Goal: Task Accomplishment & Management: Manage account settings

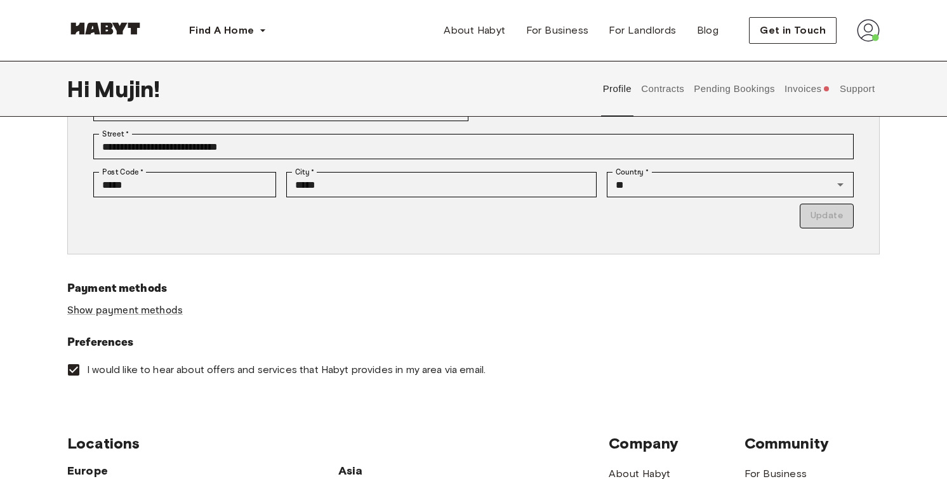
scroll to position [287, 0]
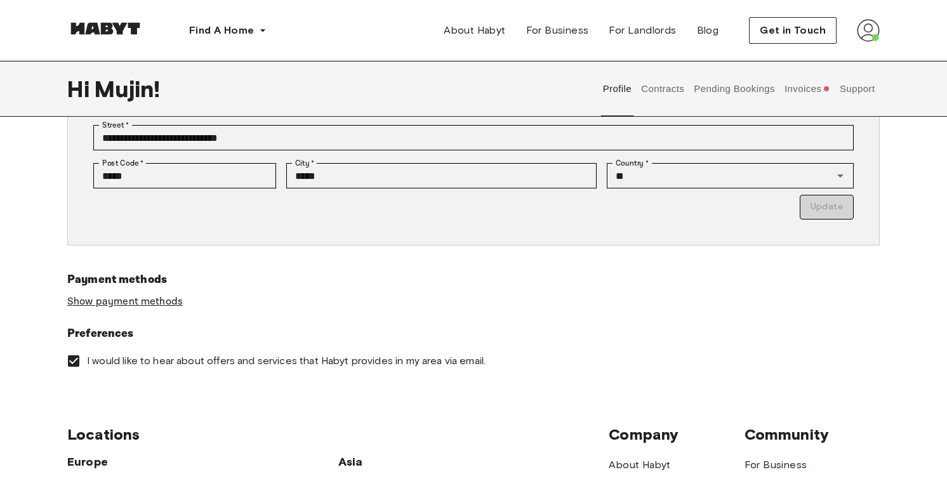
click at [176, 307] on link "Show payment methods" at bounding box center [125, 301] width 116 height 13
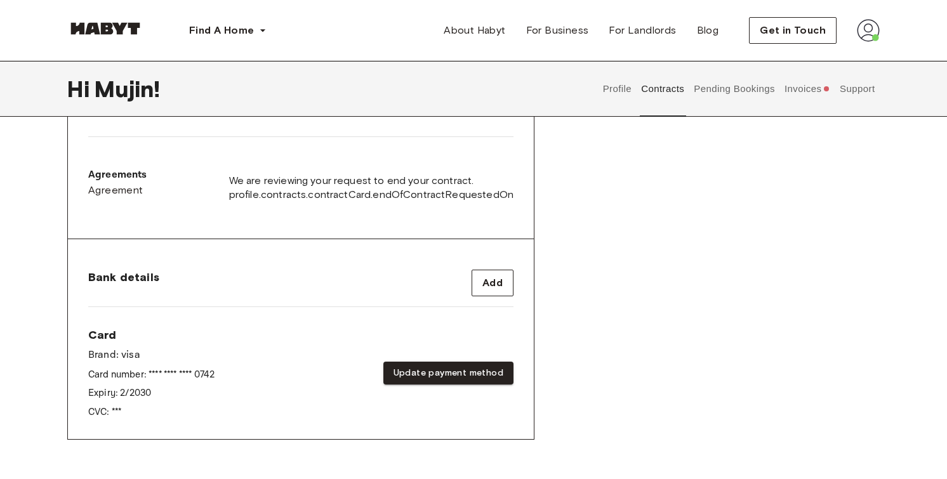
scroll to position [455, 0]
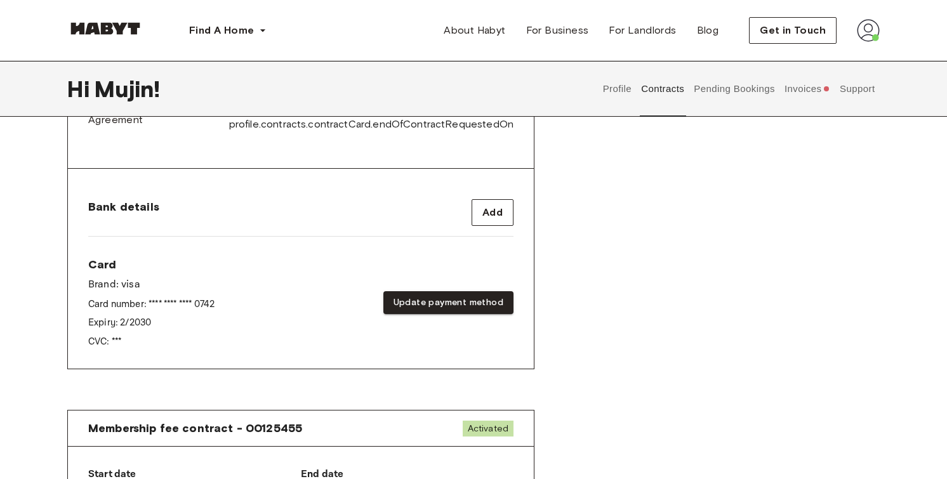
click at [277, 272] on div "Card Brand: visa Card number: **** **** **** 0742 Expiry: 2 / 2030 CVC: *** Upd…" at bounding box center [300, 302] width 425 height 91
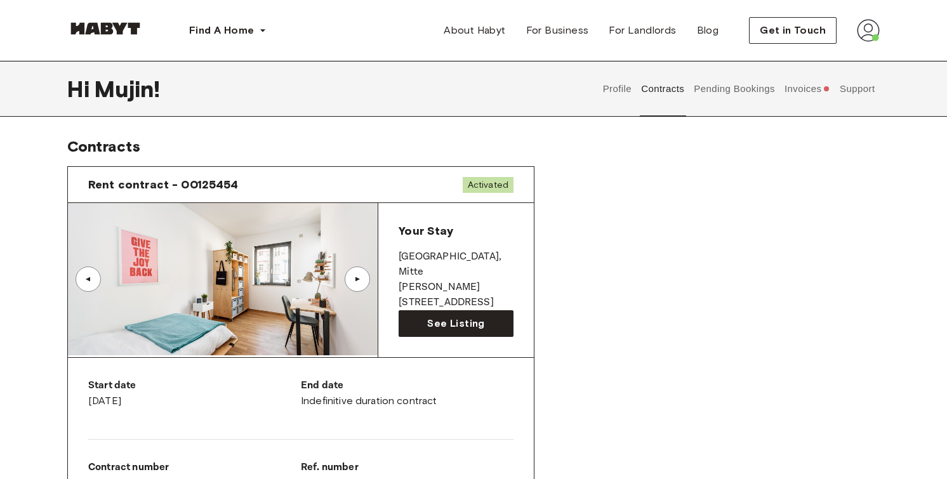
scroll to position [0, 0]
click at [789, 93] on button "Invoices" at bounding box center [807, 89] width 49 height 56
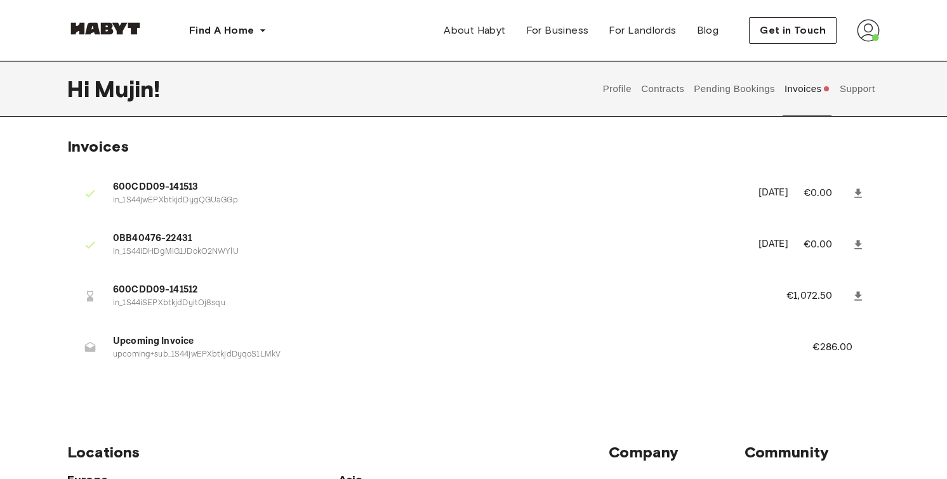
click at [661, 89] on button "Contracts" at bounding box center [663, 89] width 46 height 56
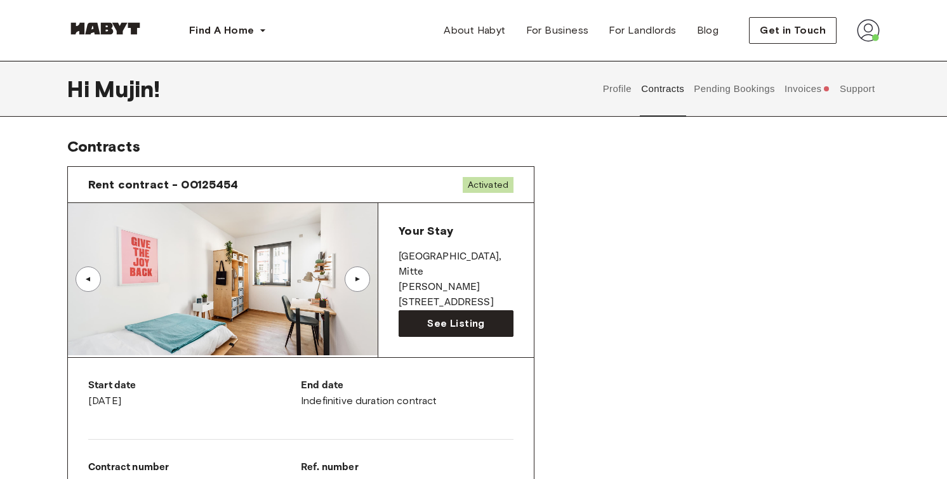
click at [733, 82] on button "Pending Bookings" at bounding box center [735, 89] width 84 height 56
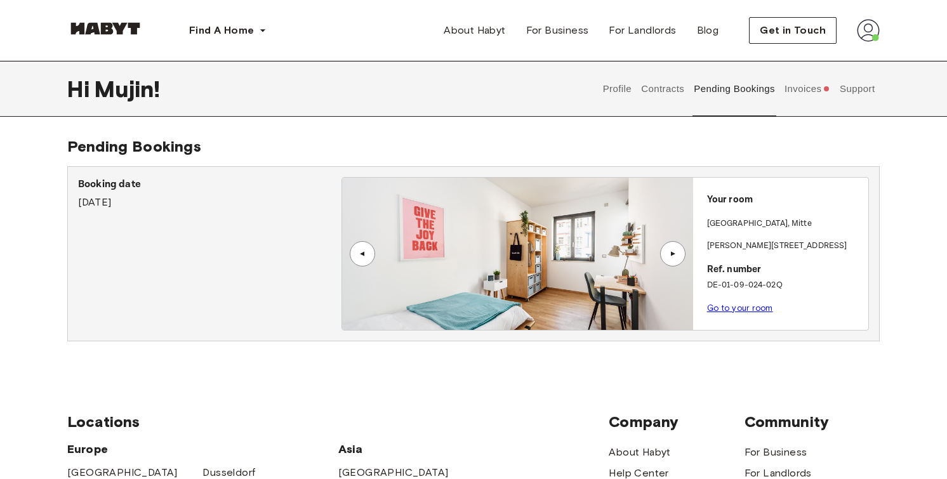
click at [655, 87] on button "Contracts" at bounding box center [663, 89] width 46 height 56
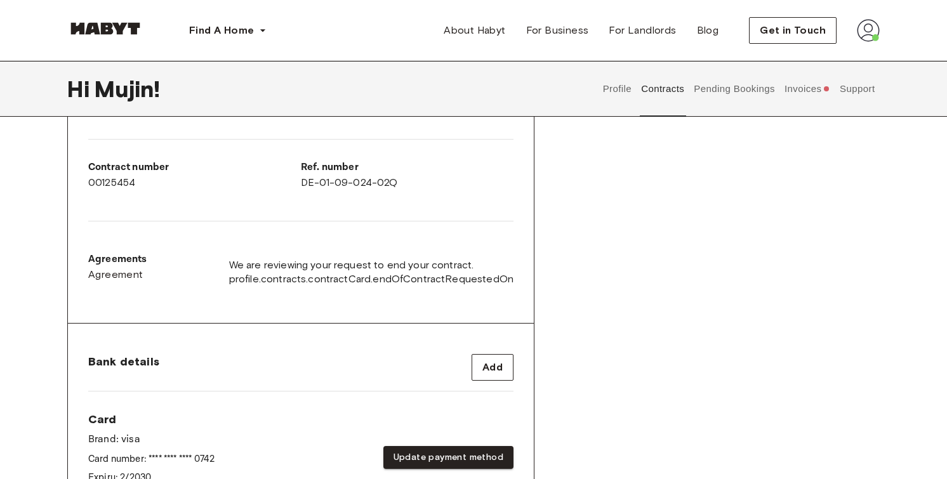
scroll to position [322, 0]
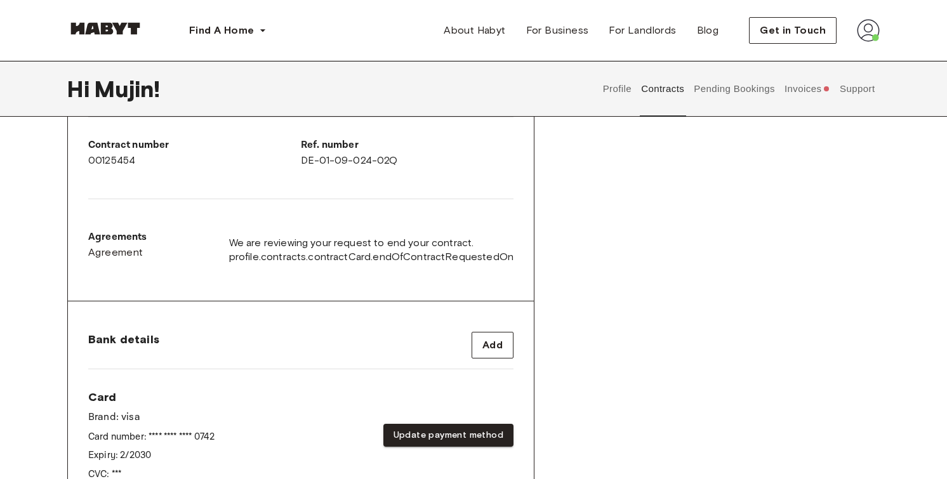
drag, startPoint x: 424, startPoint y: 433, endPoint x: 397, endPoint y: 362, distance: 75.9
click at [397, 362] on div "Bank details Add Card Brand: visa Card number: **** **** **** 0742 Expiry: 2 / …" at bounding box center [301, 402] width 466 height 200
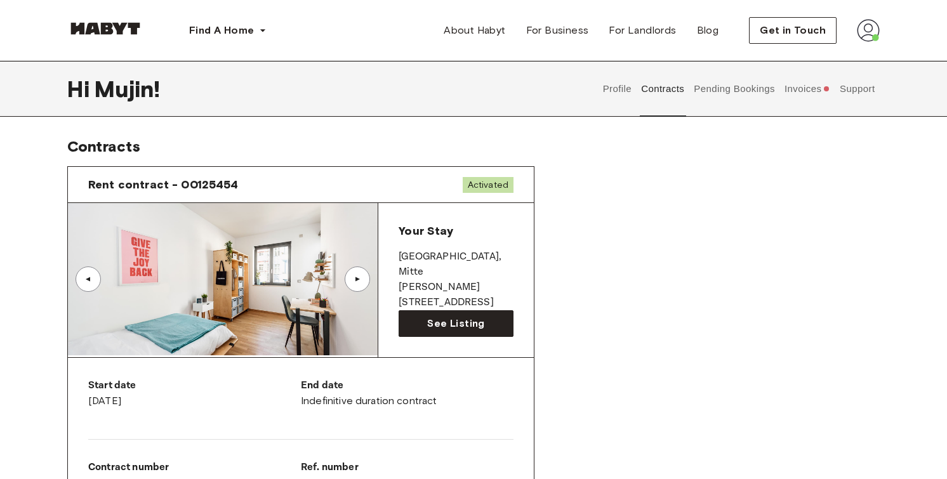
scroll to position [0, 0]
click at [729, 96] on button "Pending Bookings" at bounding box center [735, 89] width 84 height 56
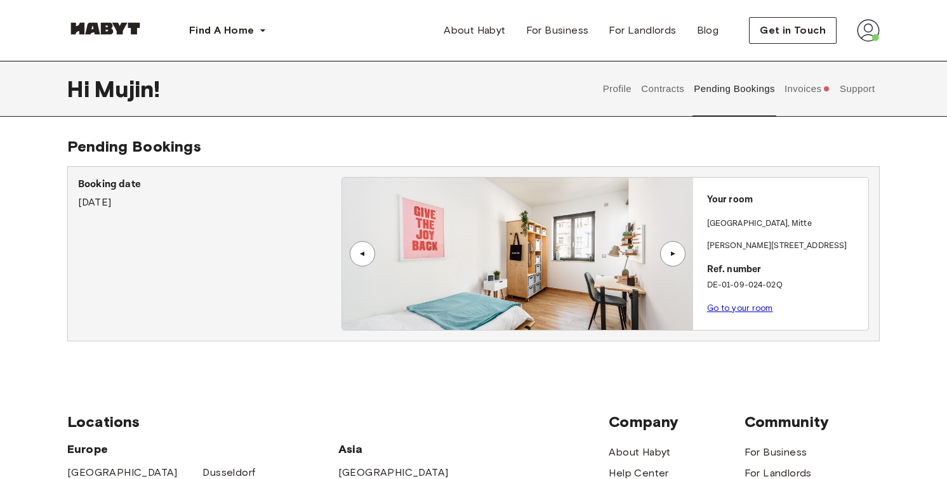
click at [816, 92] on button "Invoices" at bounding box center [807, 89] width 49 height 56
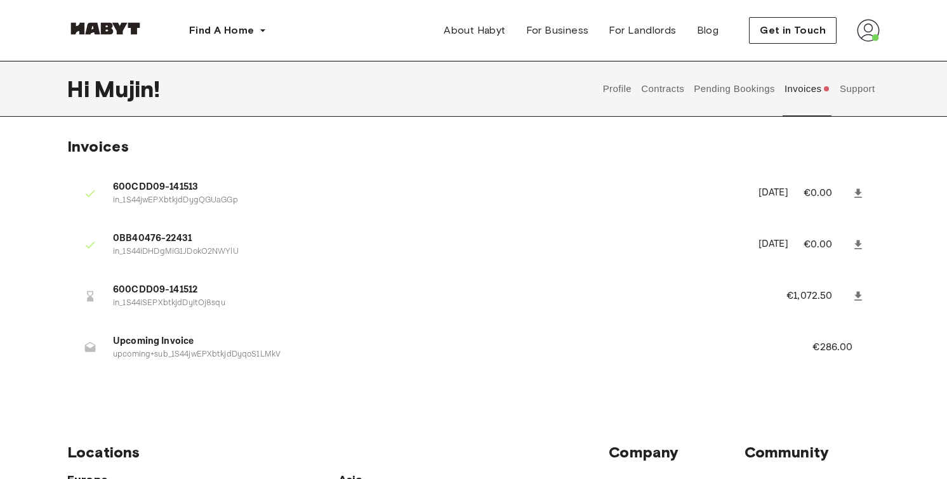
click at [866, 91] on button "Support" at bounding box center [857, 89] width 39 height 56
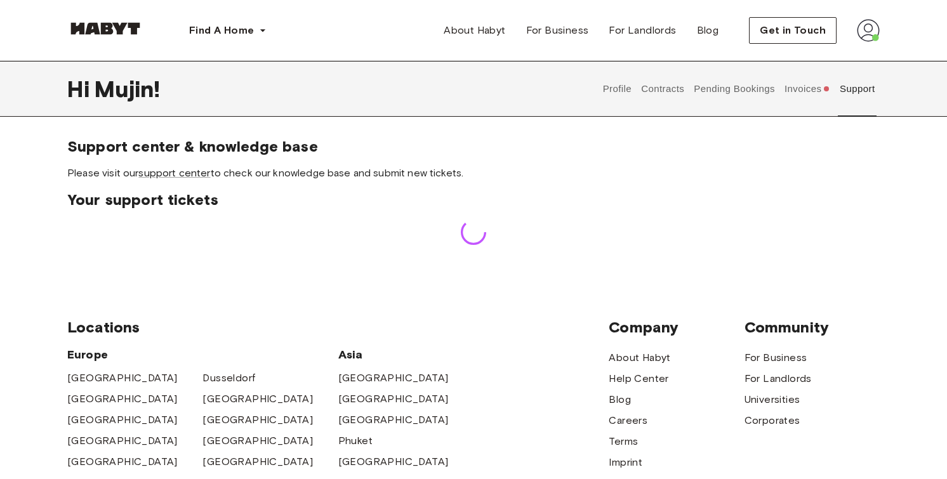
click at [817, 90] on button "Invoices" at bounding box center [807, 89] width 49 height 56
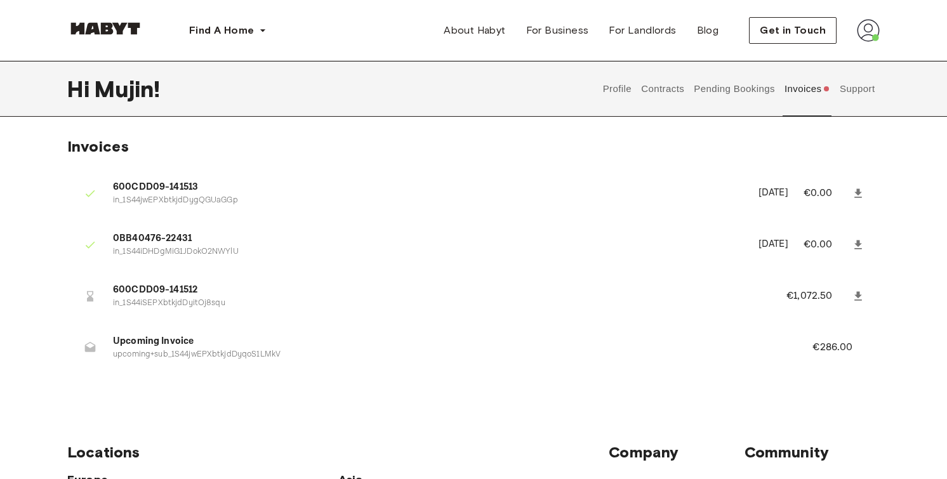
click at [816, 295] on p "€1,072.50" at bounding box center [818, 296] width 63 height 15
click at [157, 281] on li "600CDD09-141512 in_1S44iSEPXbtkjdDyitOj8squ €1,072.50" at bounding box center [473, 296] width 813 height 44
click at [157, 284] on span "600CDD09-141512" at bounding box center [434, 290] width 643 height 15
click at [156, 309] on li "600CDD09-141512 in_1S44iSEPXbtkjdDyitOj8squ €1,072.50" at bounding box center [473, 296] width 813 height 44
click at [154, 340] on span "Upcoming Invoice" at bounding box center [447, 342] width 669 height 15
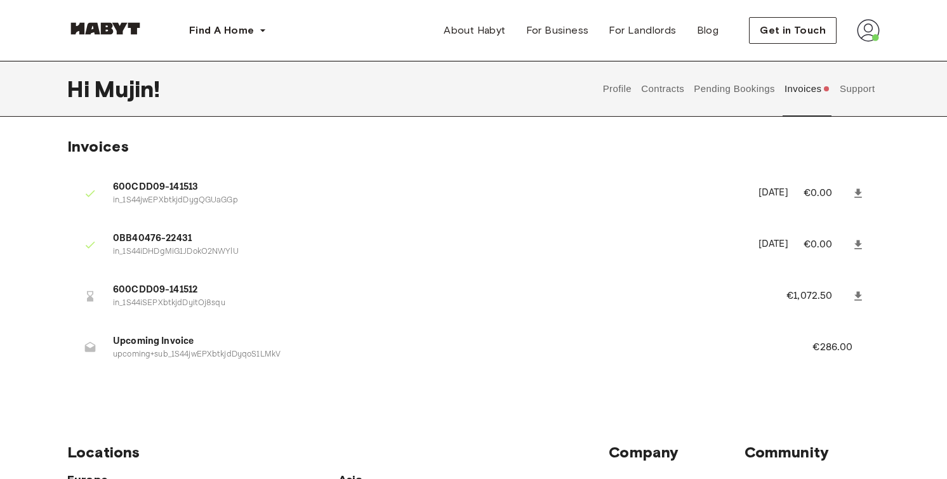
click at [702, 74] on button "Pending Bookings" at bounding box center [735, 89] width 84 height 56
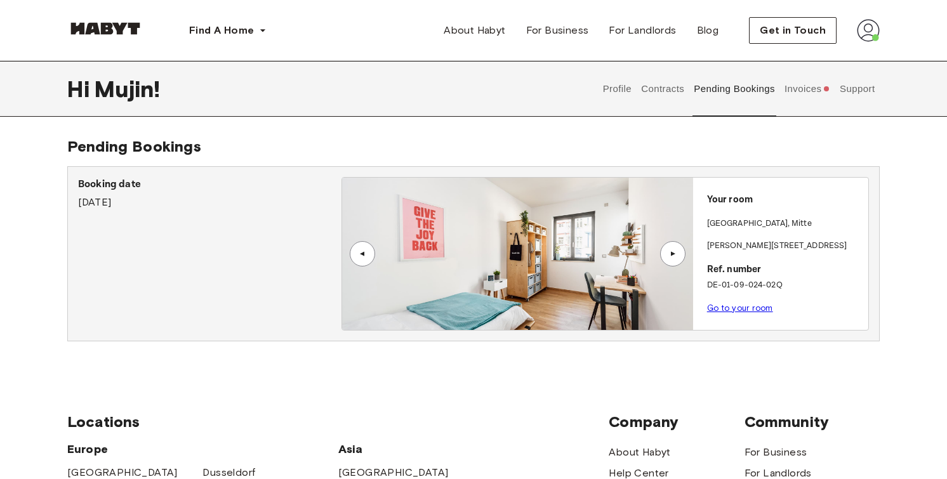
click at [656, 95] on button "Contracts" at bounding box center [663, 89] width 46 height 56
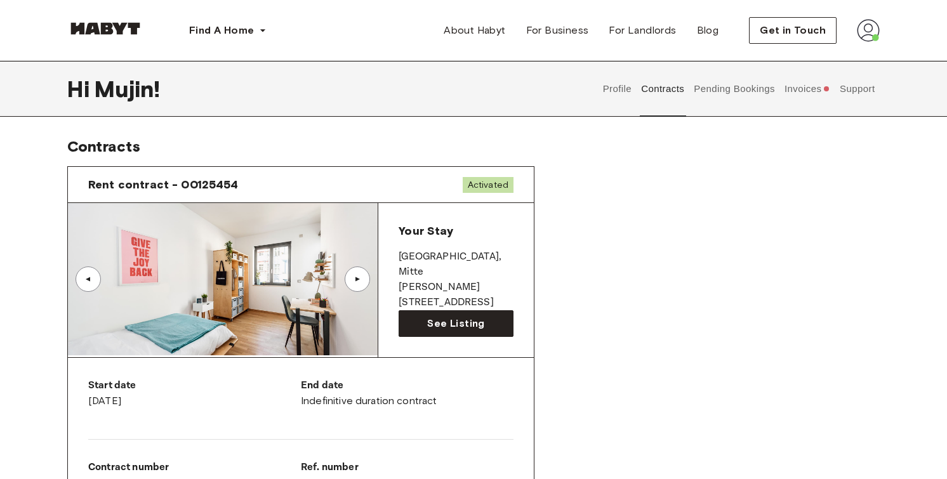
click at [601, 95] on div "Profile Contracts Pending Bookings Invoices Support" at bounding box center [739, 89] width 282 height 56
click at [610, 93] on button "Profile" at bounding box center [617, 89] width 32 height 56
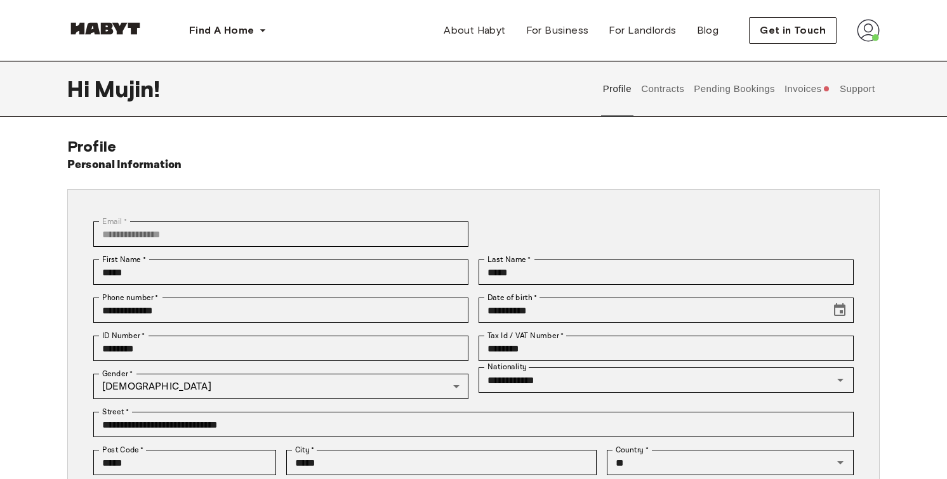
click at [865, 86] on button "Support" at bounding box center [857, 89] width 39 height 56
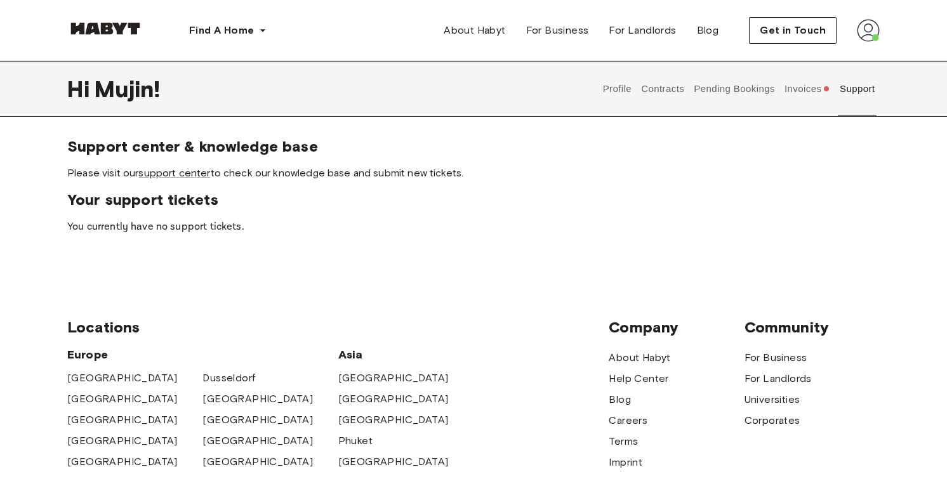
click at [816, 88] on button "Invoices" at bounding box center [807, 89] width 49 height 56
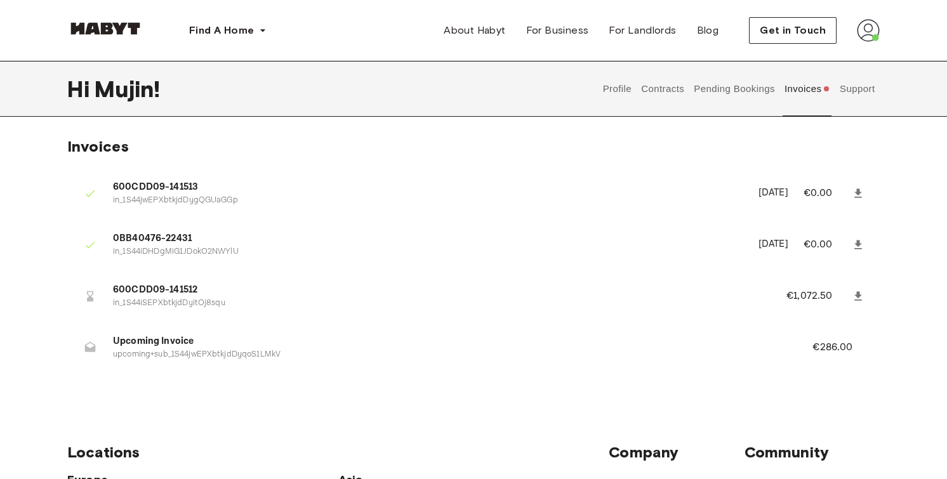
click at [796, 289] on p "€1,072.50" at bounding box center [818, 296] width 63 height 15
click at [674, 96] on button "Contracts" at bounding box center [663, 89] width 46 height 56
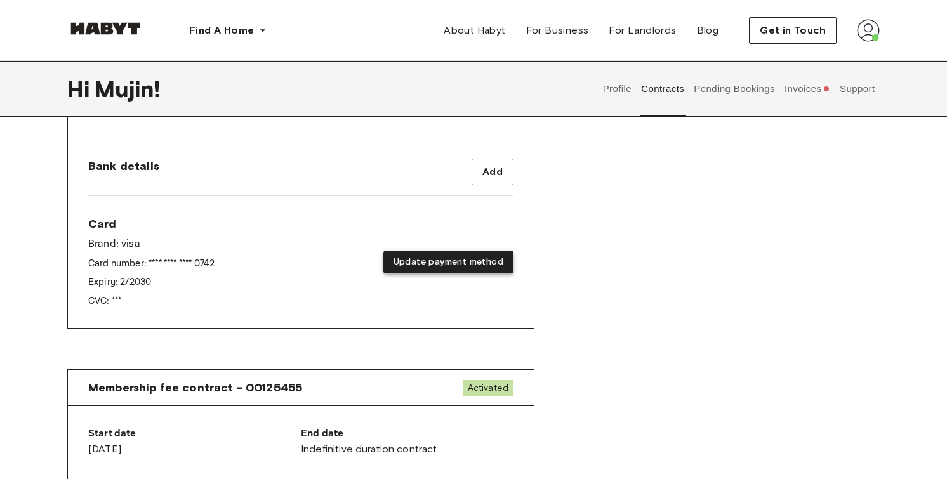
scroll to position [357, 0]
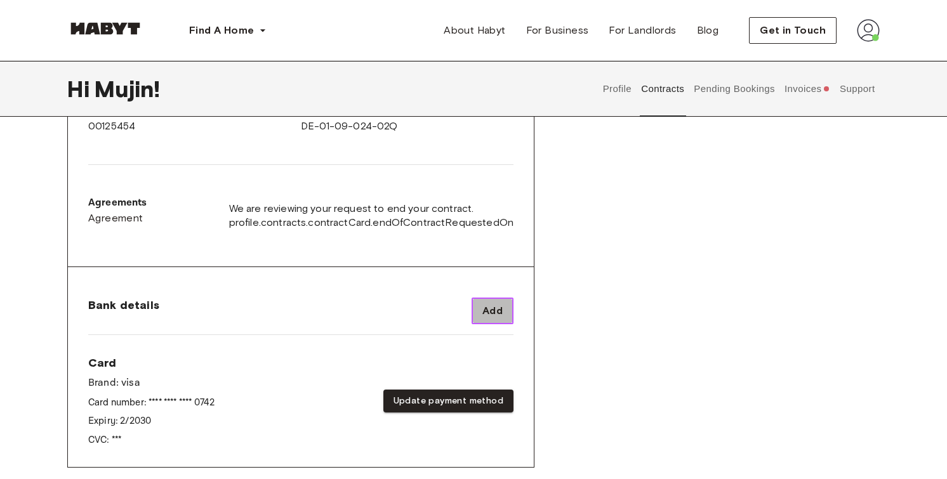
click at [495, 306] on span "Add" at bounding box center [492, 310] width 20 height 15
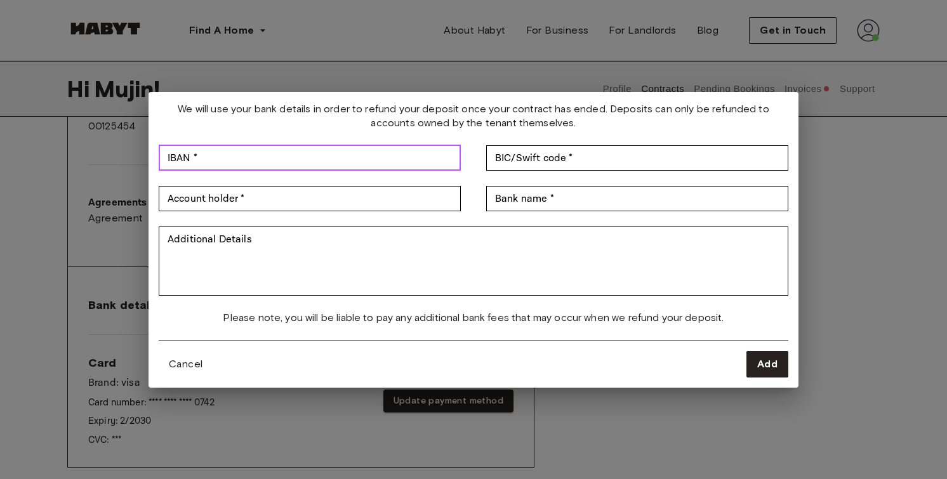
click at [317, 159] on input "IBAN *" at bounding box center [310, 157] width 302 height 25
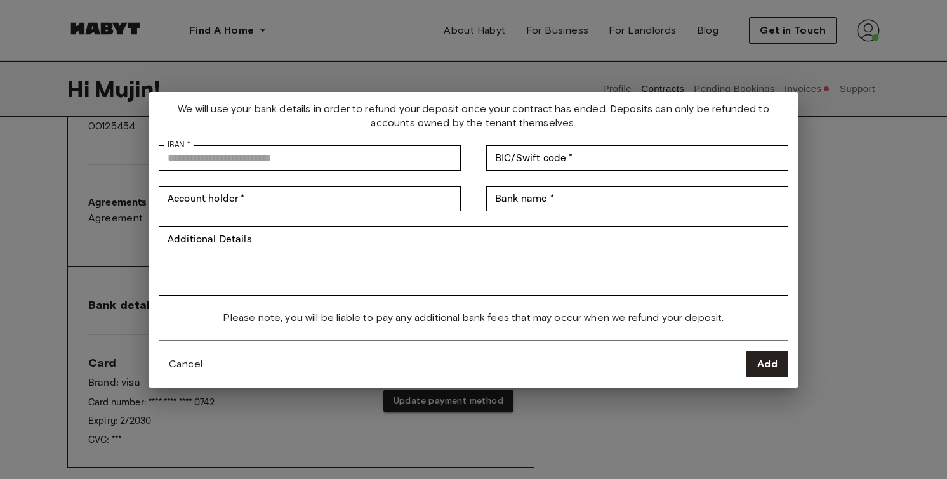
click at [114, 276] on div "We will use your bank details in order to refund your deposit once your contrac…" at bounding box center [473, 239] width 947 height 479
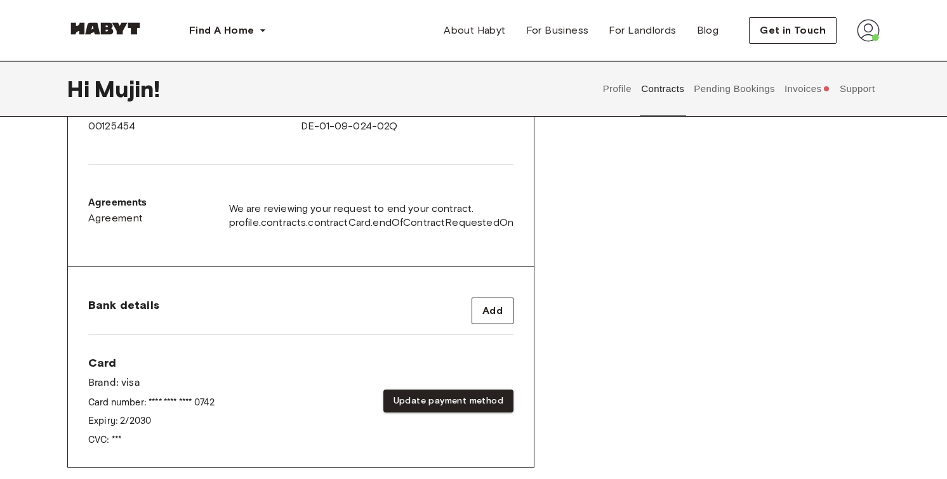
click at [488, 292] on div "Bank details Add" at bounding box center [300, 317] width 425 height 58
click at [488, 299] on button "Add" at bounding box center [493, 311] width 42 height 27
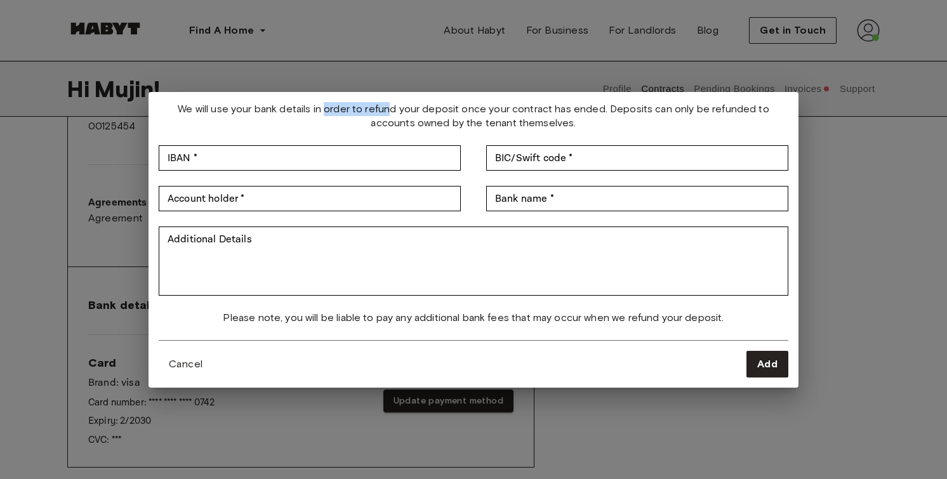
drag, startPoint x: 329, startPoint y: 112, endPoint x: 392, endPoint y: 109, distance: 63.0
click at [392, 109] on span "We will use your bank details in order to refund your deposit once your contrac…" at bounding box center [474, 116] width 630 height 28
drag, startPoint x: 408, startPoint y: 110, endPoint x: 522, endPoint y: 114, distance: 115.0
click at [522, 114] on span "We will use your bank details in order to refund your deposit once your contrac…" at bounding box center [474, 116] width 630 height 28
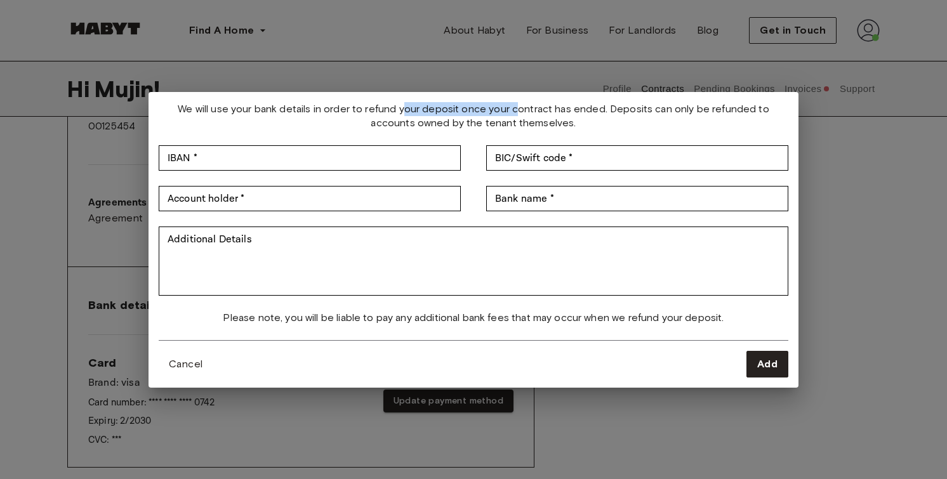
click at [522, 114] on span "We will use your bank details in order to refund your deposit once your contrac…" at bounding box center [474, 116] width 630 height 28
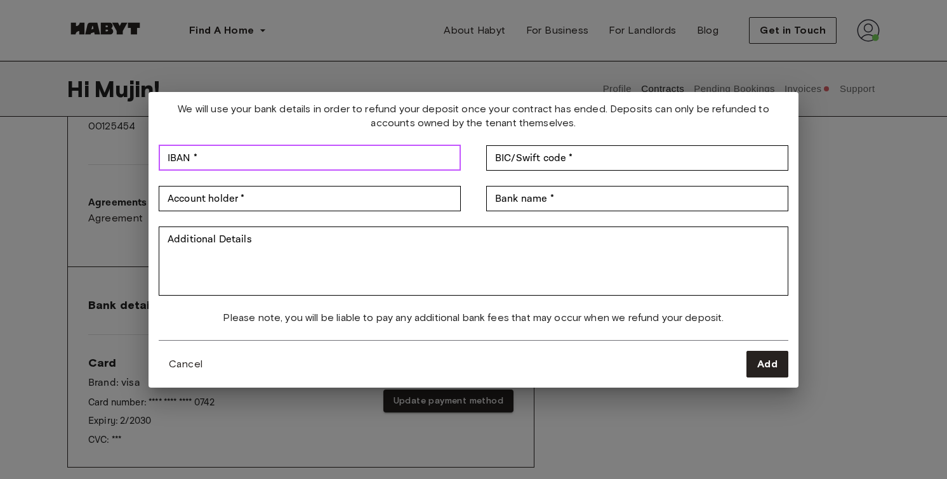
click at [362, 154] on input "IBAN *" at bounding box center [310, 157] width 302 height 25
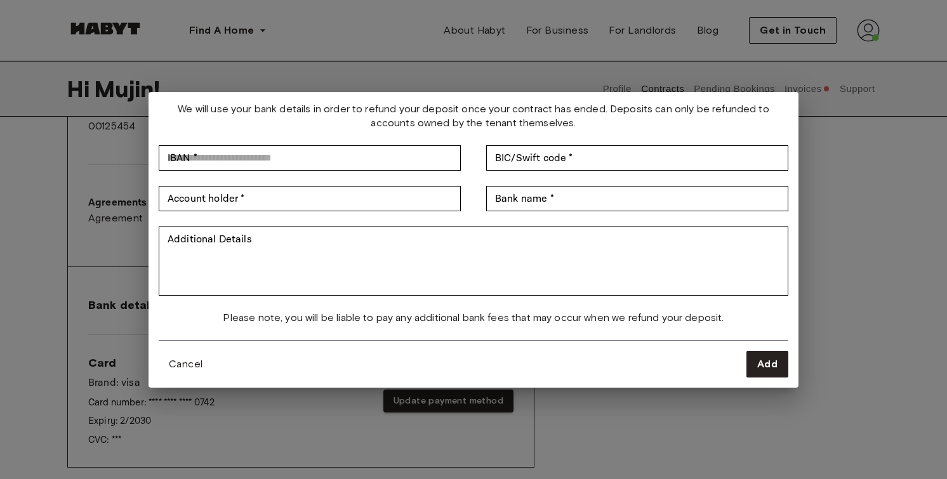
click at [379, 131] on div "We will use your bank details in order to refund your deposit once your contrac…" at bounding box center [474, 221] width 630 height 238
drag, startPoint x: 261, startPoint y: 110, endPoint x: 362, endPoint y: 112, distance: 101.0
click at [362, 112] on span "We will use your bank details in order to refund your deposit once your contrac…" at bounding box center [474, 116] width 630 height 28
drag, startPoint x: 370, startPoint y: 112, endPoint x: 462, endPoint y: 112, distance: 91.4
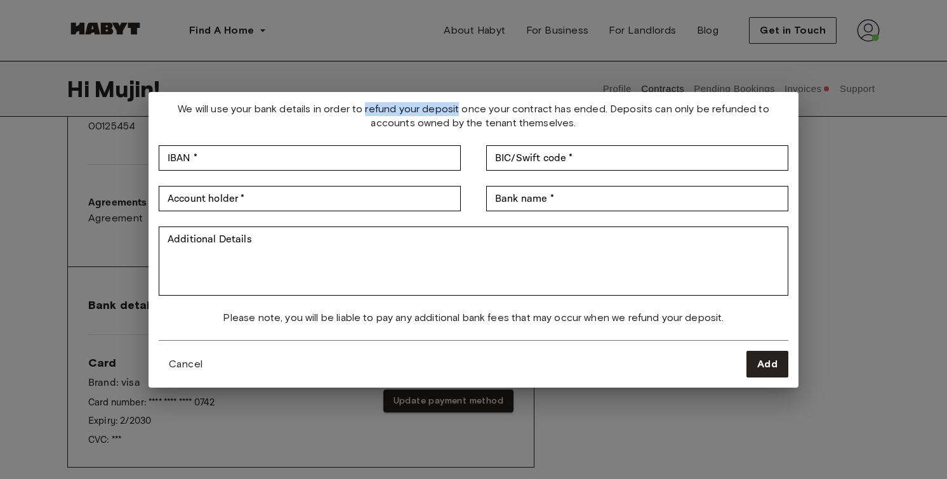
click at [462, 112] on span "We will use your bank details in order to refund your deposit once your contrac…" at bounding box center [474, 116] width 630 height 28
click at [463, 112] on span "We will use your bank details in order to refund your deposit once your contrac…" at bounding box center [474, 116] width 630 height 28
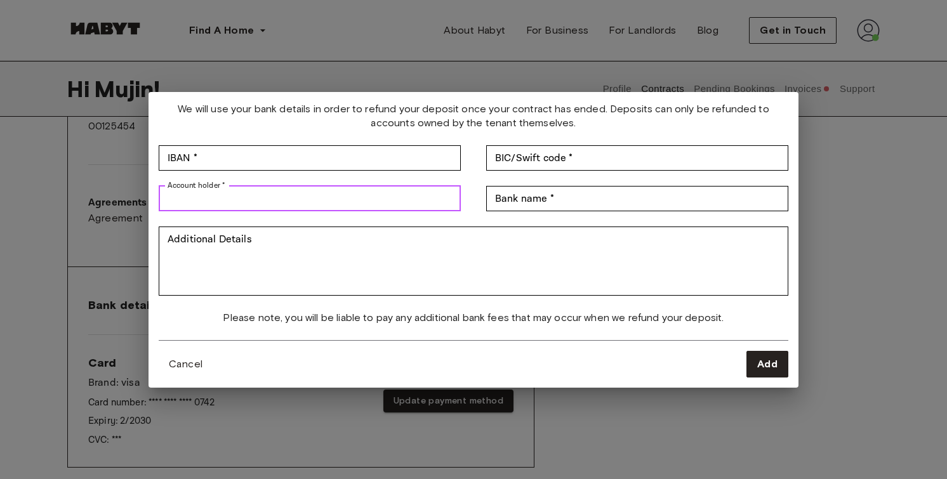
click at [236, 193] on input "Account holder *" at bounding box center [310, 198] width 302 height 25
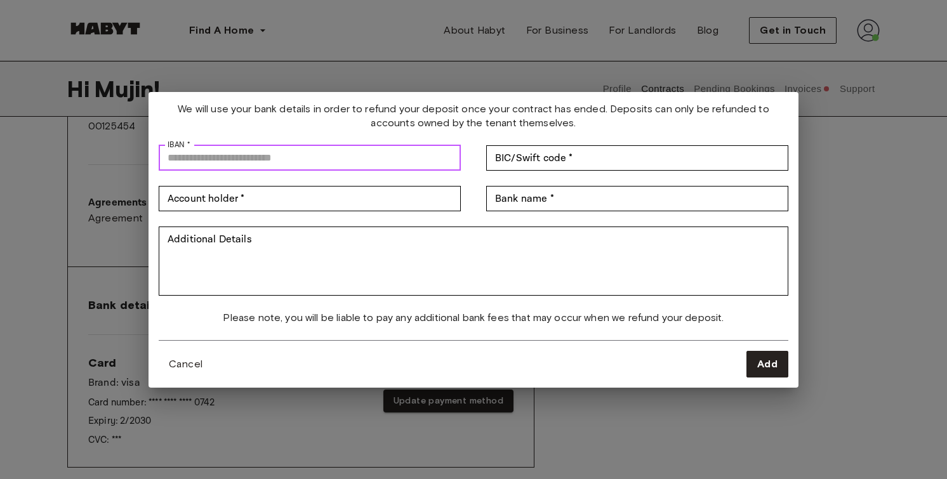
click at [285, 169] on input "IBAN *" at bounding box center [310, 157] width 302 height 25
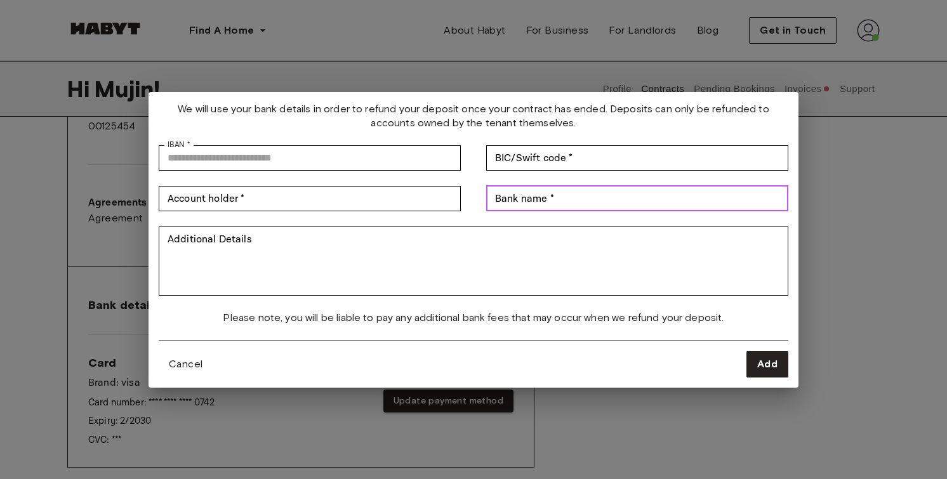
click at [656, 199] on input "Bank name *" at bounding box center [637, 198] width 302 height 25
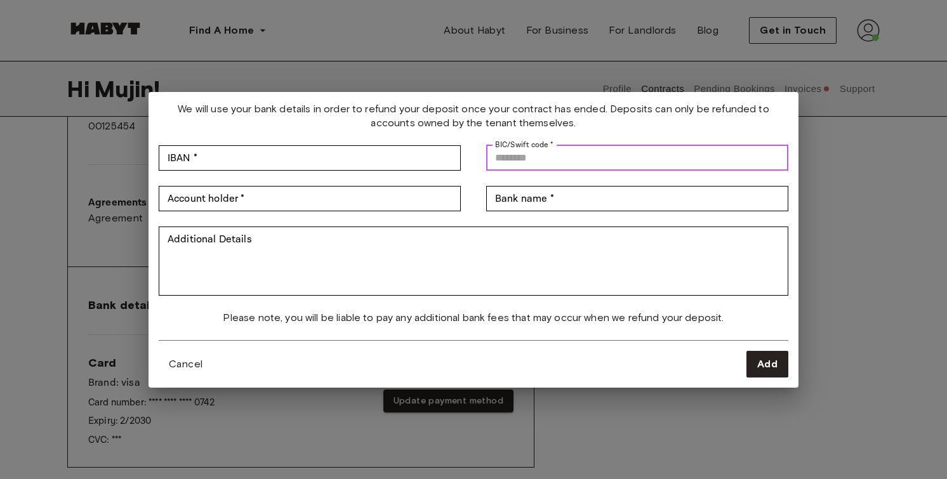
click at [647, 159] on input "BIC/Swift code *" at bounding box center [637, 157] width 302 height 25
click at [588, 135] on div "We will use your bank details in order to refund your deposit once your contrac…" at bounding box center [474, 221] width 630 height 238
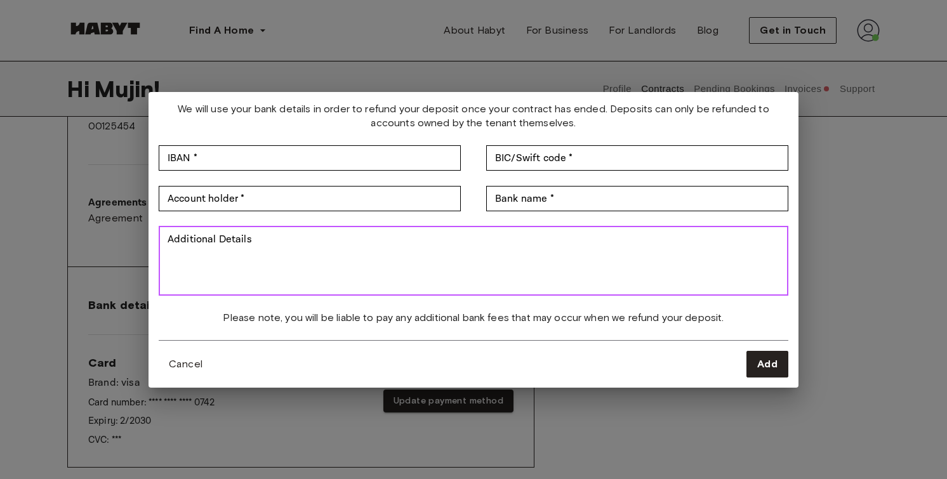
click at [263, 272] on textarea "Additional Details" at bounding box center [474, 261] width 612 height 58
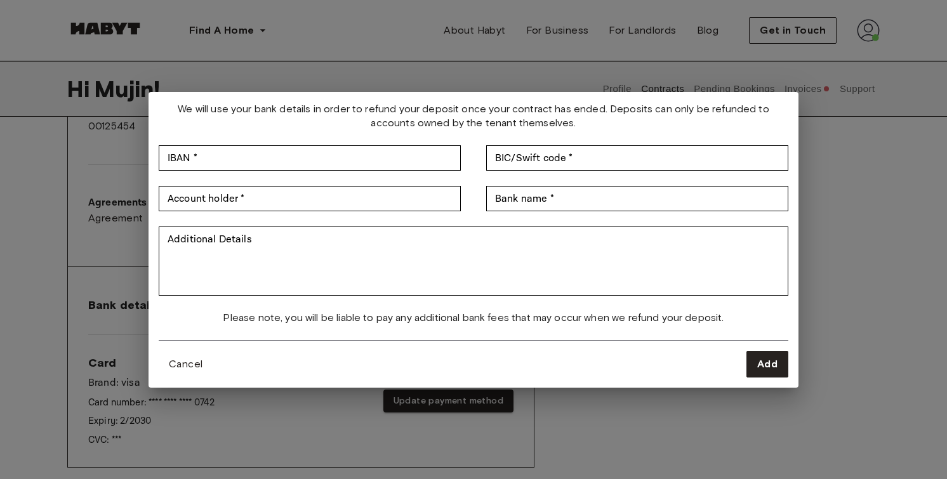
click at [255, 123] on span "We will use your bank details in order to refund your deposit once your contrac…" at bounding box center [474, 116] width 630 height 28
click at [176, 117] on span "We will use your bank details in order to refund your deposit once your contrac…" at bounding box center [474, 116] width 630 height 28
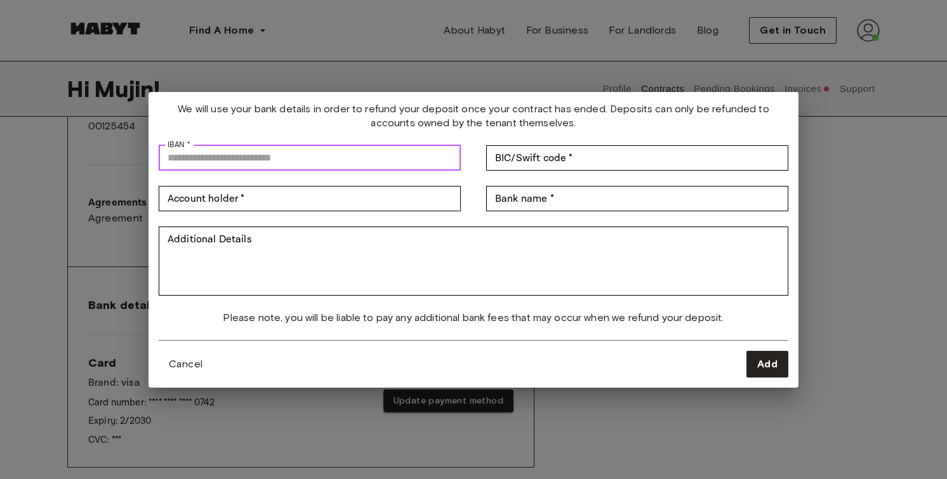
click at [187, 164] on input "IBAN *" at bounding box center [310, 157] width 302 height 25
type input "*"
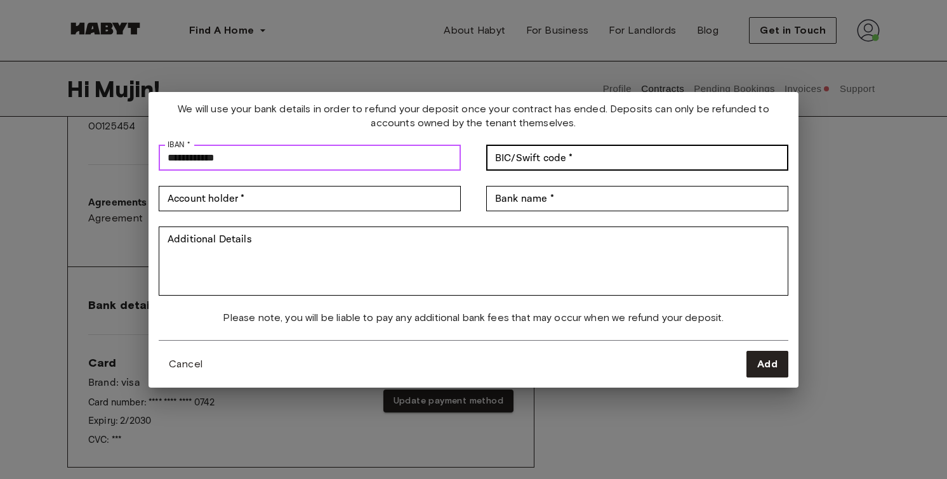
type input "**********"
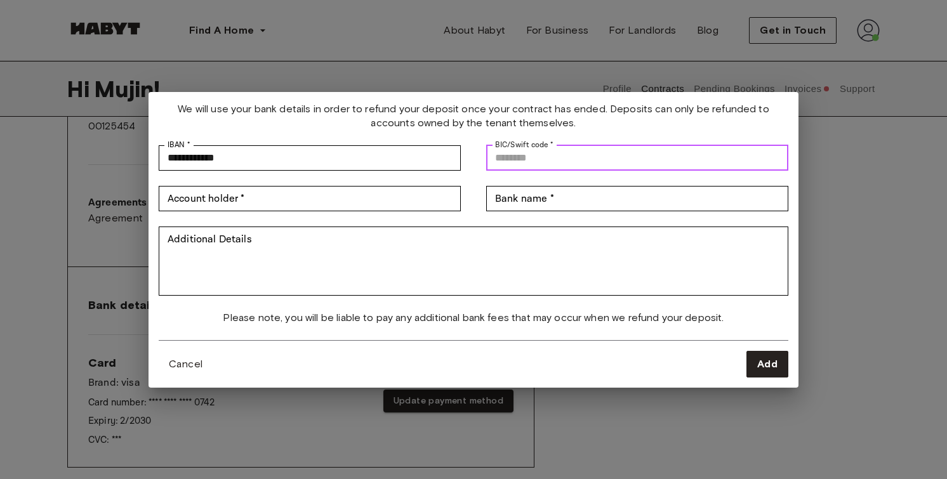
click at [556, 168] on input "BIC/Swift code *" at bounding box center [637, 157] width 302 height 25
paste input "**********"
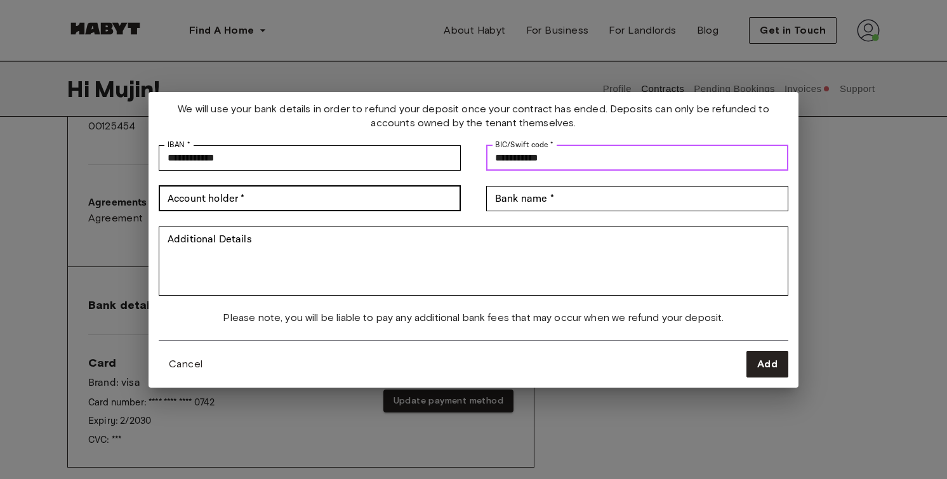
type input "**********"
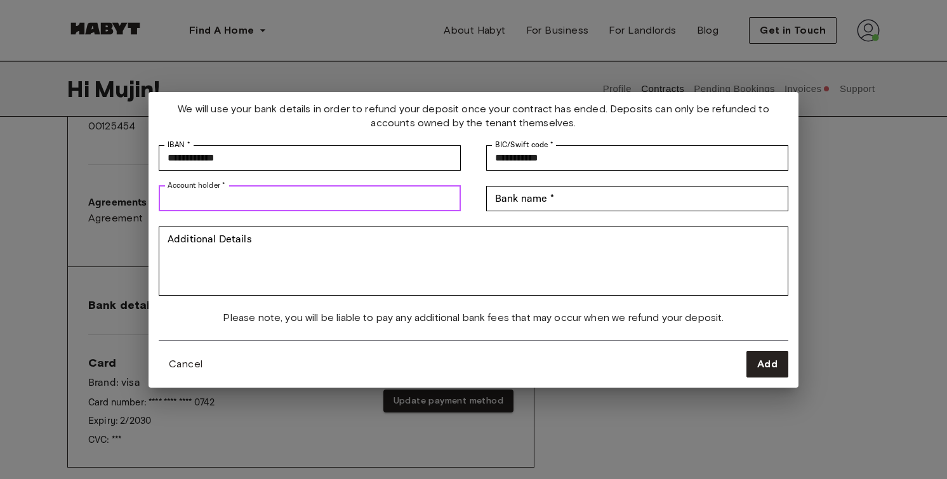
click at [389, 199] on input "Account holder *" at bounding box center [310, 198] width 302 height 25
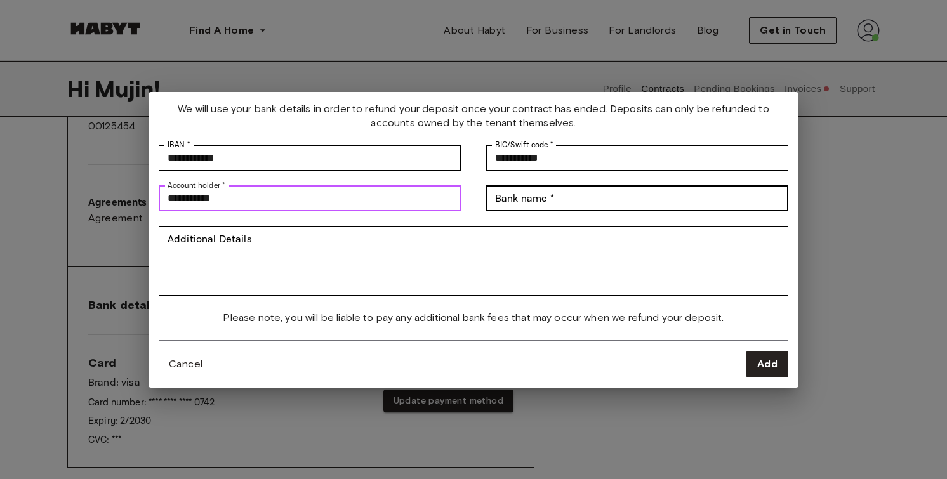
type input "**********"
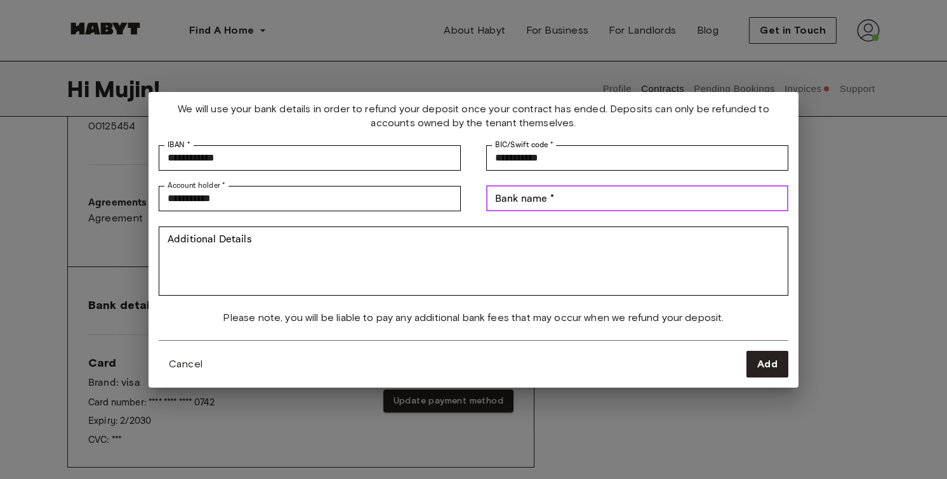
click at [669, 205] on input "Bank name *" at bounding box center [637, 198] width 302 height 25
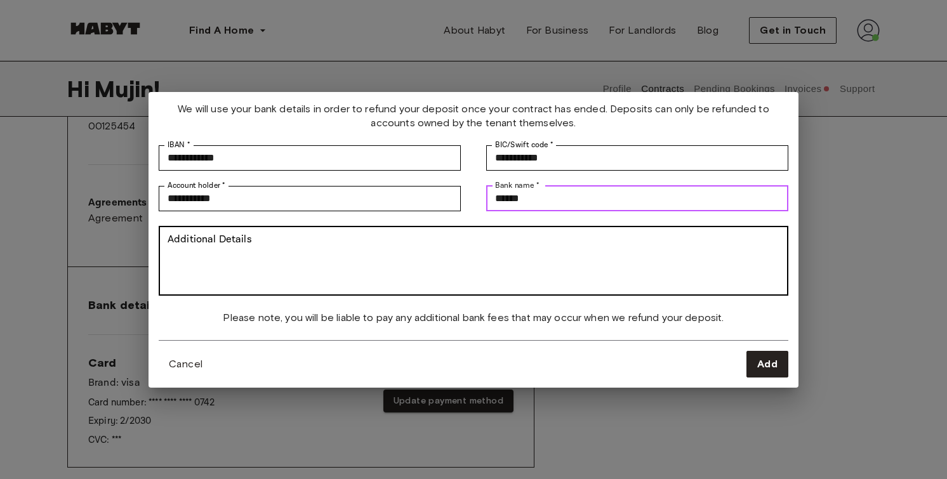
type input "******"
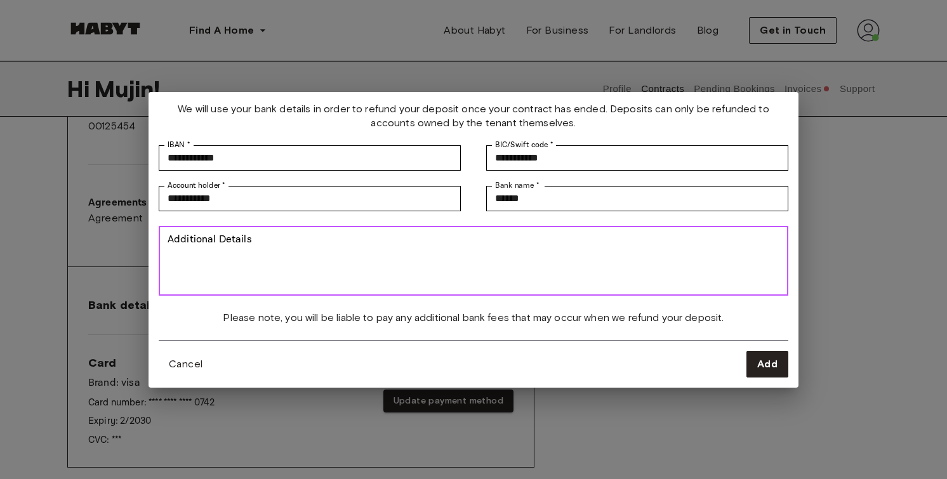
click at [499, 283] on textarea "Additional Details" at bounding box center [474, 261] width 612 height 58
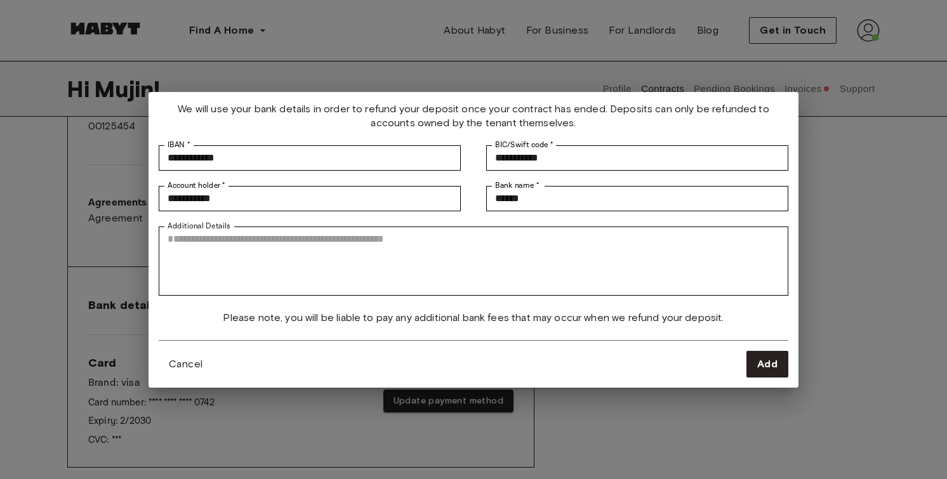
click at [508, 346] on div "Cancel Add" at bounding box center [474, 358] width 630 height 37
click at [769, 366] on span "Add" at bounding box center [767, 364] width 20 height 15
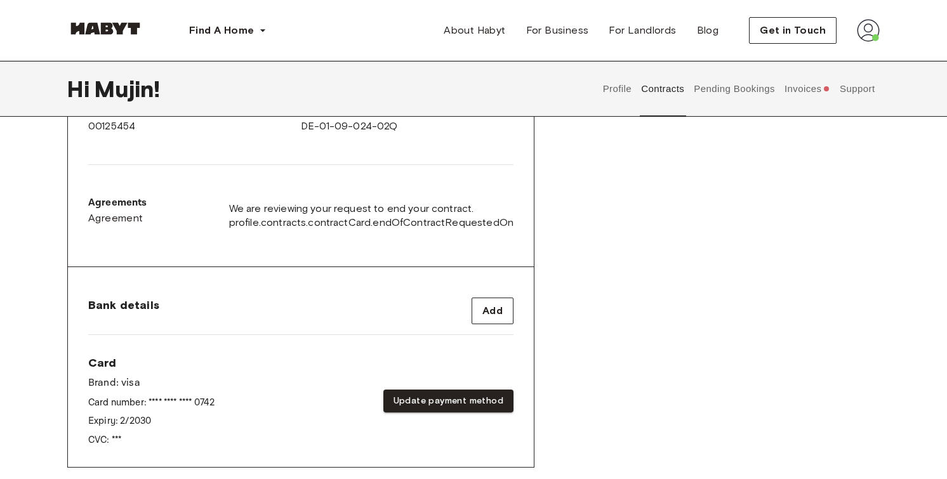
click at [564, 301] on div "Rent contract - 00125454 Activated ▲ ▲ Your Stay BERLIN , Mitte Klara-Franke-St…" at bounding box center [473, 148] width 813 height 699
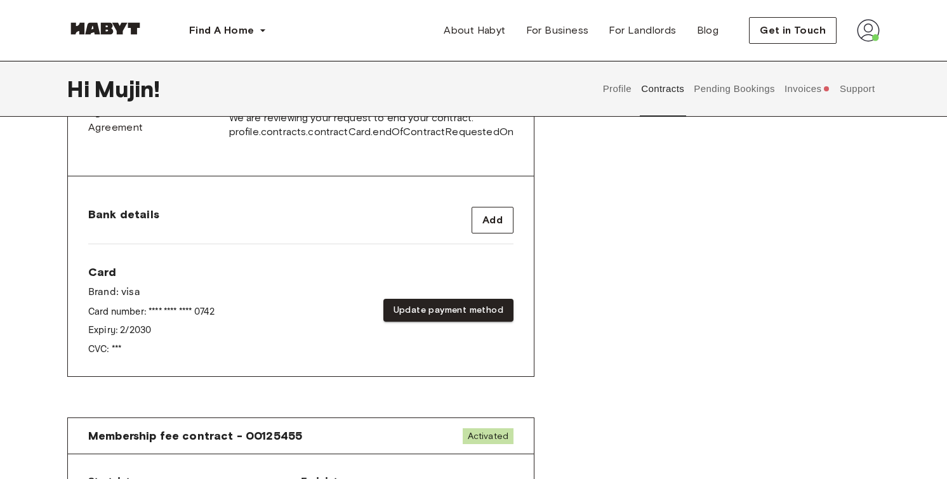
scroll to position [466, 0]
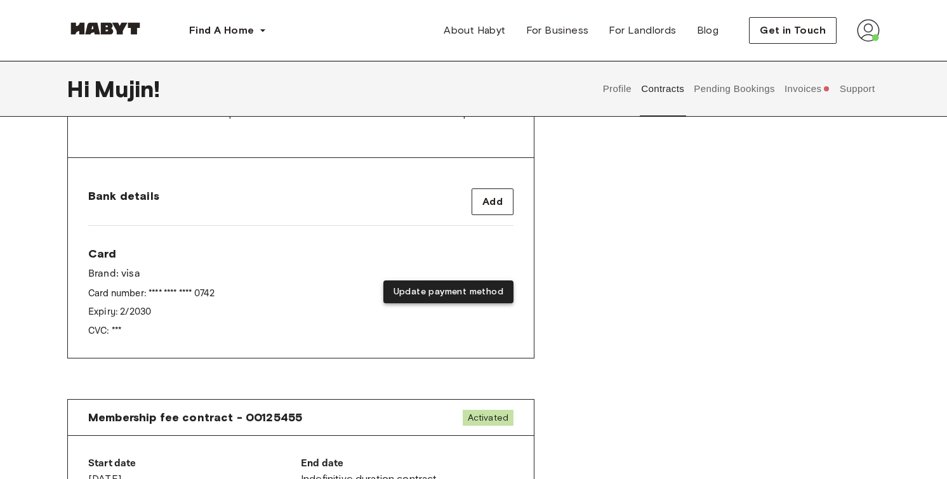
click at [504, 289] on button "Update payment method" at bounding box center [448, 292] width 130 height 23
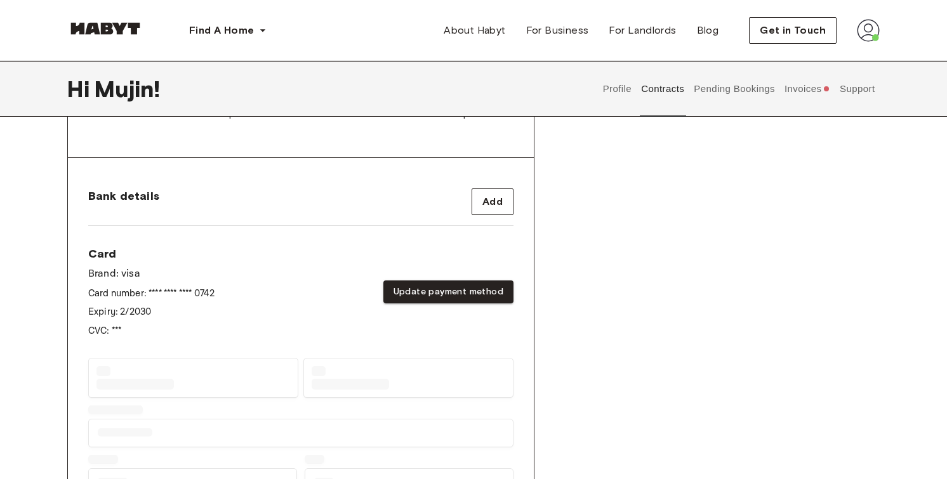
scroll to position [582, 0]
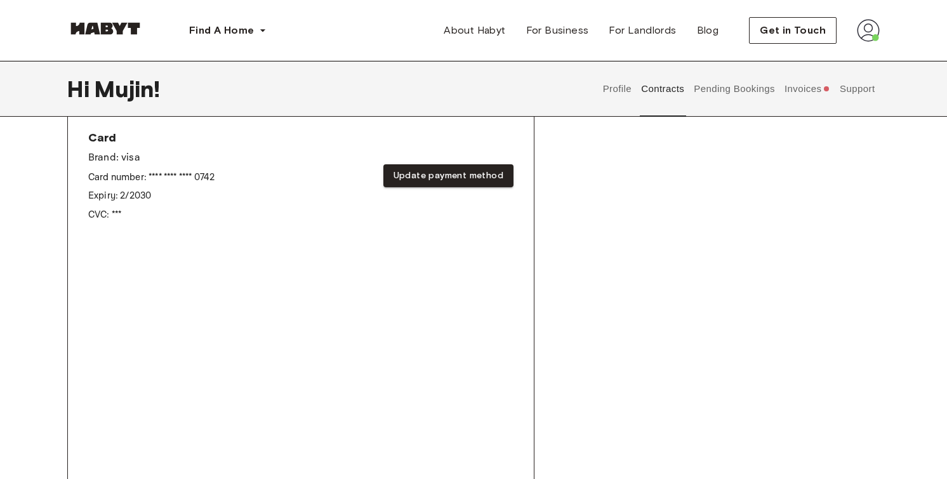
click at [561, 255] on div "Rent contract - 00125454 Activated ▲ ▲ Your Stay BERLIN , Mitte Klara-Franke-St…" at bounding box center [473, 80] width 813 height 1013
click at [486, 178] on button "Update payment method" at bounding box center [448, 175] width 130 height 23
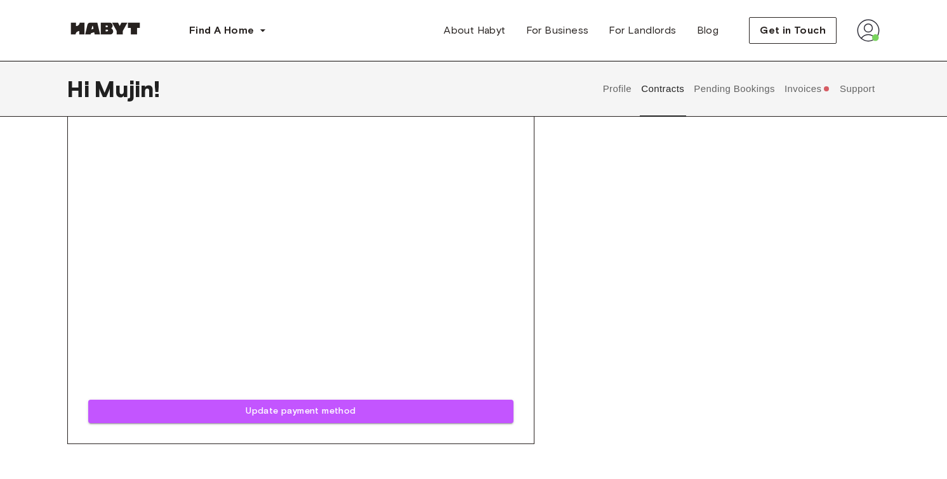
scroll to position [548, 0]
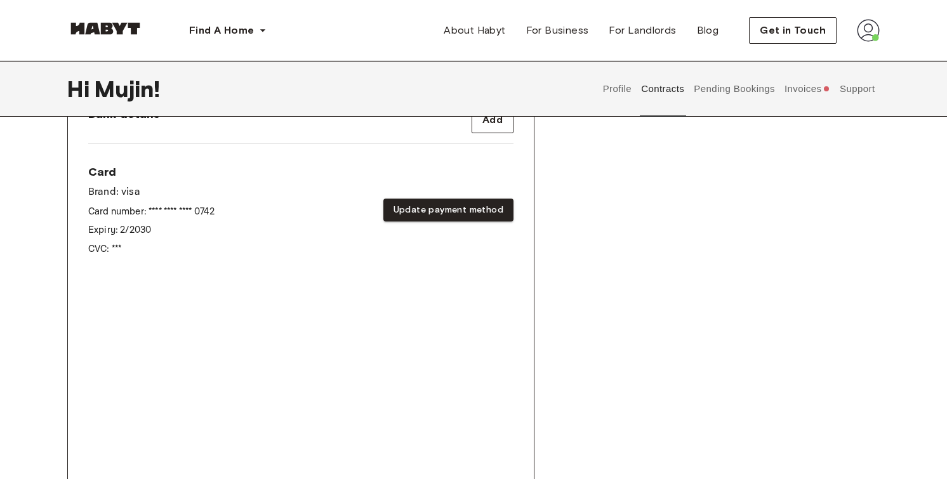
click at [616, 81] on button "Profile" at bounding box center [617, 89] width 32 height 56
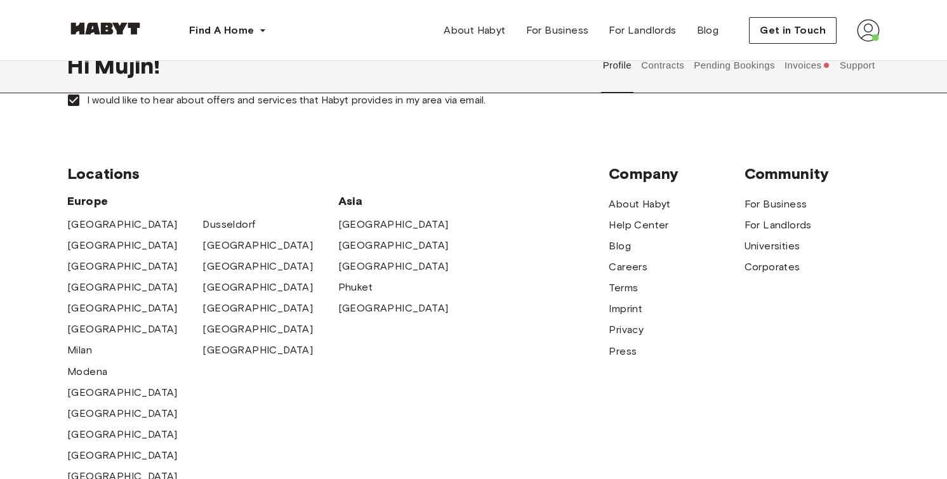
click at [667, 76] on button "Contracts" at bounding box center [663, 65] width 46 height 56
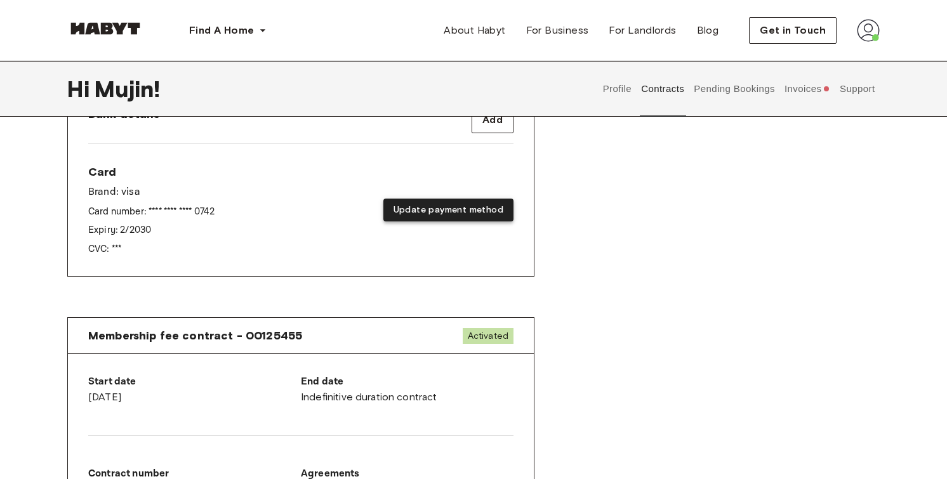
click at [468, 208] on button "Update payment method" at bounding box center [448, 210] width 130 height 23
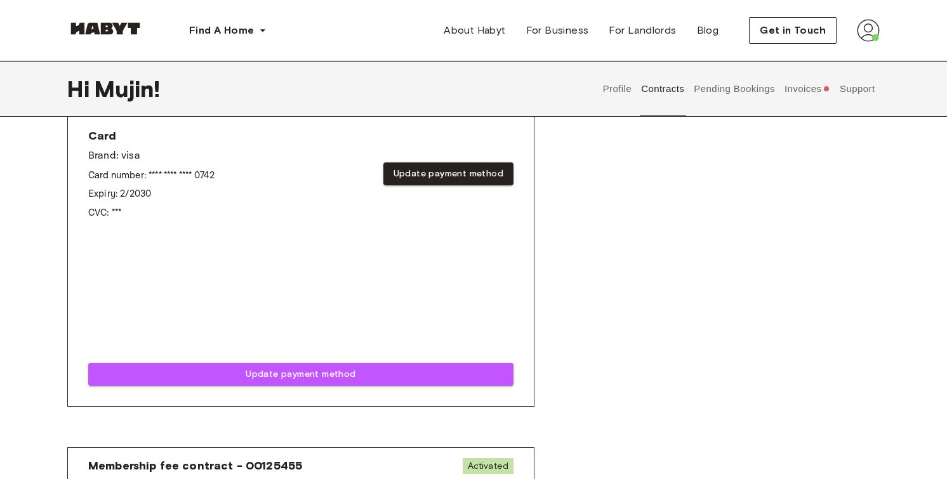
scroll to position [580, 0]
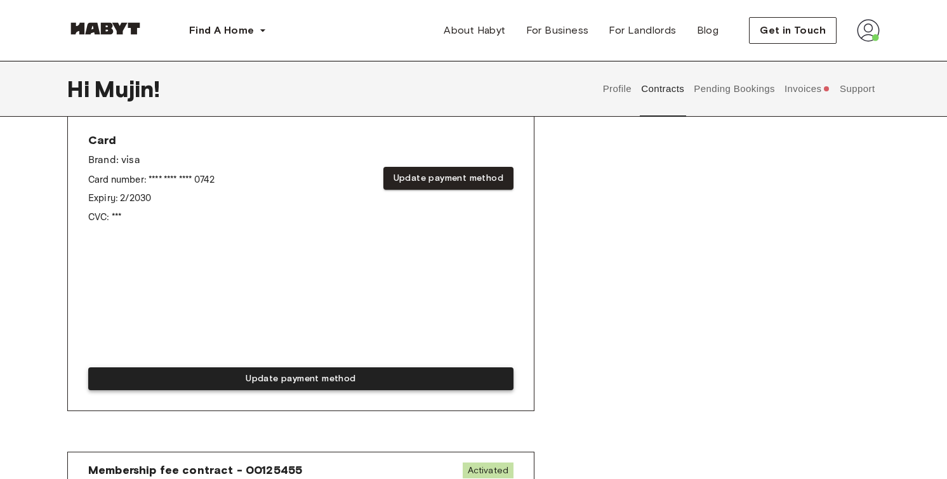
click at [463, 371] on button "Update payment method" at bounding box center [300, 379] width 425 height 23
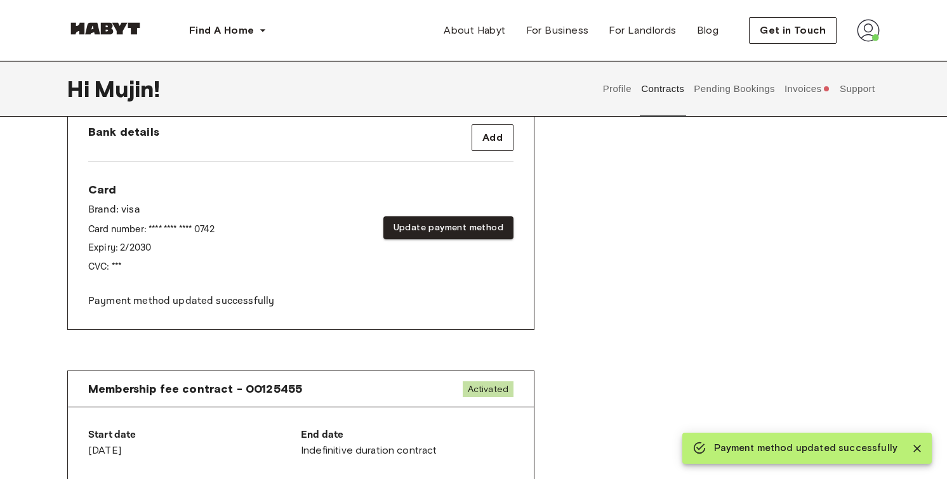
scroll to position [442, 0]
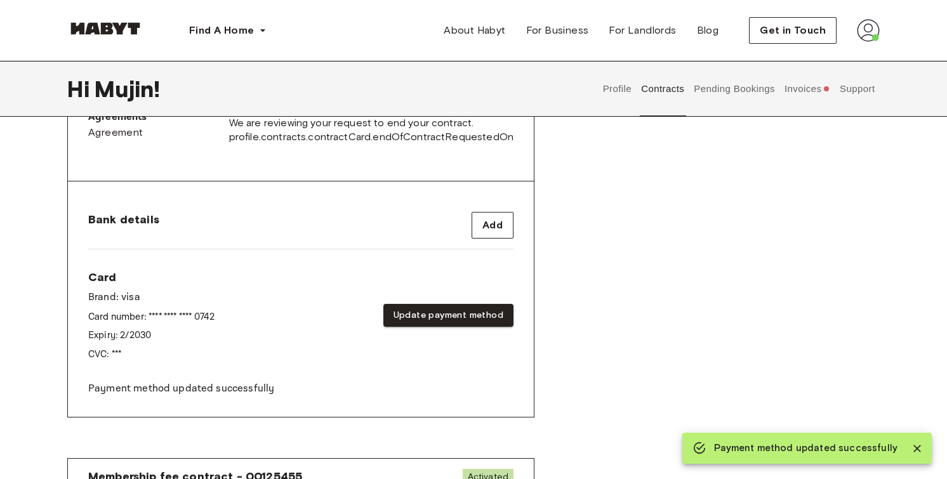
click at [796, 89] on button "Invoices" at bounding box center [807, 89] width 49 height 56
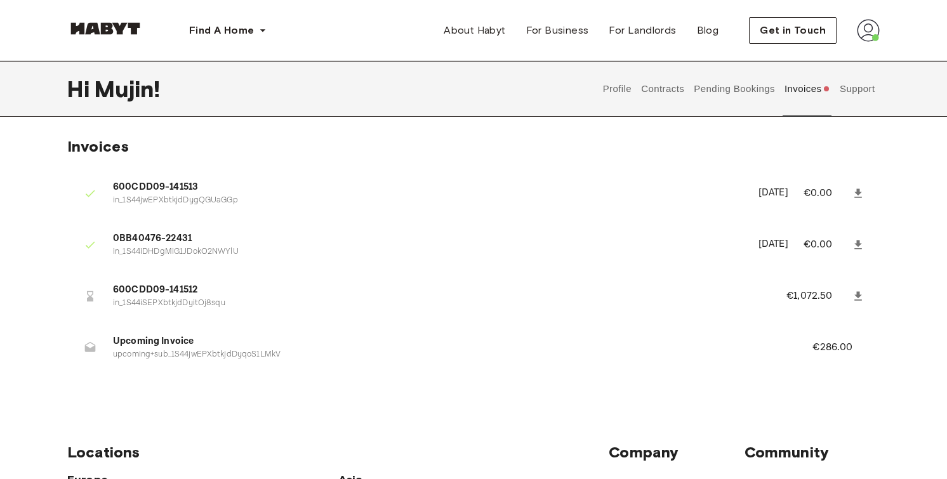
click at [714, 92] on button "Pending Bookings" at bounding box center [735, 89] width 84 height 56
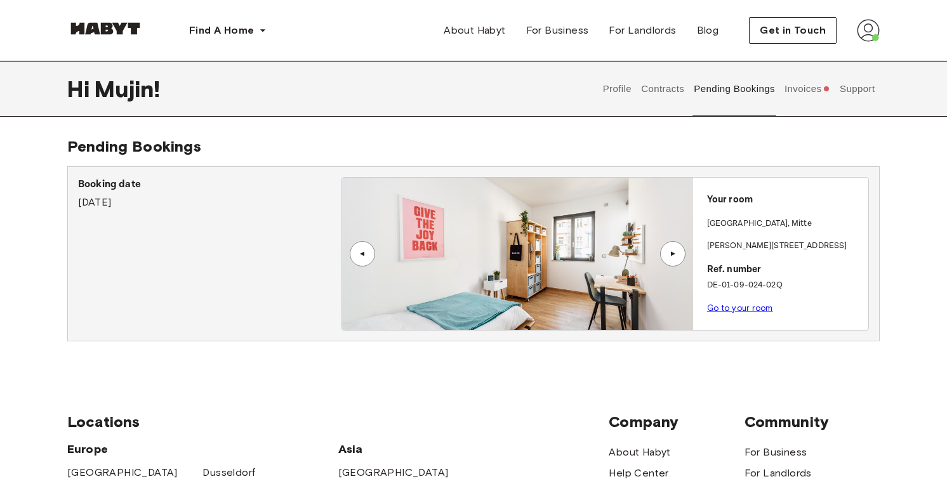
click at [668, 93] on button "Contracts" at bounding box center [663, 89] width 46 height 56
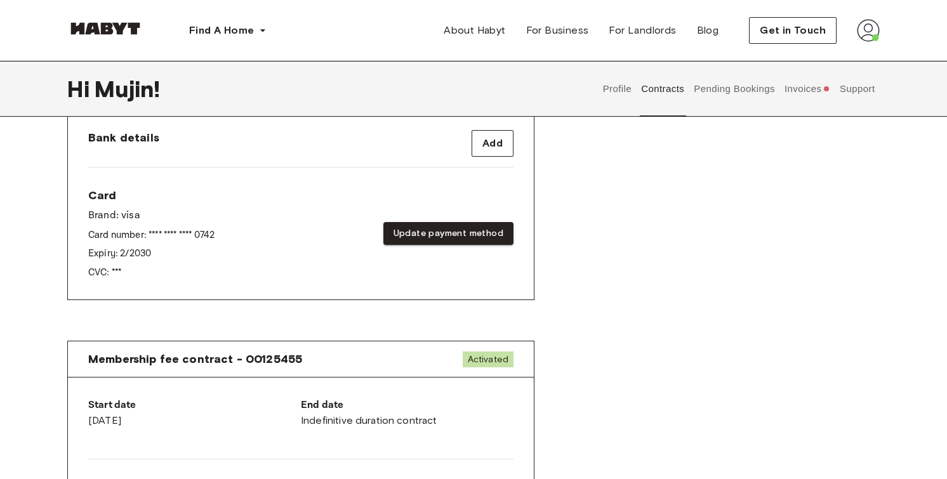
scroll to position [425, 0]
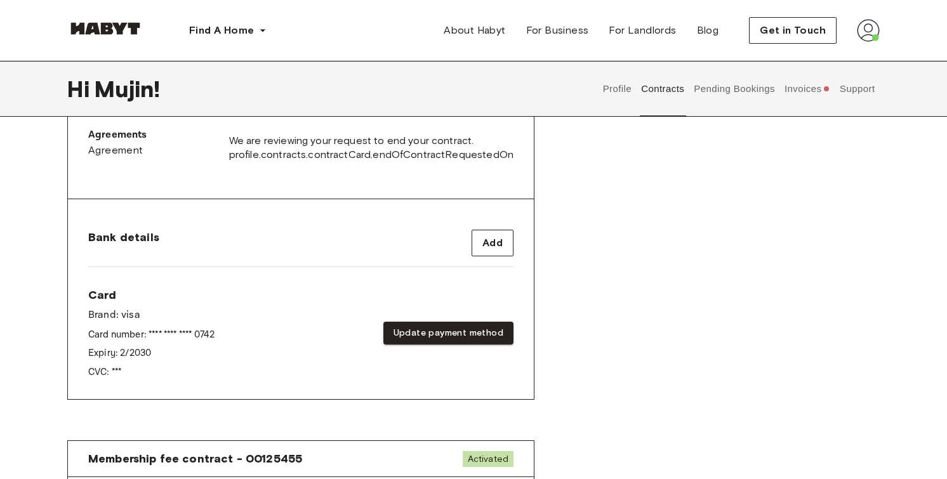
click at [785, 80] on button "Invoices" at bounding box center [807, 89] width 49 height 56
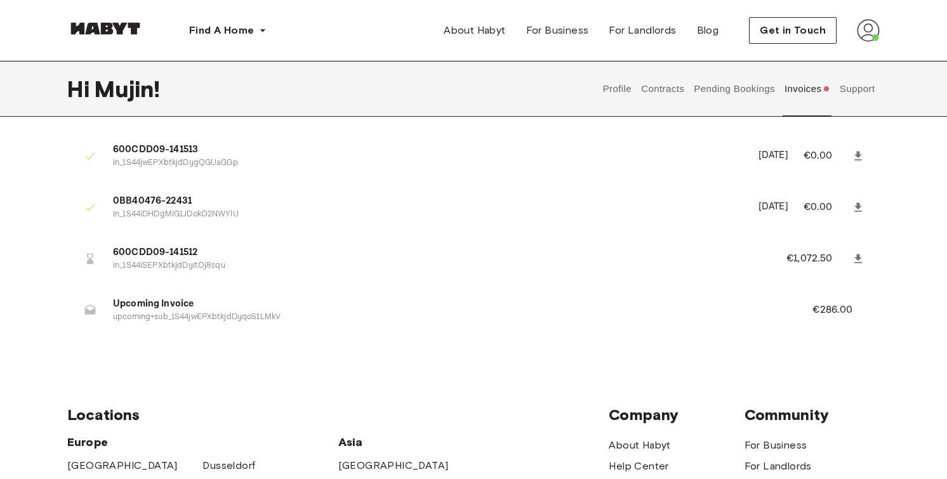
scroll to position [11, 0]
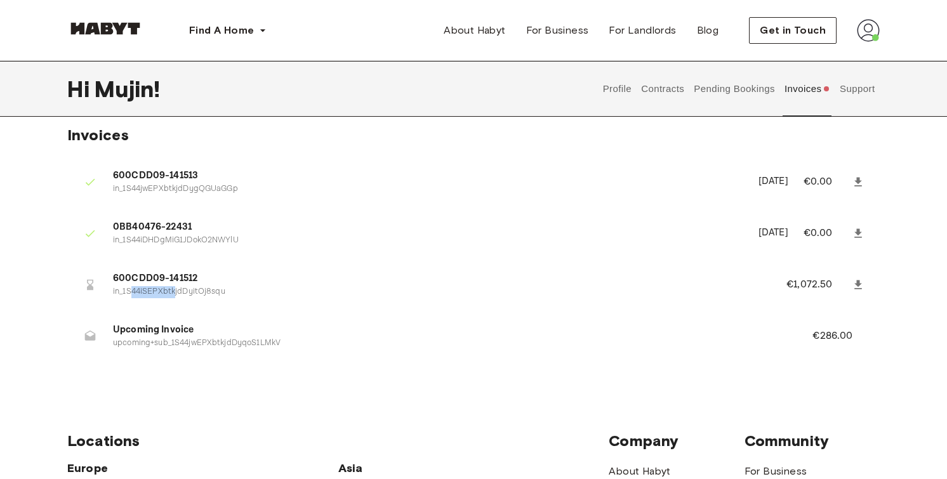
drag, startPoint x: 131, startPoint y: 286, endPoint x: 183, endPoint y: 286, distance: 51.4
click at [181, 286] on p "in_1S44iSEPXbtkjdDyitOj8squ" at bounding box center [434, 292] width 643 height 12
click at [183, 286] on p "in_1S44iSEPXbtkjdDyitOj8squ" at bounding box center [434, 292] width 643 height 12
drag, startPoint x: 797, startPoint y: 281, endPoint x: 851, endPoint y: 281, distance: 54.6
click at [851, 281] on li "600CDD09-141512 in_1S44iSEPXbtkjdDyitOj8squ €1,072.50" at bounding box center [473, 285] width 813 height 44
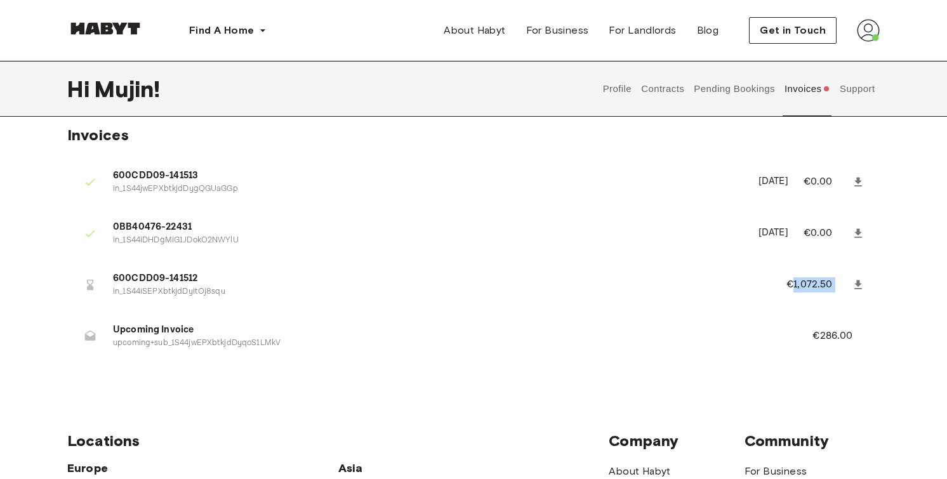
click at [851, 281] on link at bounding box center [858, 285] width 23 height 23
click at [669, 252] on li "0BB40476-22431 in_1S44iDHDgMiG1JDokO2NWYlU September 5th, 2025 €0.00" at bounding box center [473, 233] width 813 height 44
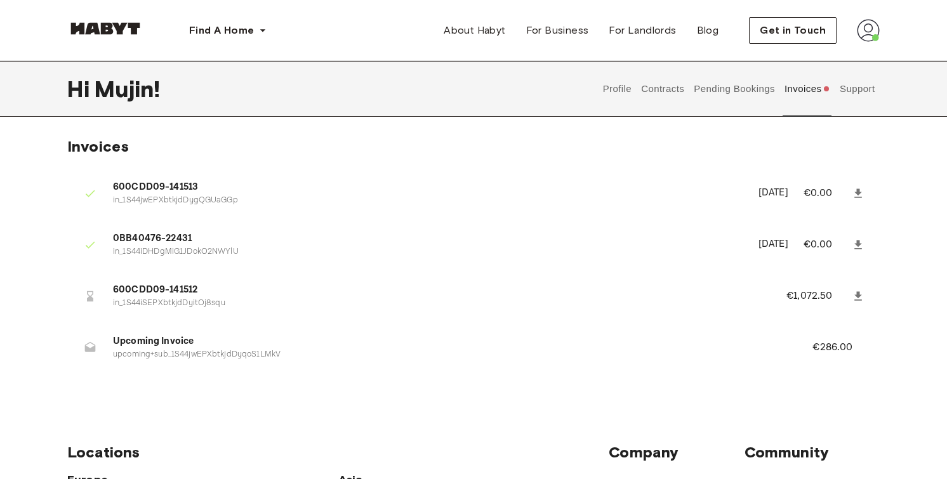
scroll to position [0, 0]
click at [853, 92] on button "Support" at bounding box center [857, 89] width 39 height 56
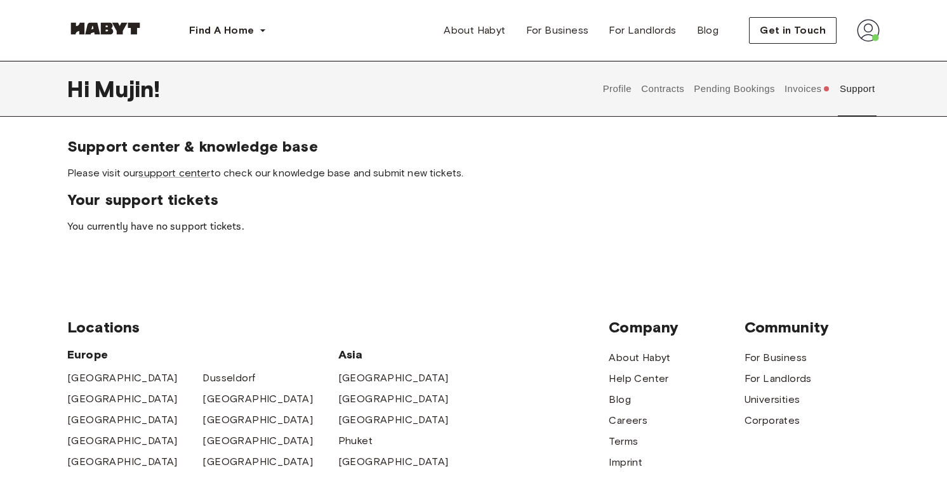
click at [768, 92] on button "Pending Bookings" at bounding box center [735, 89] width 84 height 56
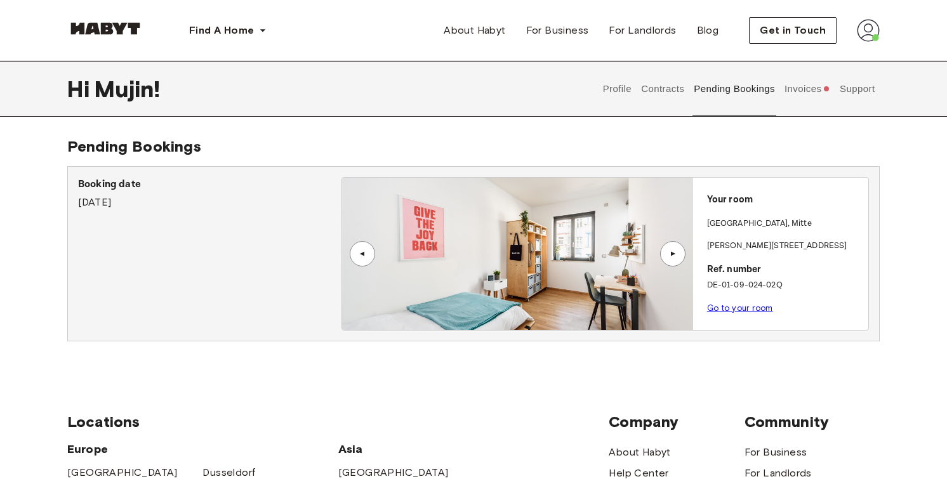
click at [659, 98] on button "Contracts" at bounding box center [663, 89] width 46 height 56
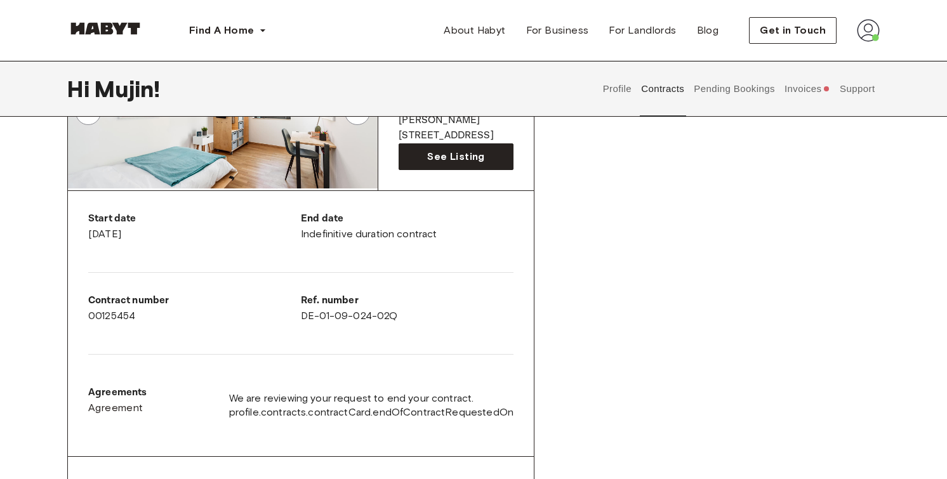
scroll to position [167, 0]
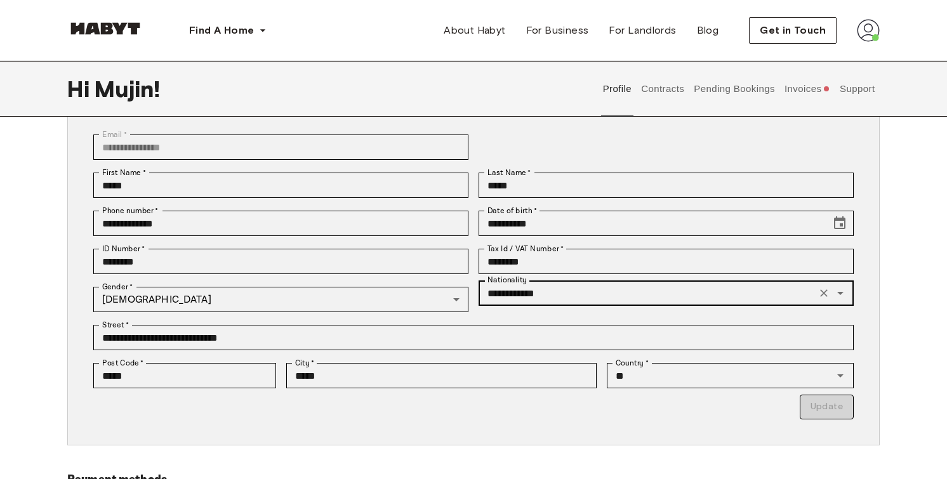
scroll to position [91, 0]
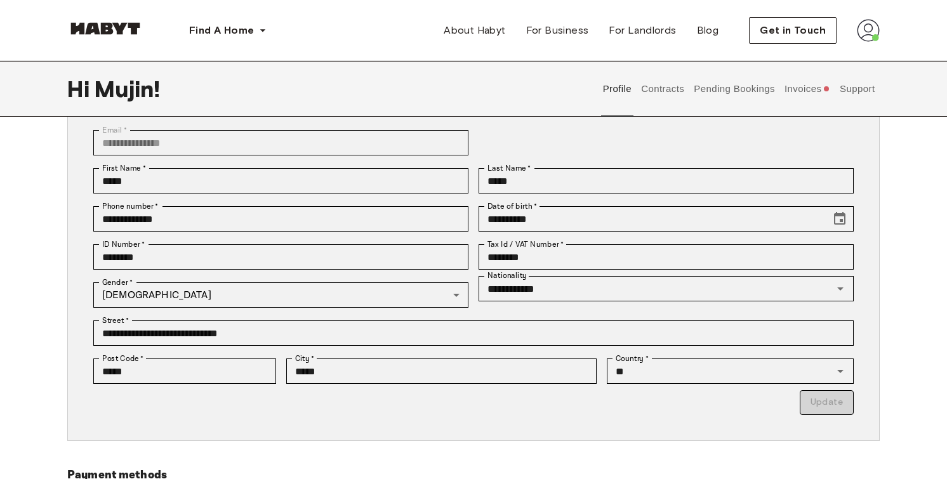
click at [661, 91] on button "Contracts" at bounding box center [663, 89] width 46 height 56
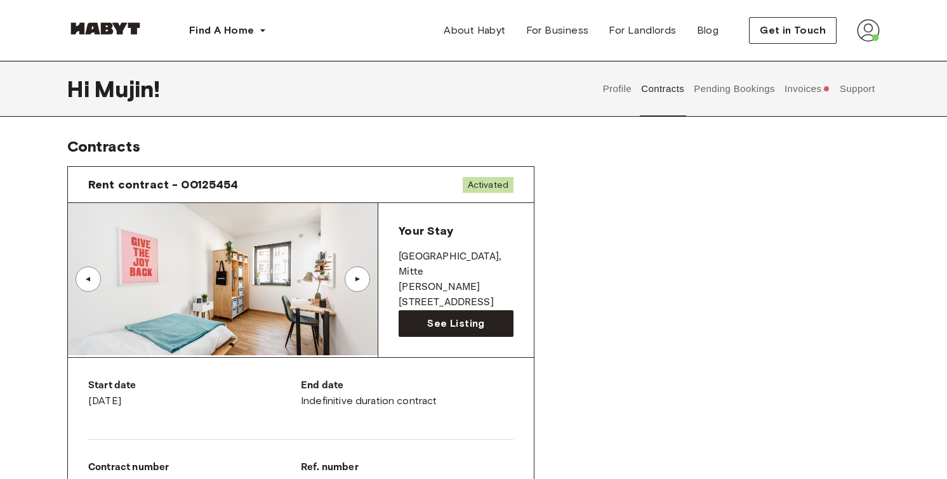
click at [708, 96] on button "Pending Bookings" at bounding box center [735, 89] width 84 height 56
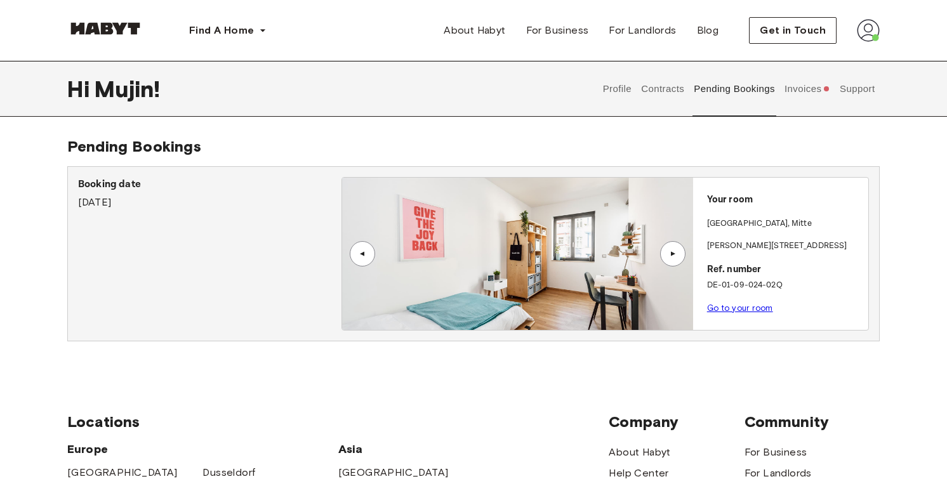
click at [726, 310] on link "Go to your room" at bounding box center [740, 308] width 66 height 10
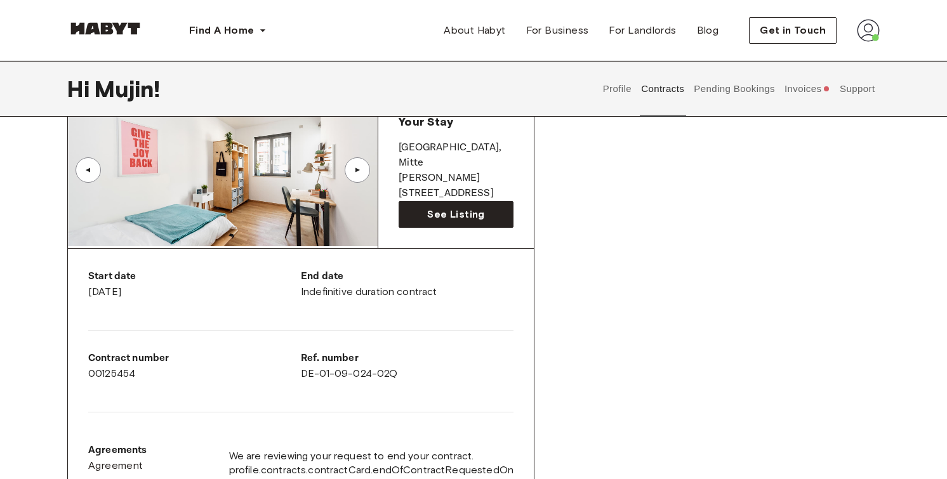
click at [827, 65] on button "Invoices" at bounding box center [807, 89] width 49 height 56
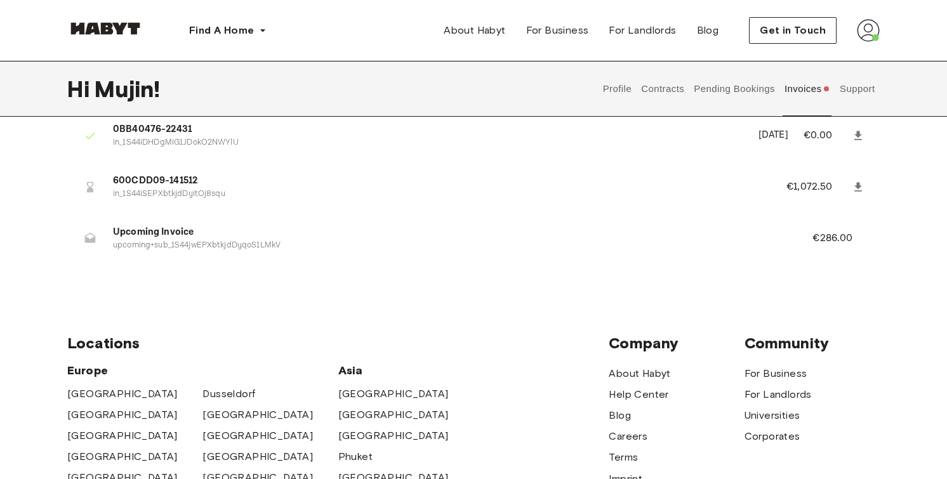
click at [806, 79] on button "Invoices" at bounding box center [807, 89] width 49 height 56
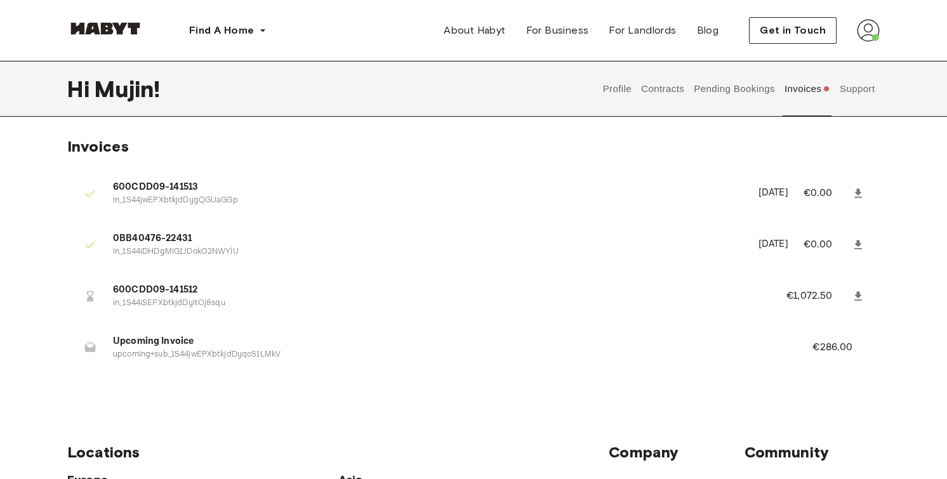
click at [736, 100] on button "Pending Bookings" at bounding box center [735, 89] width 84 height 56
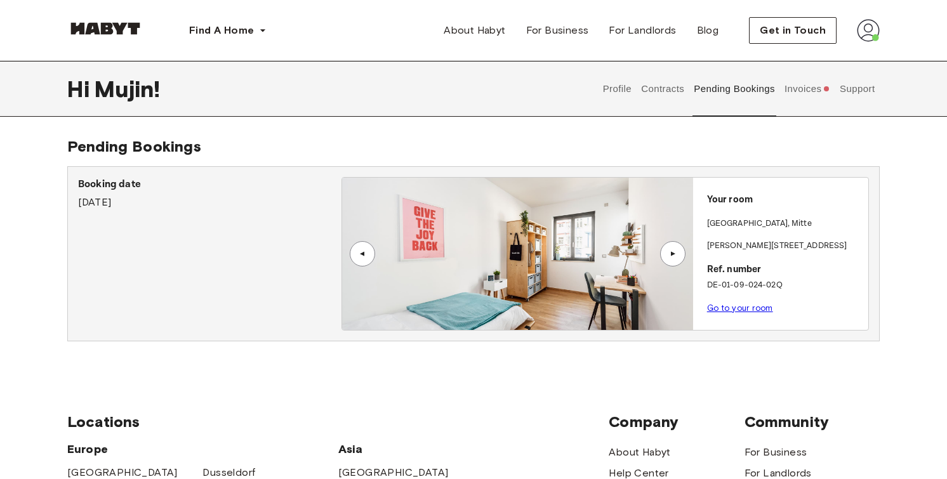
click at [668, 93] on button "Contracts" at bounding box center [663, 89] width 46 height 56
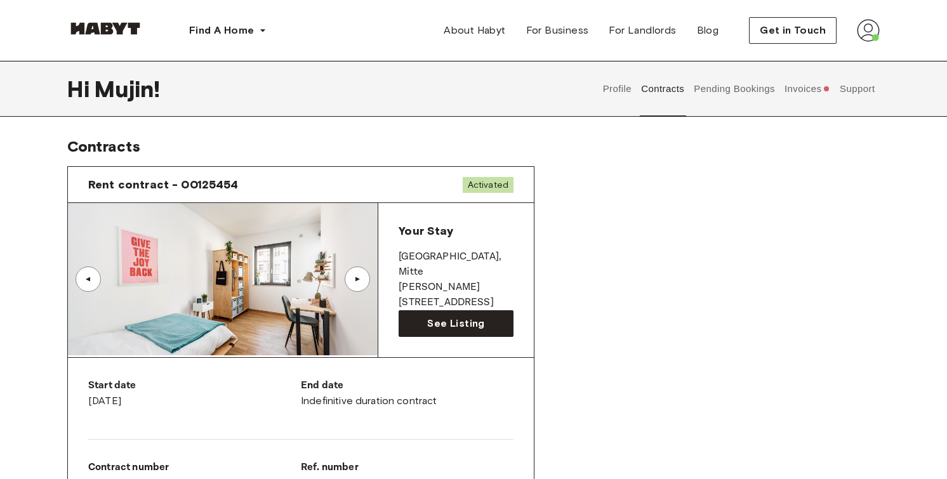
click at [794, 84] on button "Invoices" at bounding box center [807, 89] width 49 height 56
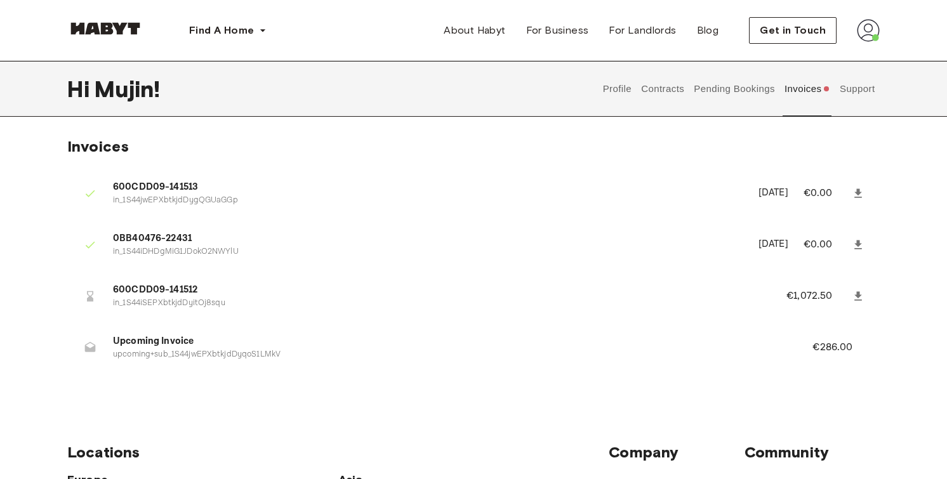
click at [750, 88] on button "Pending Bookings" at bounding box center [735, 89] width 84 height 56
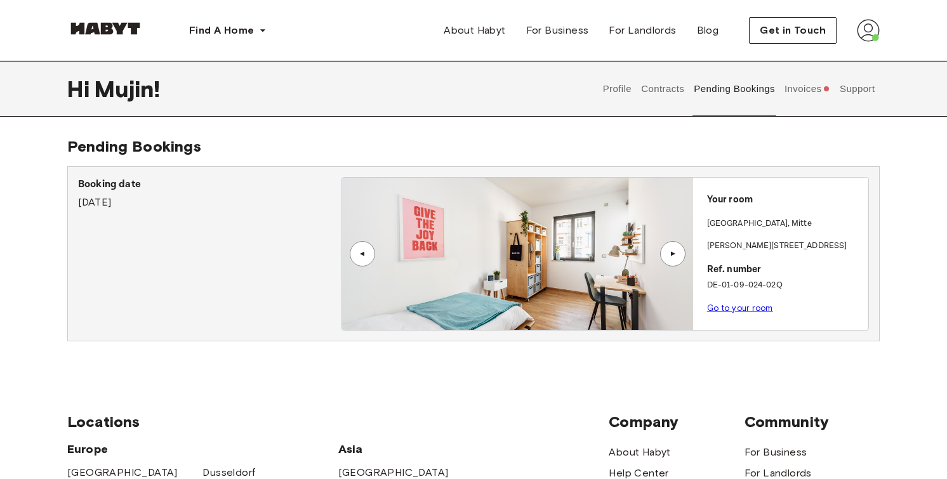
click at [816, 94] on button "Invoices" at bounding box center [807, 89] width 49 height 56
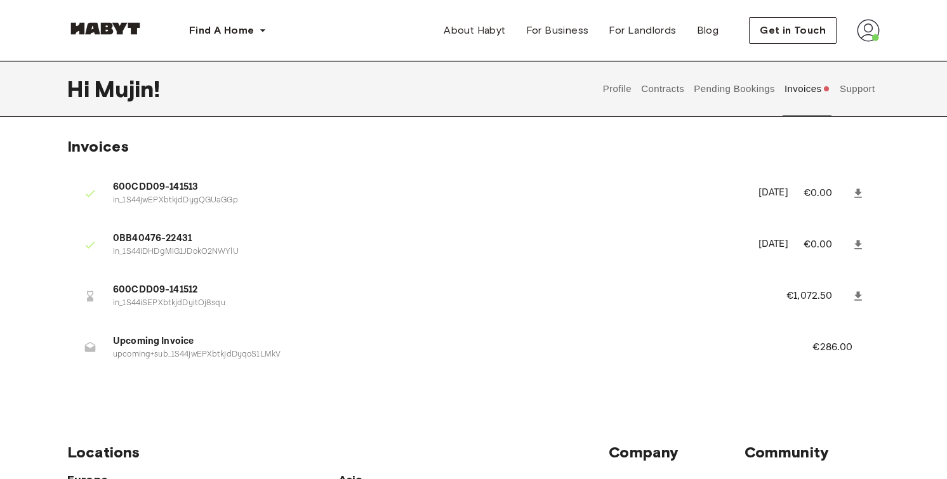
click at [858, 86] on button "Support" at bounding box center [857, 89] width 39 height 56
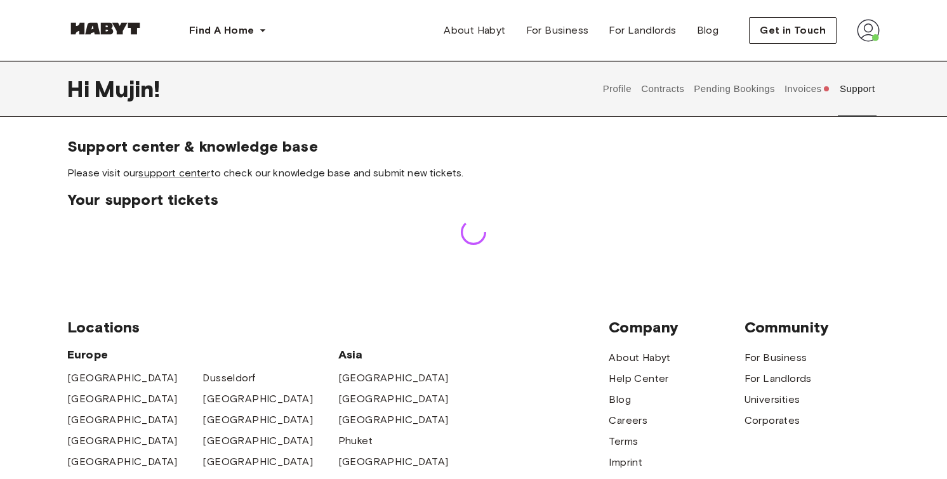
click at [811, 93] on button "Invoices" at bounding box center [807, 89] width 49 height 56
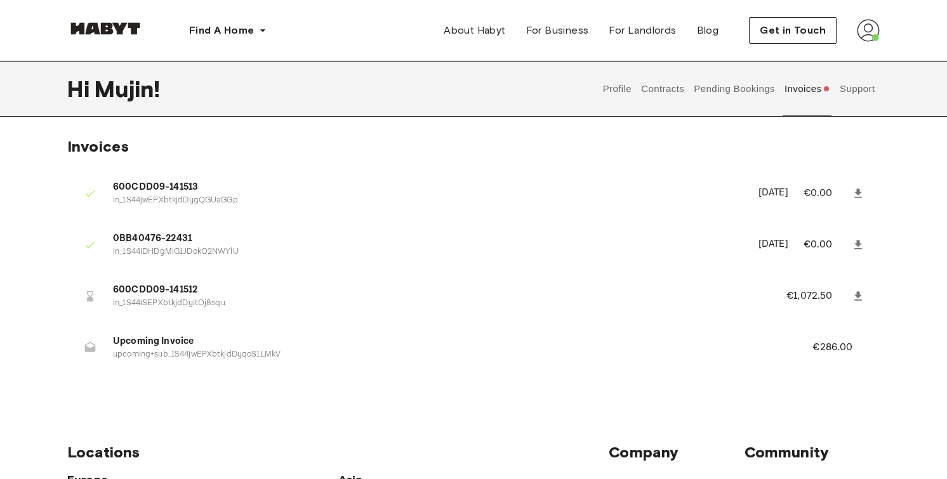
click at [661, 88] on button "Contracts" at bounding box center [663, 89] width 46 height 56
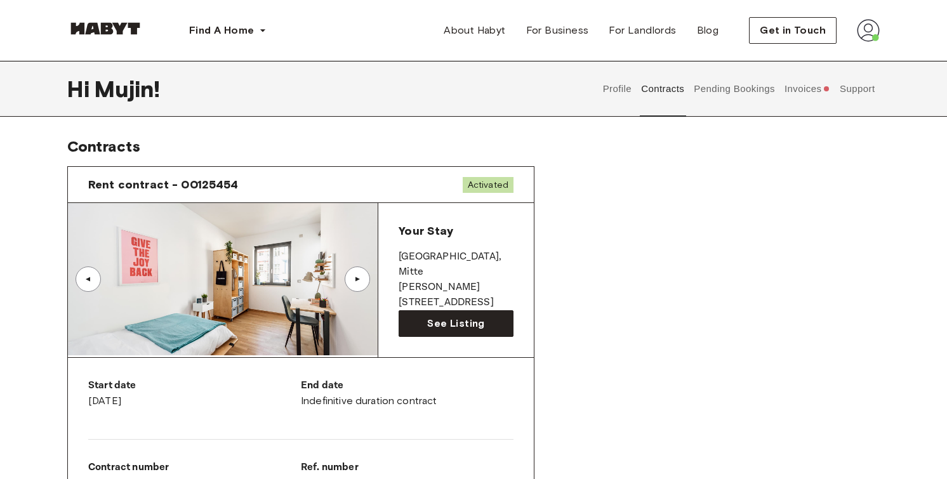
click at [599, 83] on div "Profile Contracts Pending Bookings Invoices Support" at bounding box center [739, 89] width 282 height 56
click at [616, 96] on button "Profile" at bounding box center [617, 89] width 32 height 56
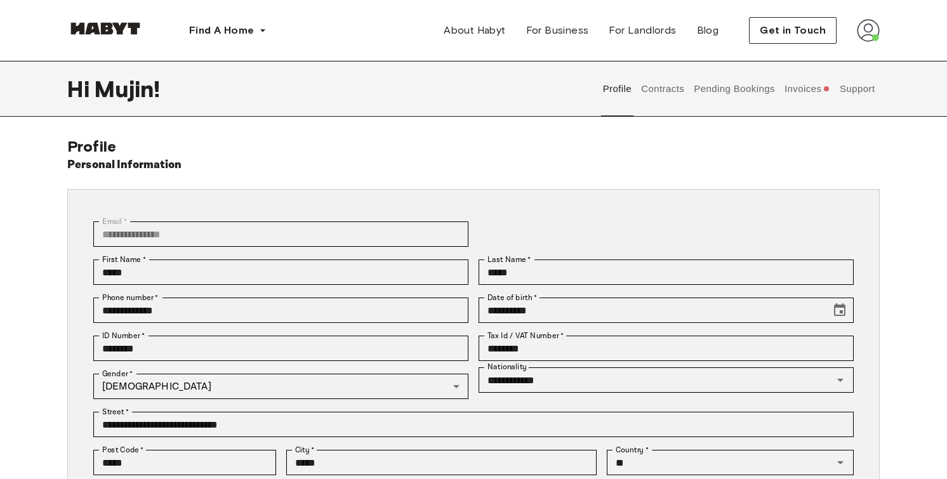
click at [793, 88] on button "Invoices" at bounding box center [807, 89] width 49 height 56
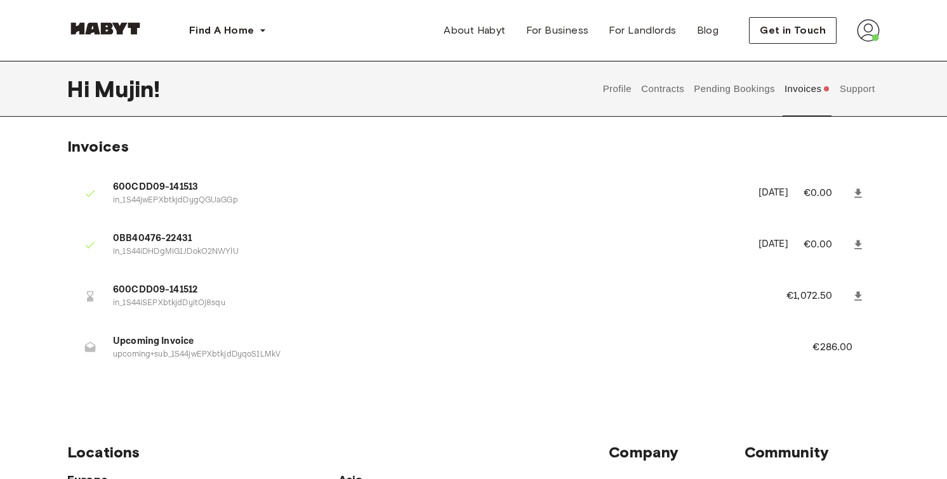
click at [870, 77] on button "Support" at bounding box center [857, 89] width 39 height 56
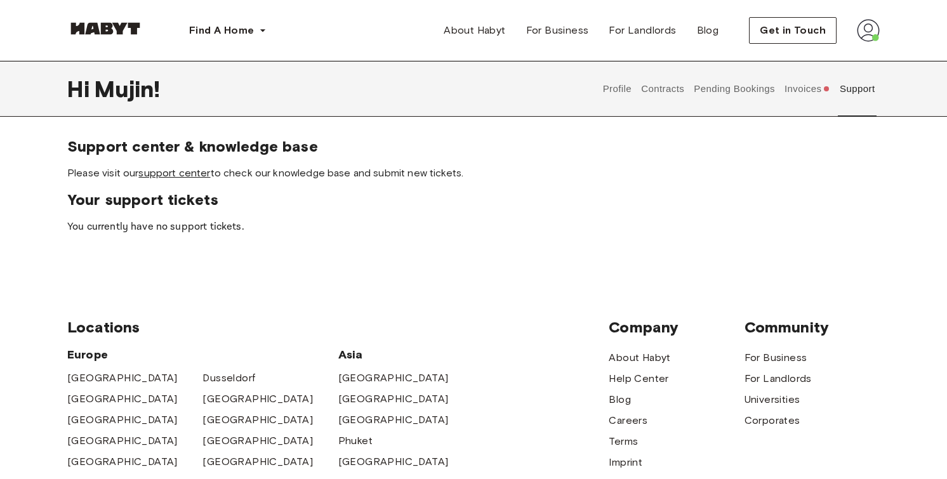
click at [187, 176] on link "support center" at bounding box center [174, 173] width 72 height 12
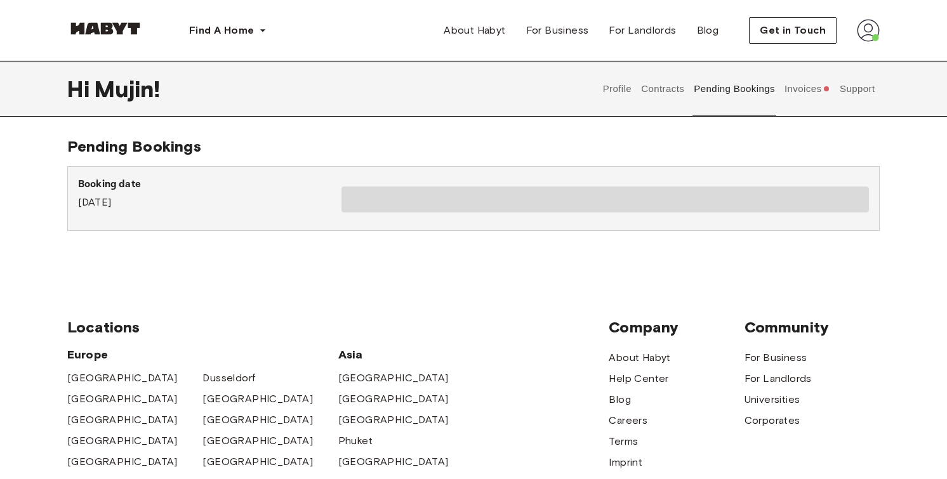
click at [801, 90] on button "Invoices" at bounding box center [807, 89] width 49 height 56
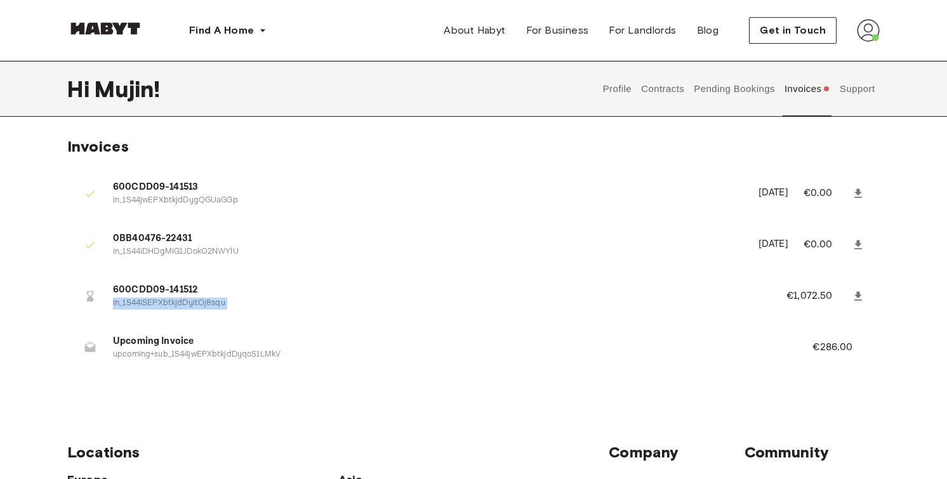
drag, startPoint x: 763, startPoint y: 290, endPoint x: 796, endPoint y: 294, distance: 33.2
click at [796, 294] on li "600CDD09-141512 in_1S44iSEPXbtkjdDyitOj8squ €1,072.50" at bounding box center [473, 296] width 813 height 44
click at [796, 294] on p "€1,072.50" at bounding box center [818, 296] width 63 height 15
click at [157, 298] on p "in_1S44iSEPXbtkjdDyitOj8squ" at bounding box center [434, 304] width 643 height 12
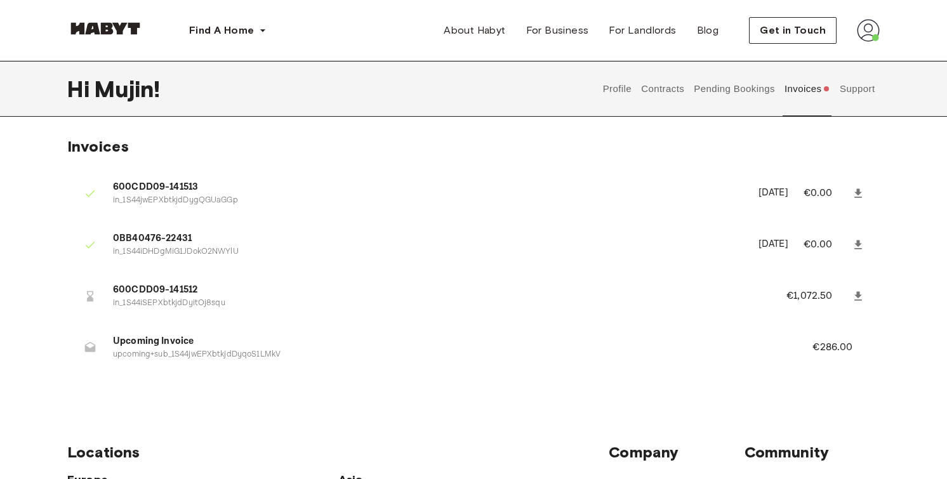
click at [161, 292] on span "600CDD09-141512" at bounding box center [434, 290] width 643 height 15
click at [163, 307] on p "in_1S44iSEPXbtkjdDyitOj8squ" at bounding box center [434, 304] width 643 height 12
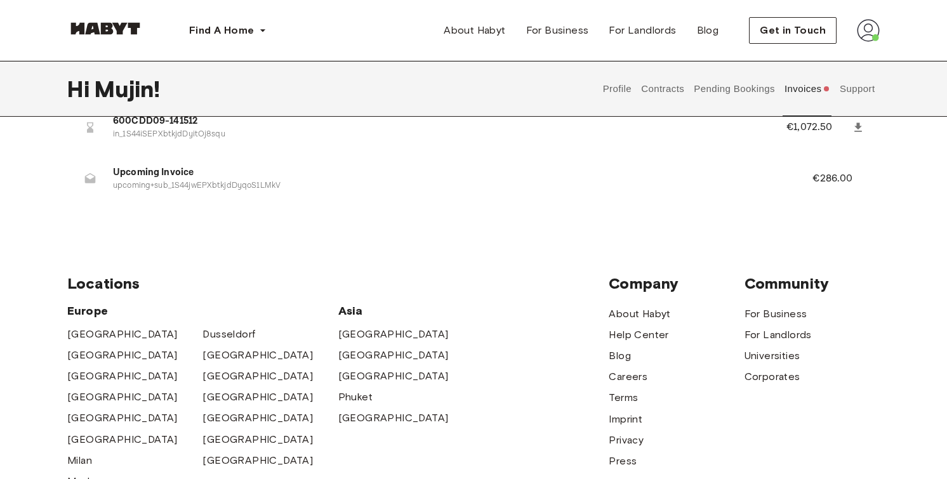
click at [853, 97] on button "Support" at bounding box center [857, 89] width 39 height 56
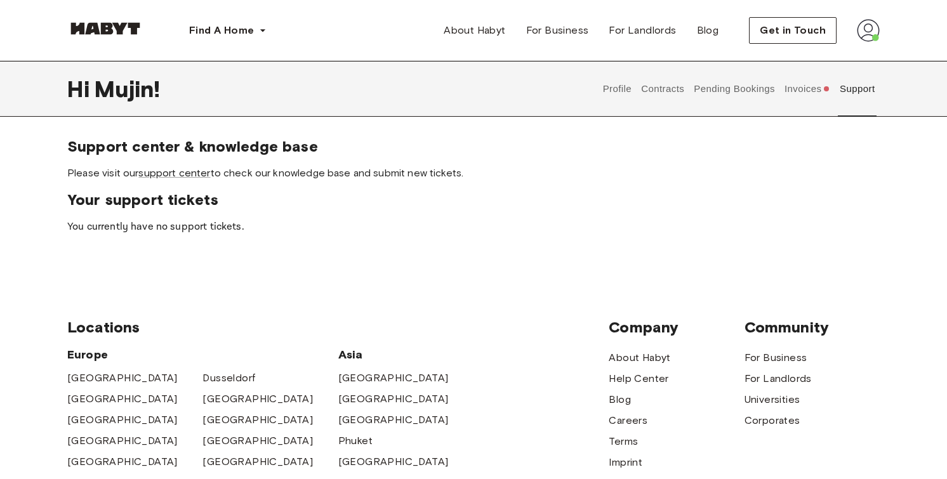
click at [736, 95] on button "Pending Bookings" at bounding box center [735, 89] width 84 height 56
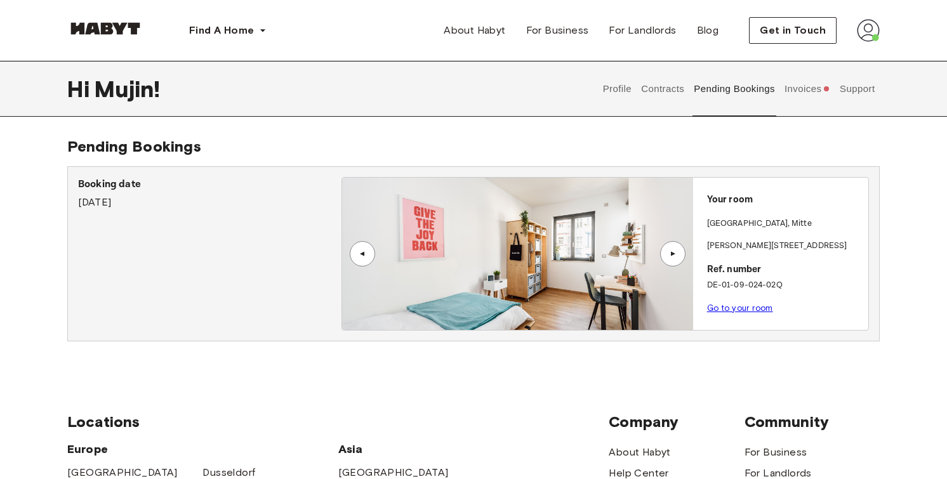
click at [674, 93] on button "Contracts" at bounding box center [663, 89] width 46 height 56
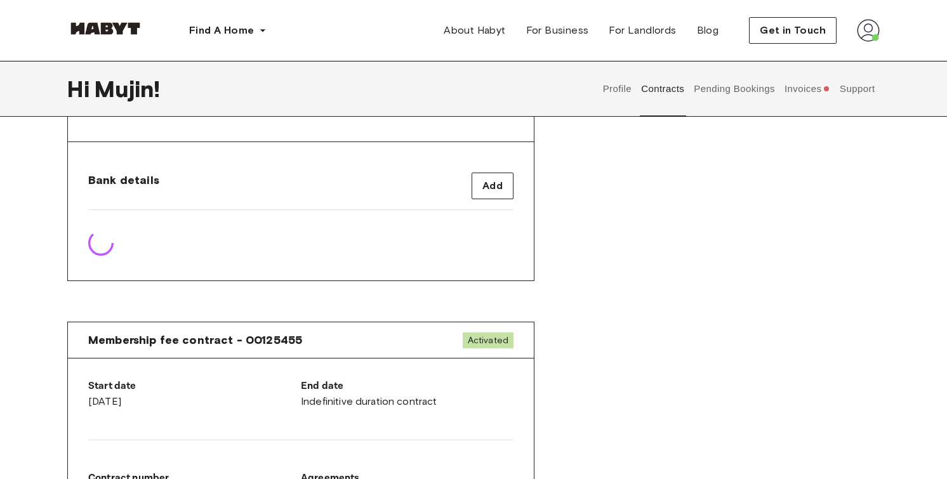
scroll to position [494, 0]
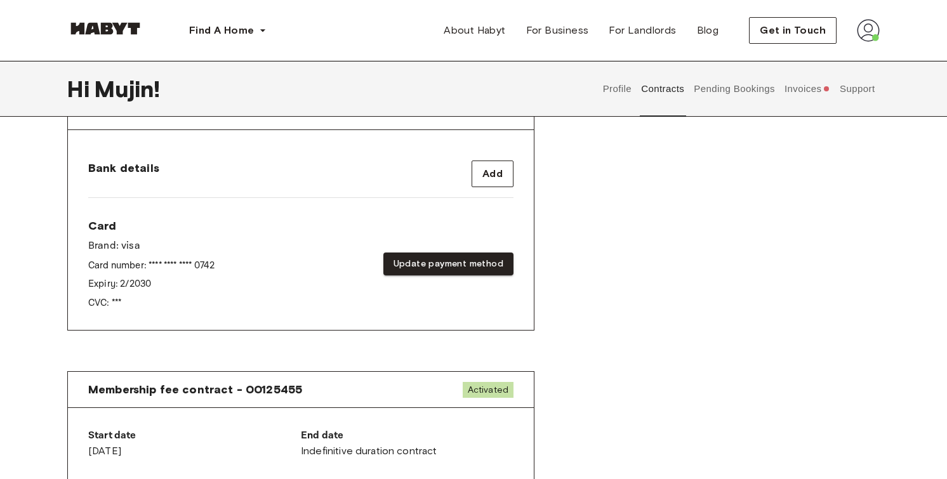
click at [426, 295] on div "Card Brand: visa Card number: **** **** **** 0742 Expiry: 2 / 2030 CVC: *** Upd…" at bounding box center [300, 263] width 425 height 91
click at [436, 269] on button "Update payment method" at bounding box center [448, 264] width 130 height 23
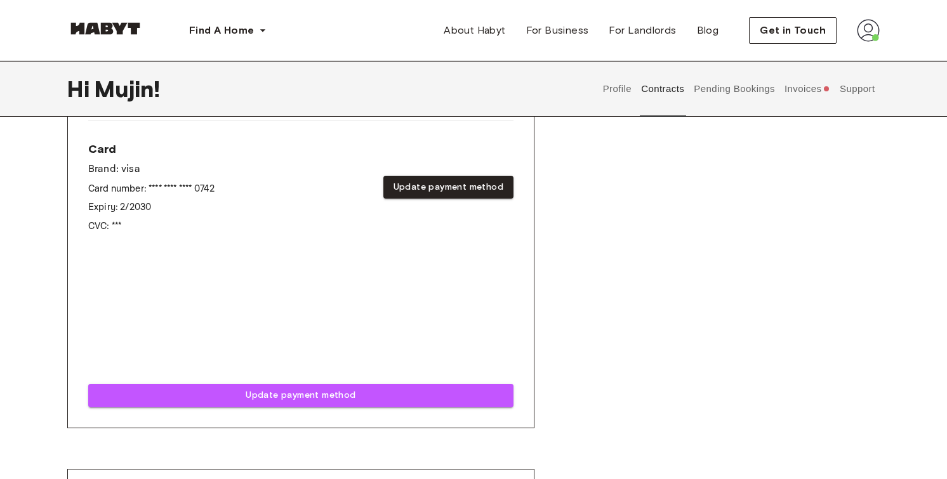
scroll to position [561, 0]
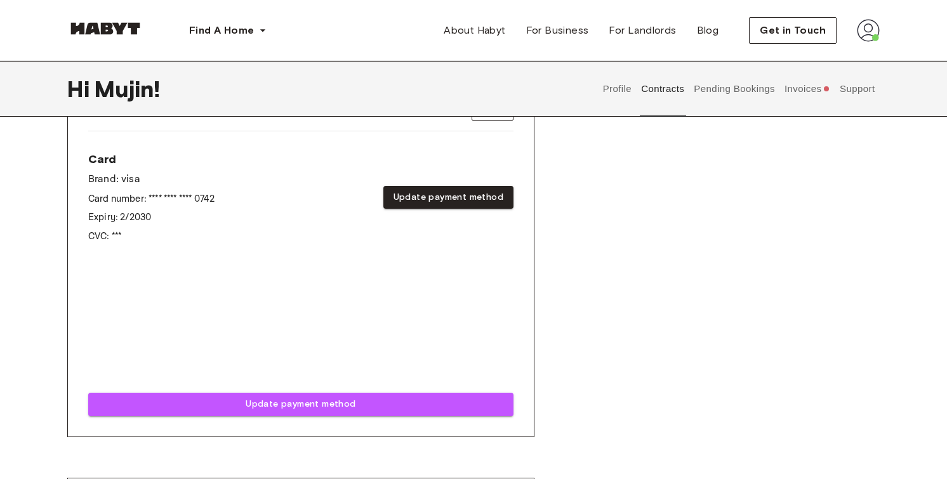
click at [542, 312] on div "Rent contract - 00125454 Activated ▲ ▲ Your Stay BERLIN , Mitte Klara-Franke-St…" at bounding box center [473, 32] width 813 height 872
click at [526, 345] on div "Bank details Add Card Brand: visa Card number: **** **** **** 0742 Expiry: 2 / …" at bounding box center [301, 249] width 466 height 373
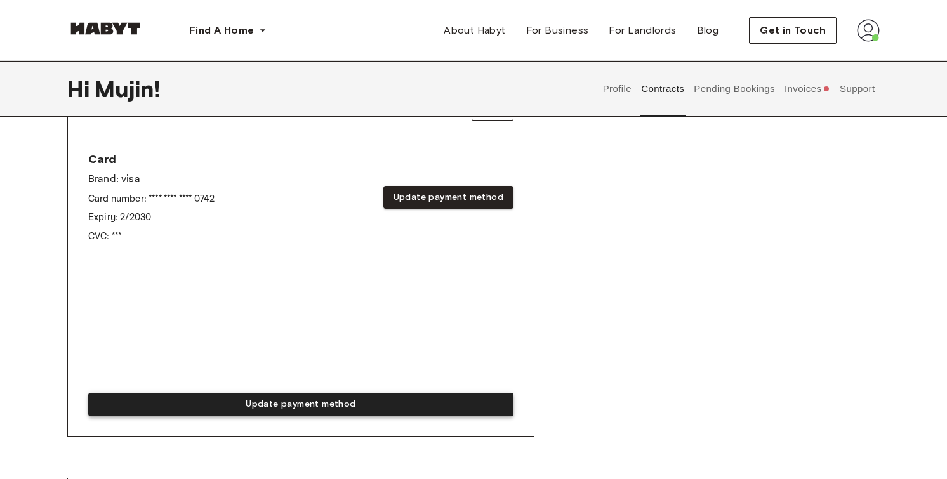
click at [446, 397] on button "Update payment method" at bounding box center [300, 404] width 425 height 23
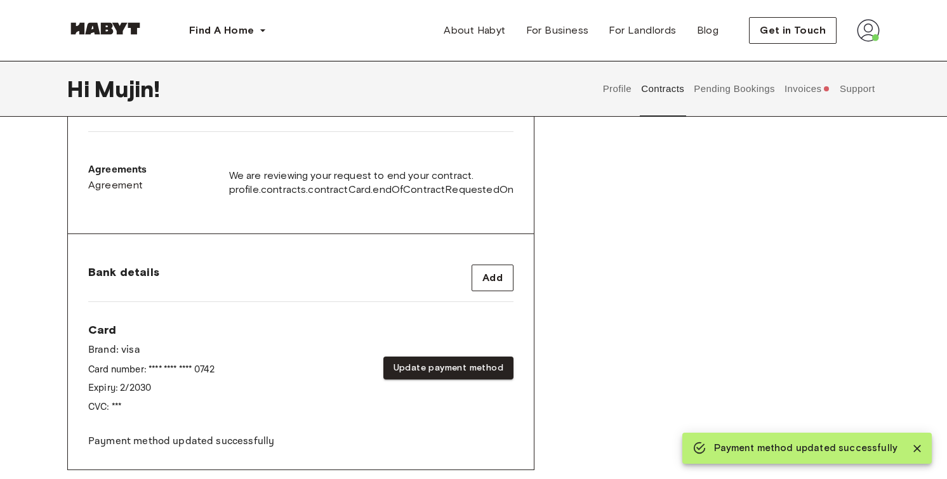
scroll to position [310, 0]
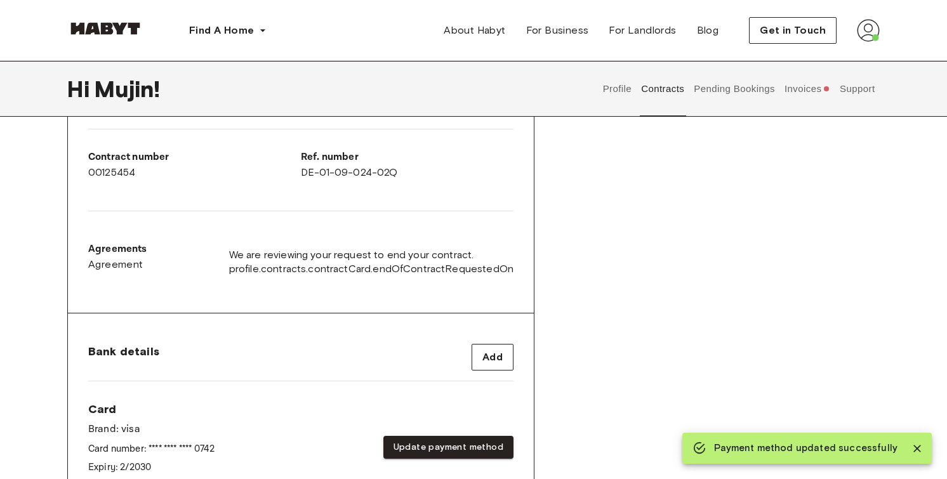
click at [792, 92] on button "Invoices" at bounding box center [807, 89] width 49 height 56
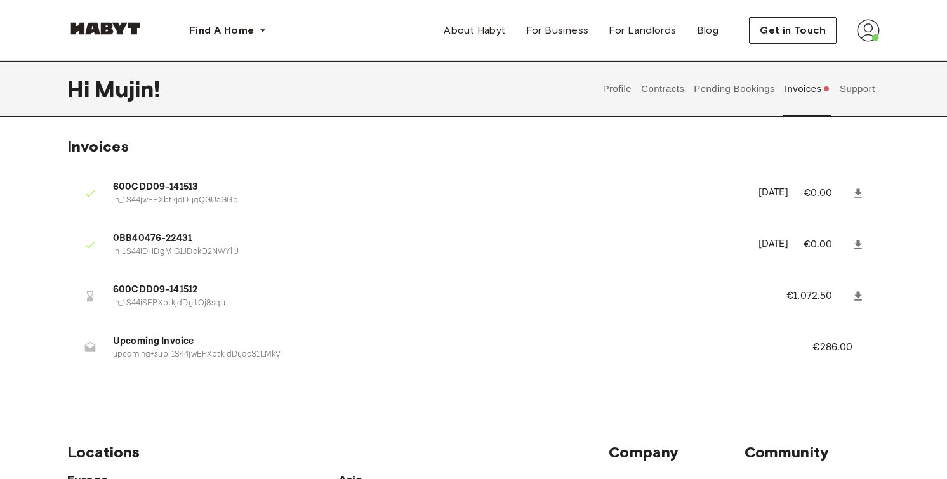
click at [510, 92] on div "Hi Mujin ! Profile Contracts Pending Bookings Invoices Support" at bounding box center [473, 89] width 813 height 56
click at [509, 1] on div "Find A Home Europe Amsterdam Berlin Frankfurt Hamburg Lisbon Madrid Milan Moden…" at bounding box center [473, 30] width 813 height 61
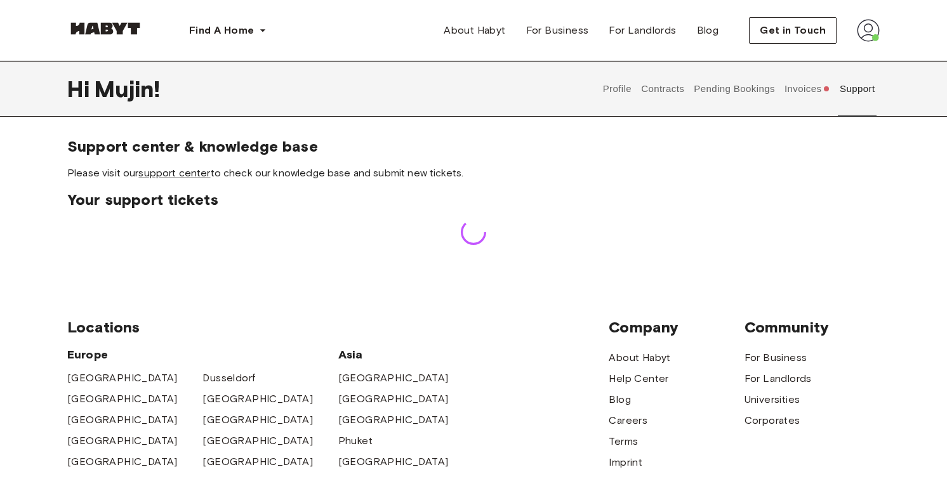
click at [660, 96] on button "Contracts" at bounding box center [663, 89] width 46 height 56
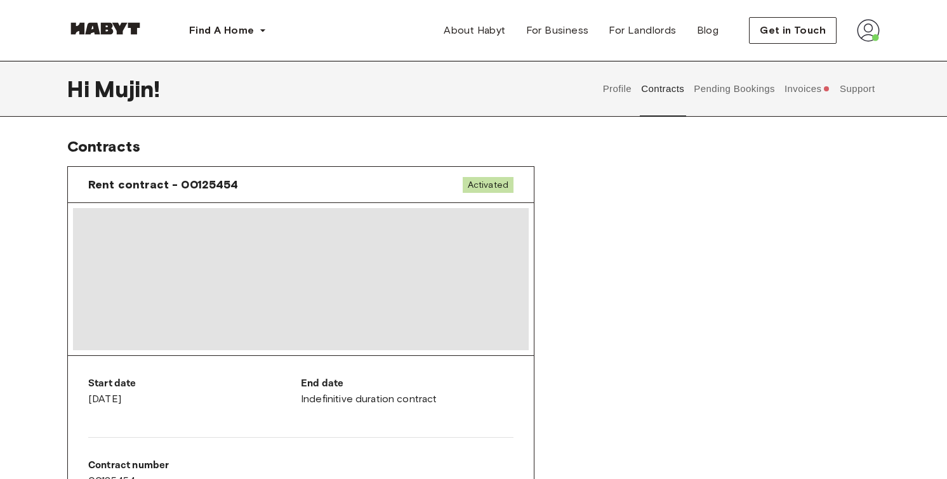
click at [721, 96] on button "Pending Bookings" at bounding box center [735, 89] width 84 height 56
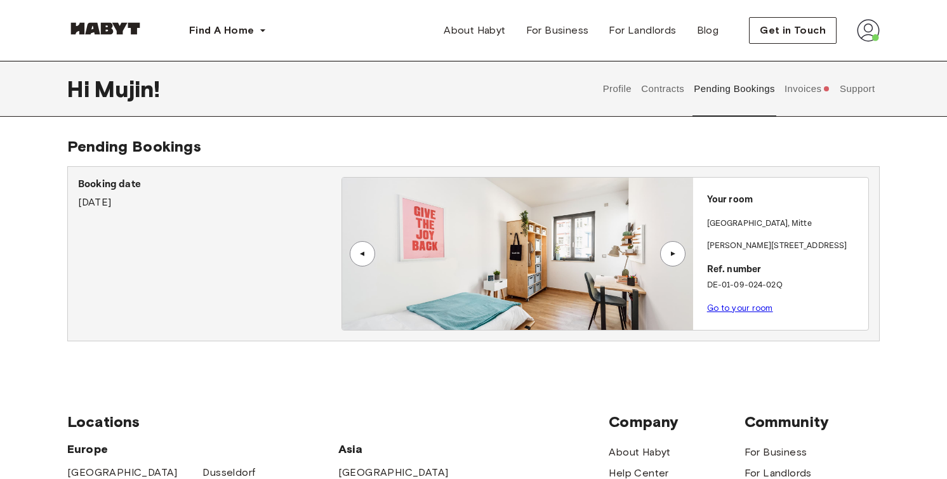
click at [788, 92] on button "Invoices" at bounding box center [807, 89] width 49 height 56
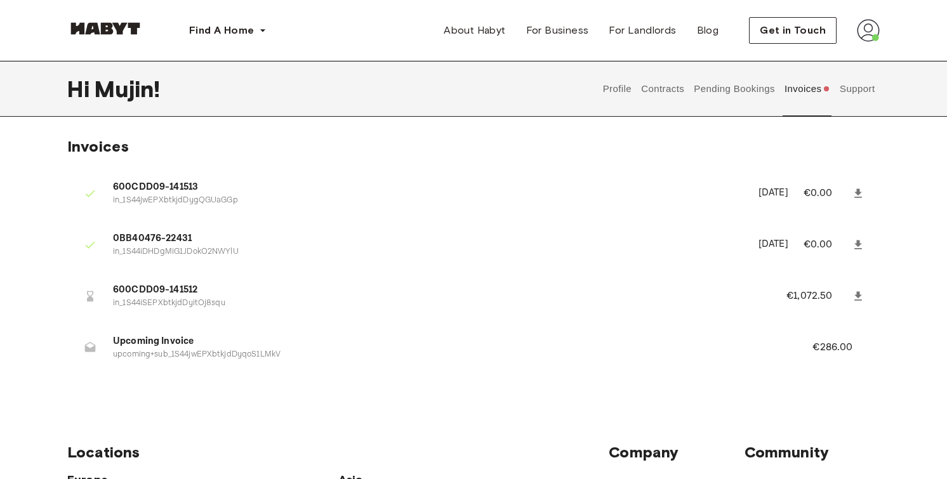
click at [683, 93] on button "Contracts" at bounding box center [663, 89] width 46 height 56
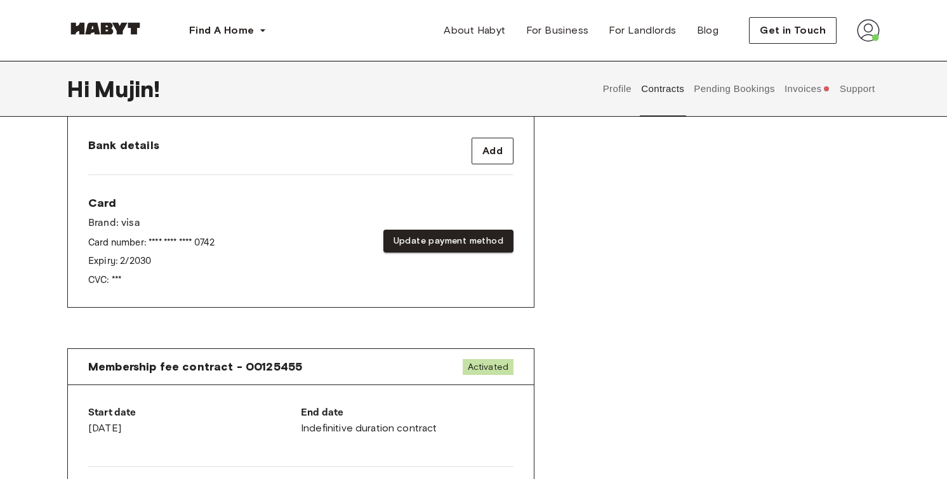
scroll to position [516, 0]
click at [475, 241] on button "Update payment method" at bounding box center [448, 241] width 130 height 23
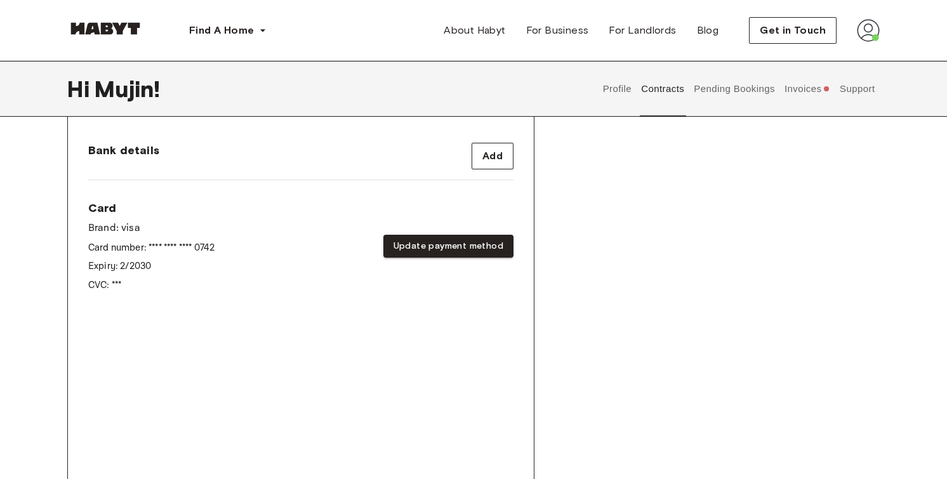
scroll to position [692, 0]
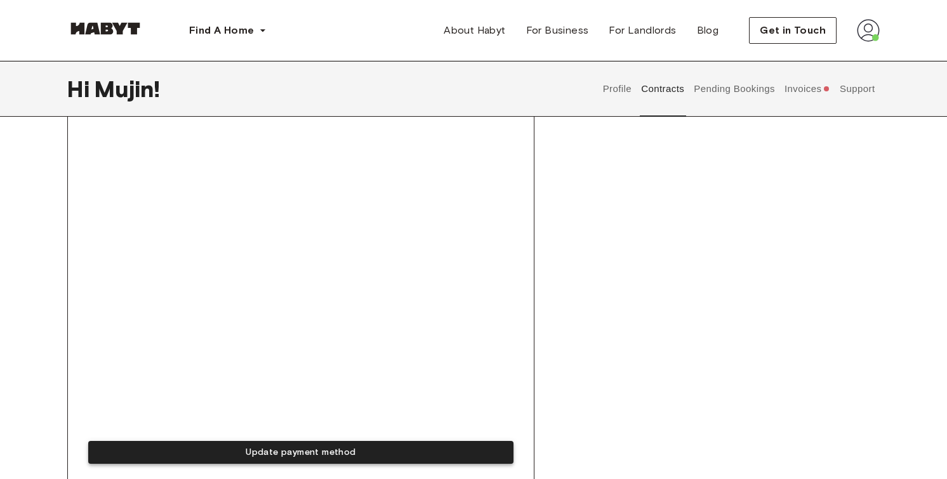
click at [247, 447] on button "Update payment method" at bounding box center [300, 452] width 425 height 23
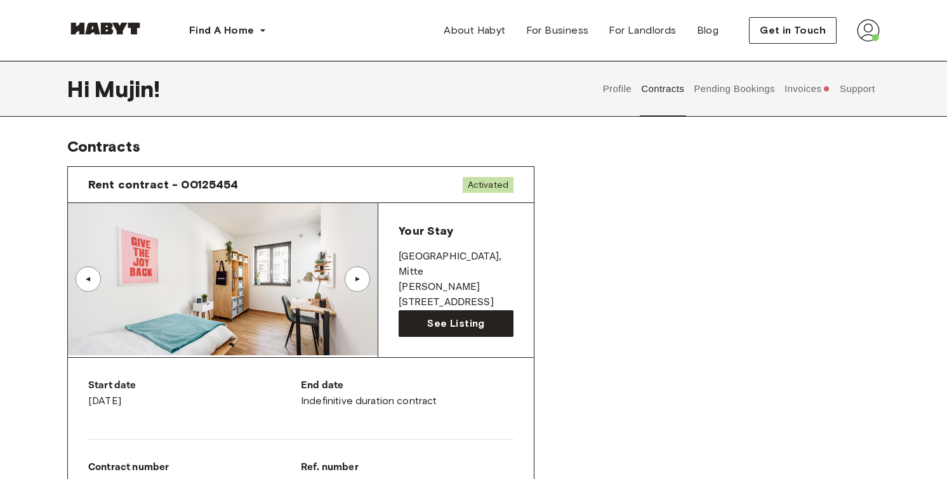
scroll to position [0, 0]
click at [795, 81] on button "Invoices" at bounding box center [807, 89] width 49 height 56
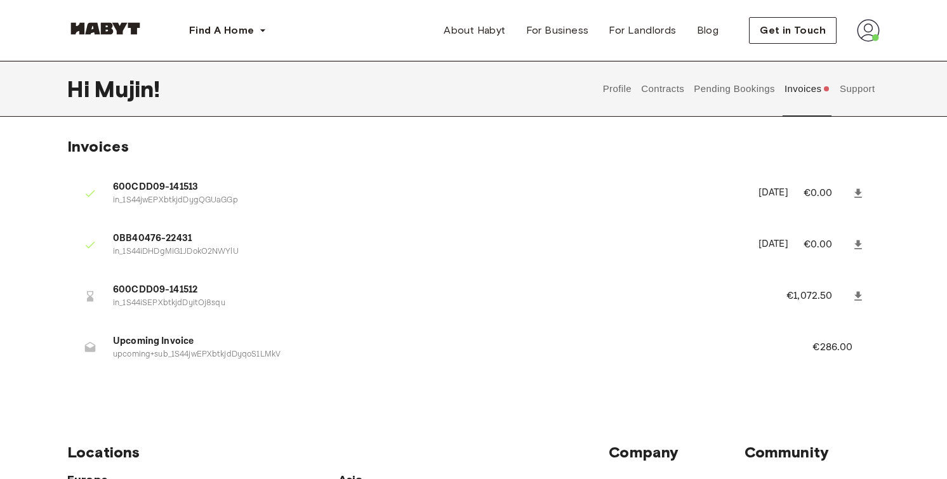
click at [658, 87] on button "Contracts" at bounding box center [663, 89] width 46 height 56
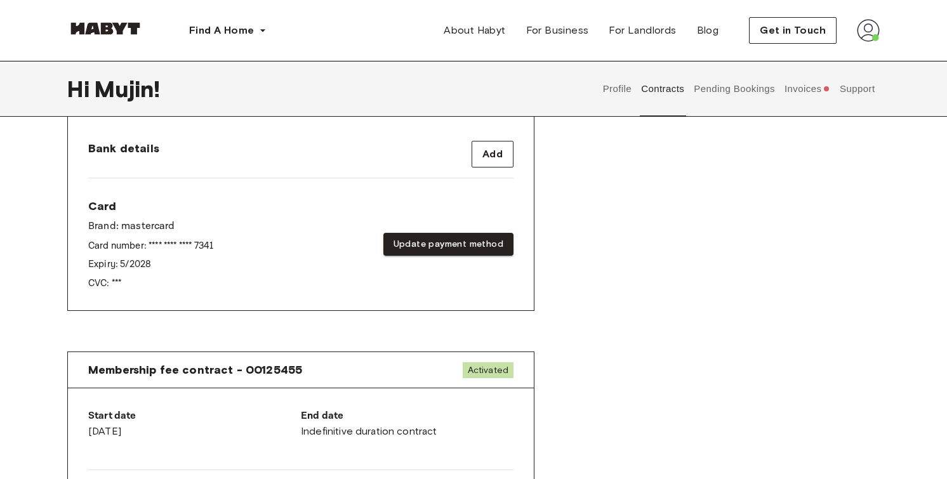
scroll to position [517, 0]
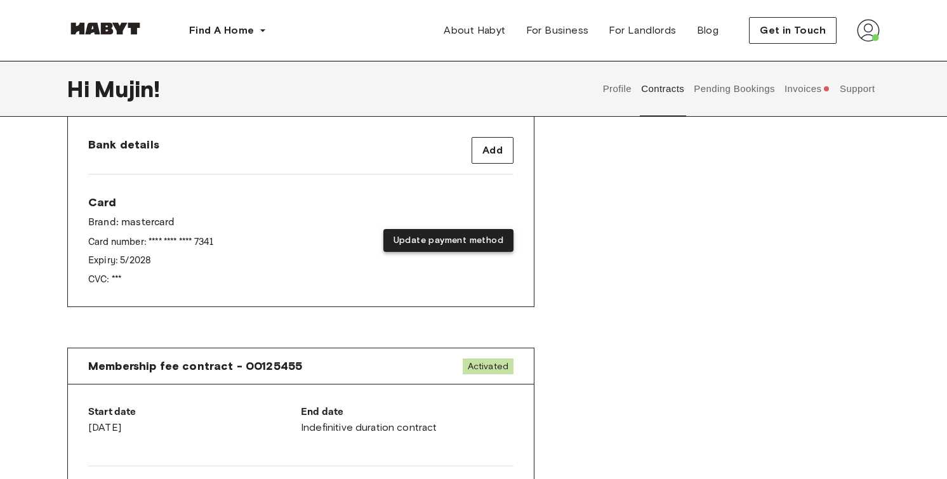
click at [435, 246] on button "Update payment method" at bounding box center [448, 240] width 130 height 23
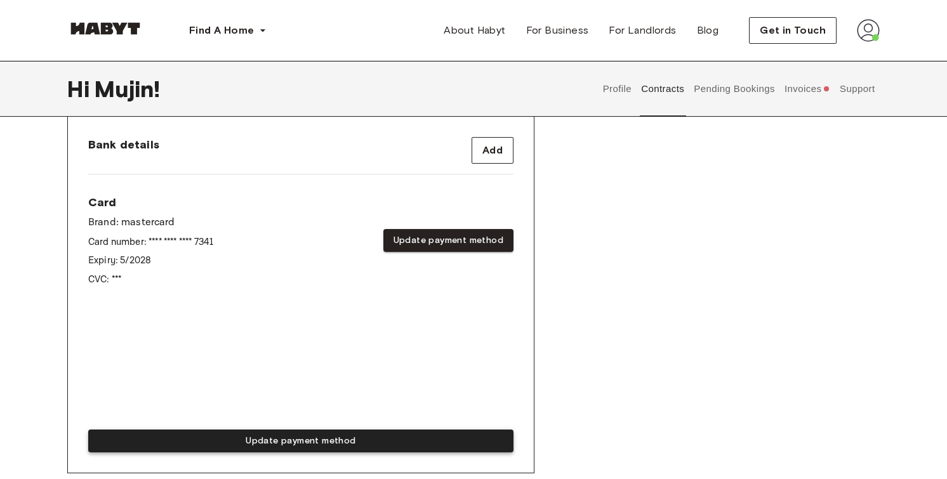
click at [417, 439] on button "Update payment method" at bounding box center [300, 441] width 425 height 23
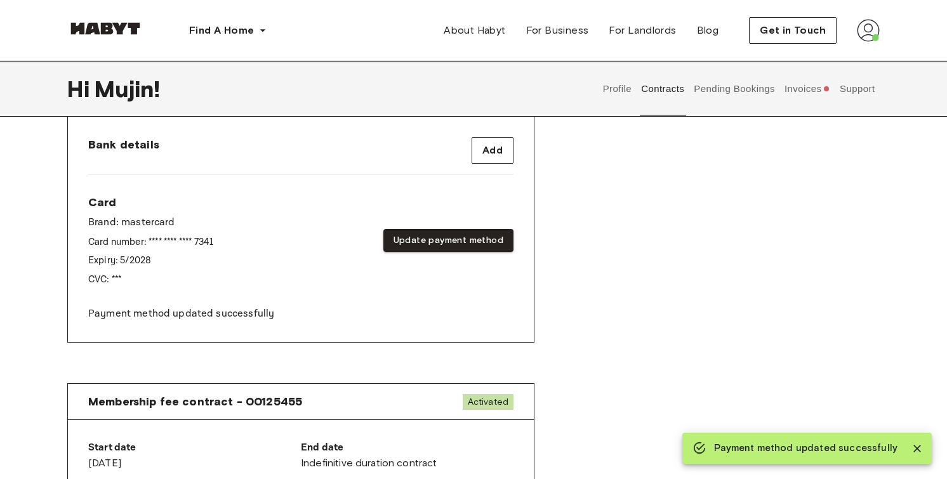
click at [555, 357] on div "Rent contract - 00125454 Activated ▲ ▲ Your Stay BERLIN , Mitte Klara-Franke-St…" at bounding box center [473, 6] width 813 height 734
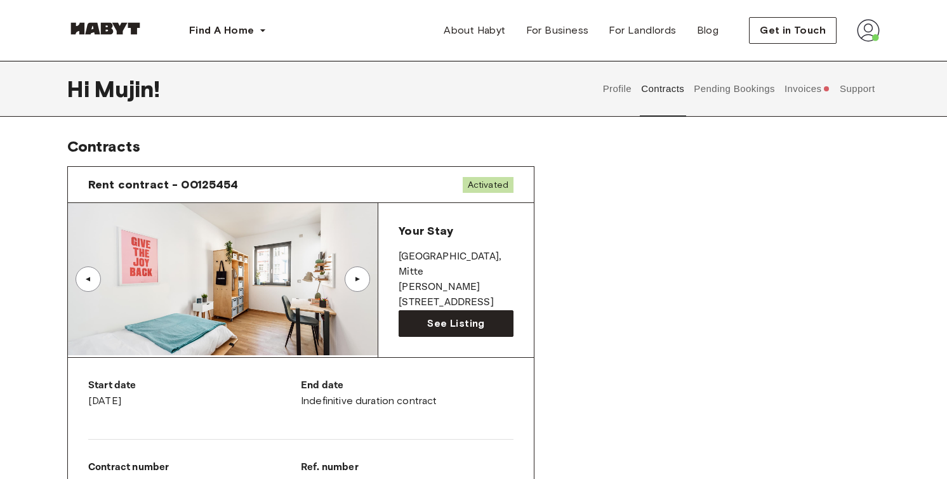
scroll to position [0, 0]
click at [743, 95] on button "Pending Bookings" at bounding box center [735, 89] width 84 height 56
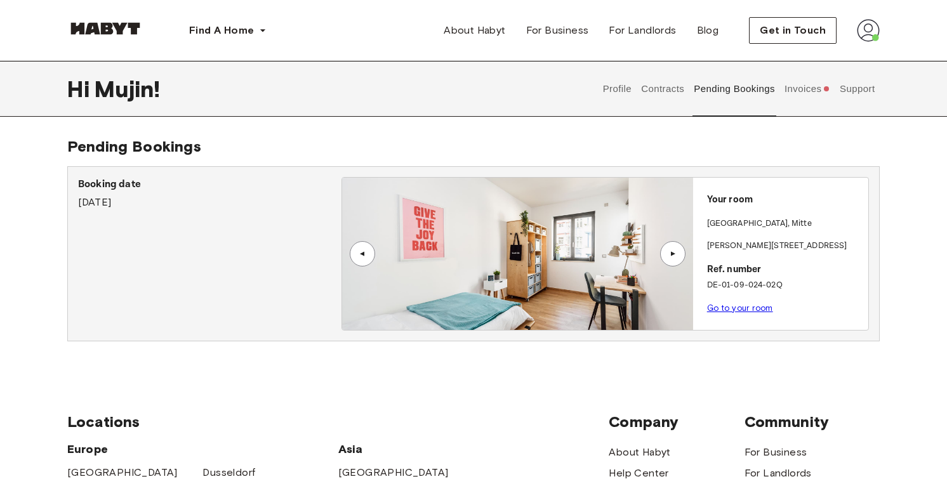
click at [800, 95] on button "Invoices" at bounding box center [807, 89] width 49 height 56
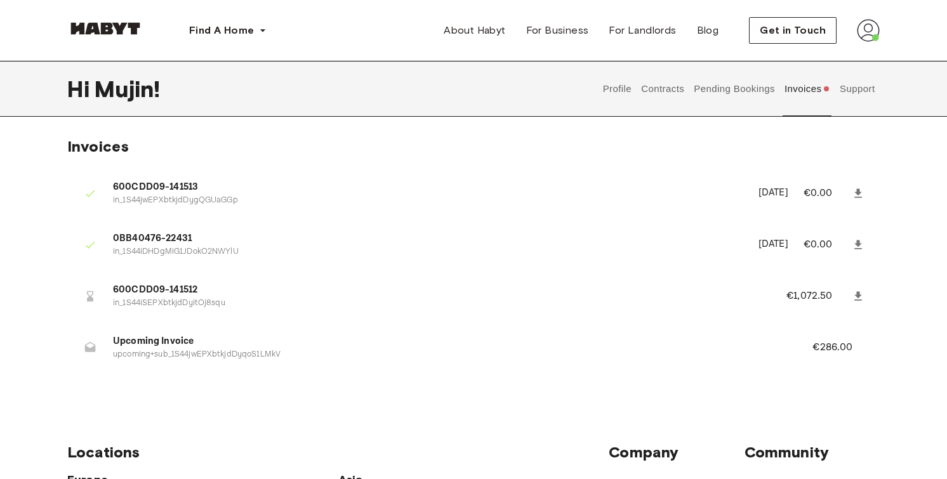
click at [856, 95] on button "Support" at bounding box center [857, 89] width 39 height 56
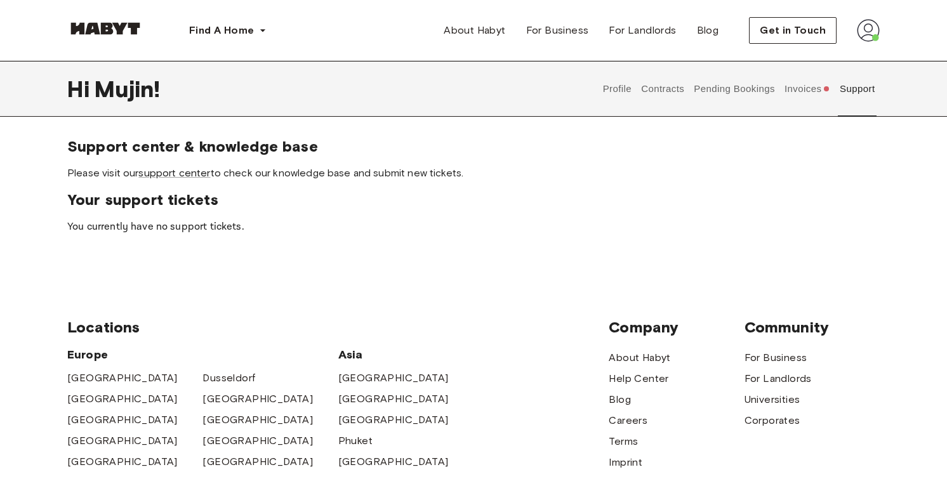
click at [799, 96] on button "Invoices" at bounding box center [807, 89] width 49 height 56
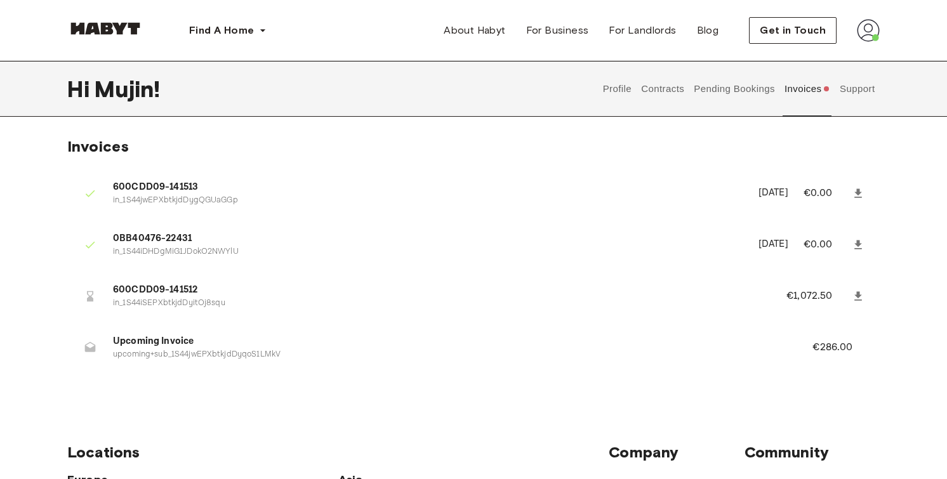
click at [101, 298] on div at bounding box center [89, 296] width 25 height 25
click at [90, 298] on icon at bounding box center [90, 296] width 6 height 11
click at [168, 302] on p "in_1S44iSEPXbtkjdDyitOj8squ" at bounding box center [434, 304] width 643 height 12
click at [246, 373] on ul "600CDD09-141513 in_1S44jwEPXbtkjdDygQGUaGGp September 5th, 2025 €0.00 0BB40476-…" at bounding box center [473, 274] width 813 height 216
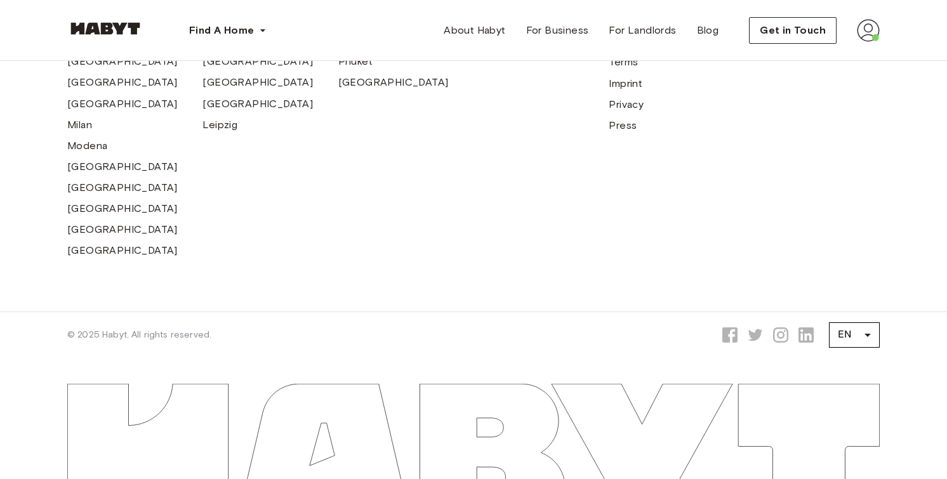
scroll to position [504, 0]
click at [881, 333] on div "© 2025 Habyt. All rights reserved. EN ** ​" at bounding box center [474, 336] width 914 height 46
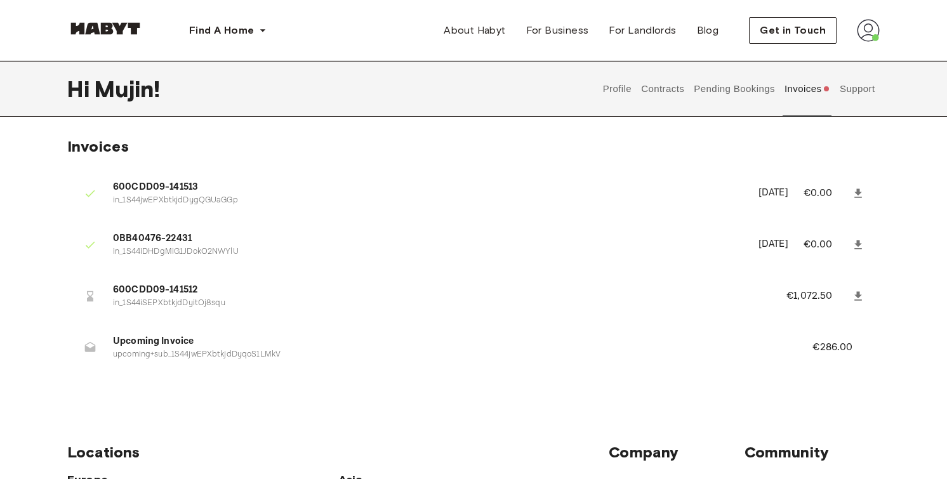
scroll to position [-1, 0]
click at [731, 96] on button "Pending Bookings" at bounding box center [735, 89] width 84 height 56
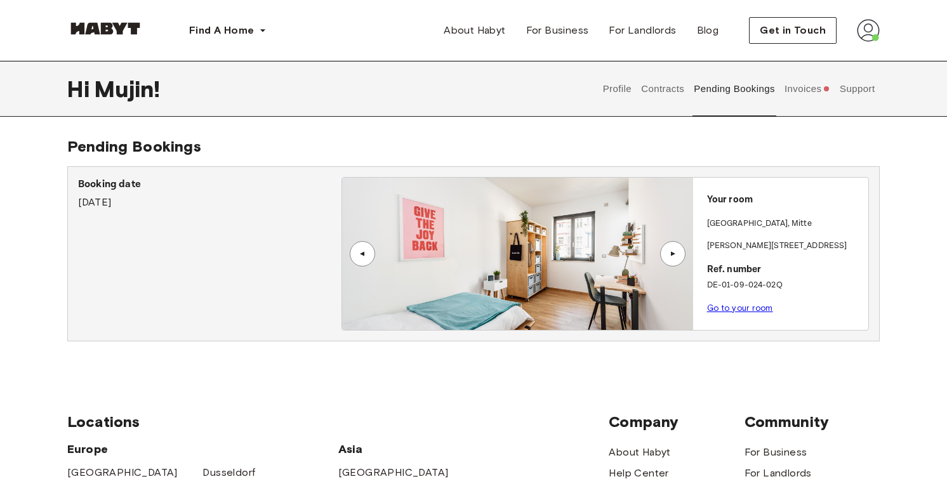
click at [654, 88] on button "Contracts" at bounding box center [663, 89] width 46 height 56
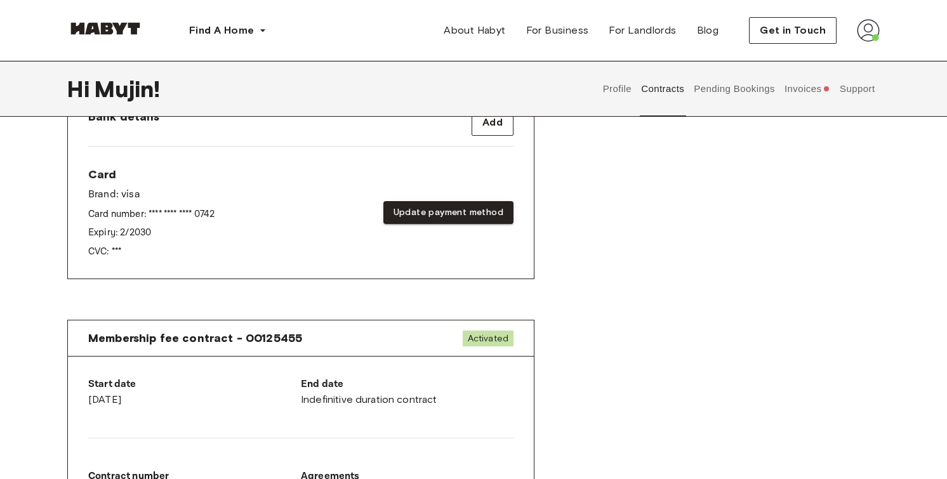
scroll to position [488, 0]
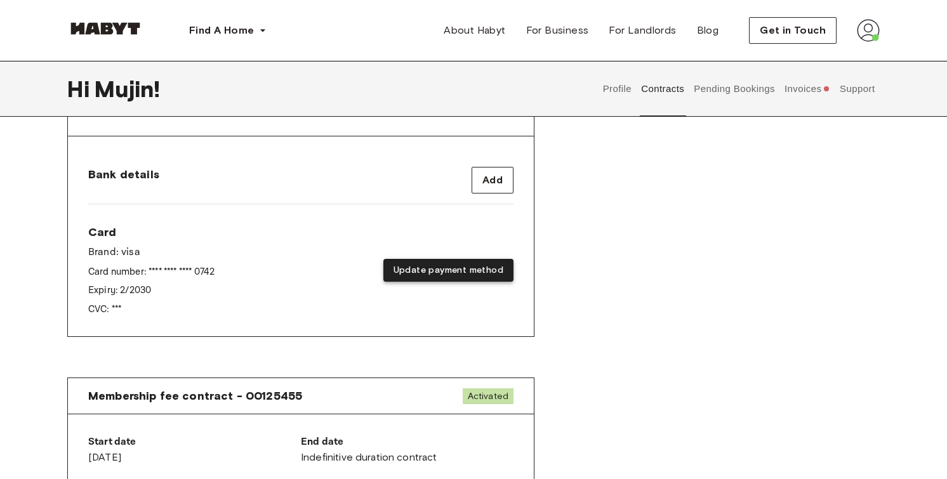
click at [467, 270] on button "Update payment method" at bounding box center [448, 270] width 130 height 23
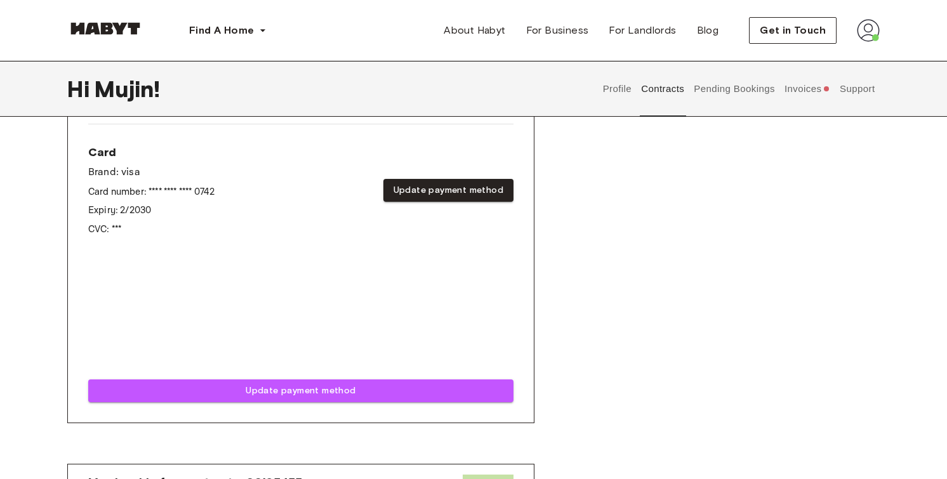
scroll to position [576, 0]
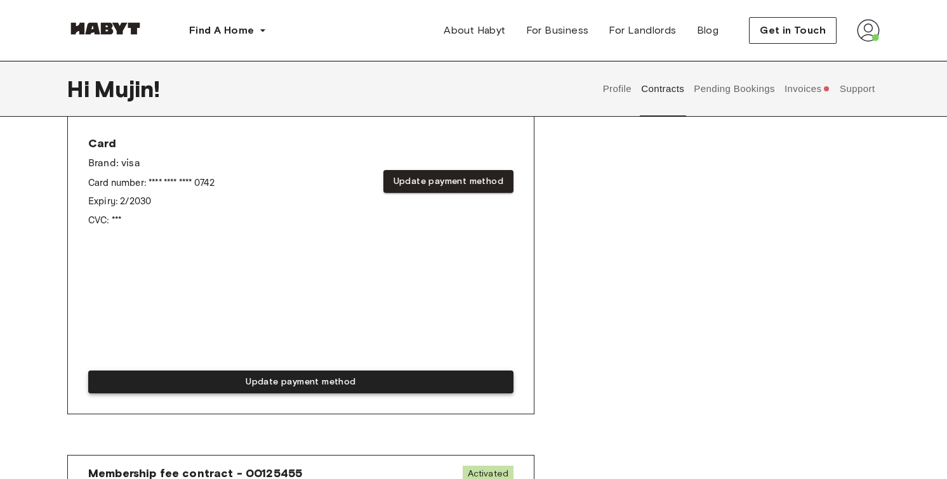
click at [397, 387] on button "Update payment method" at bounding box center [300, 382] width 425 height 23
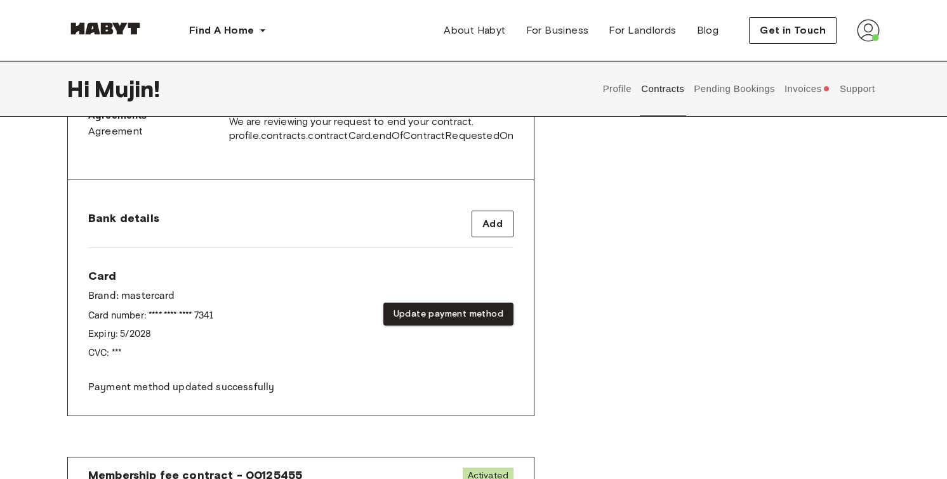
scroll to position [380, 0]
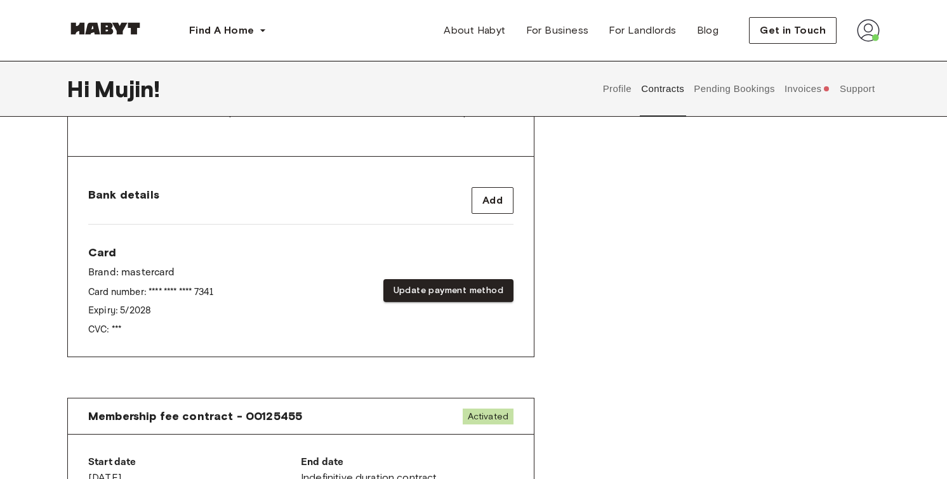
scroll to position [470, 0]
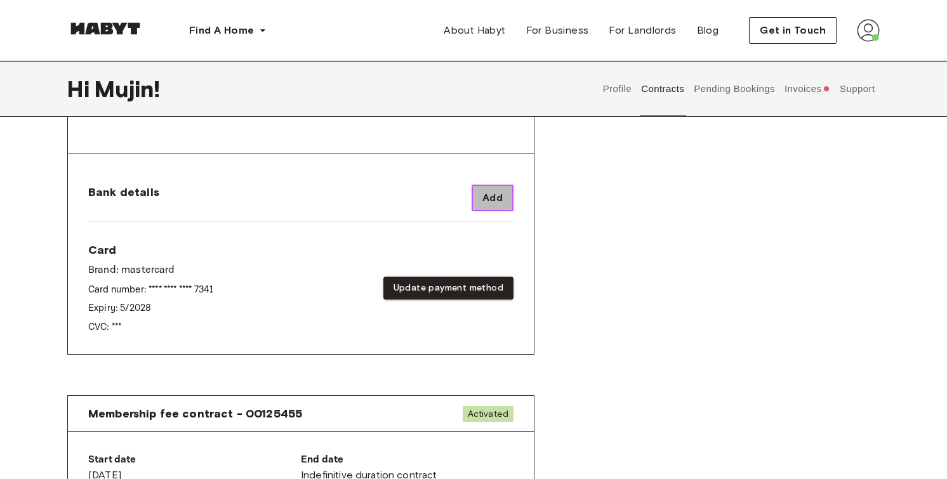
click at [482, 193] on span "Add" at bounding box center [492, 197] width 20 height 15
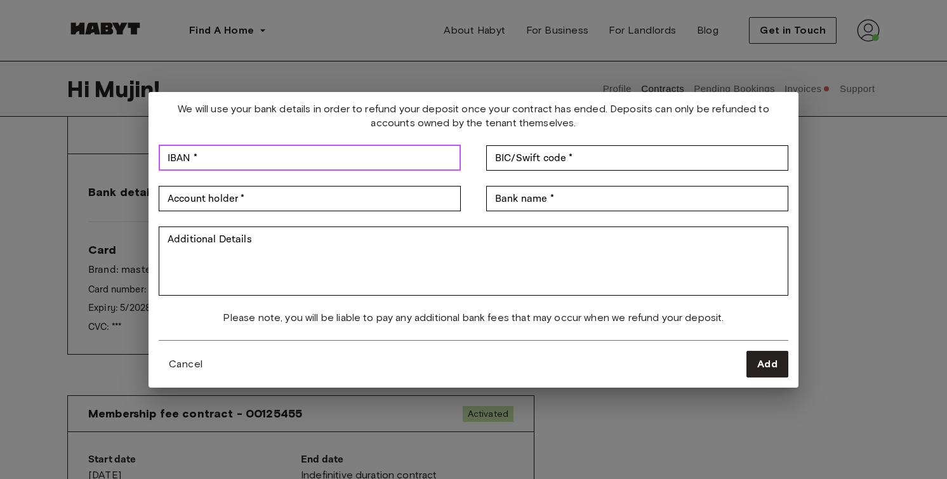
click at [402, 168] on input "IBAN *" at bounding box center [310, 157] width 302 height 25
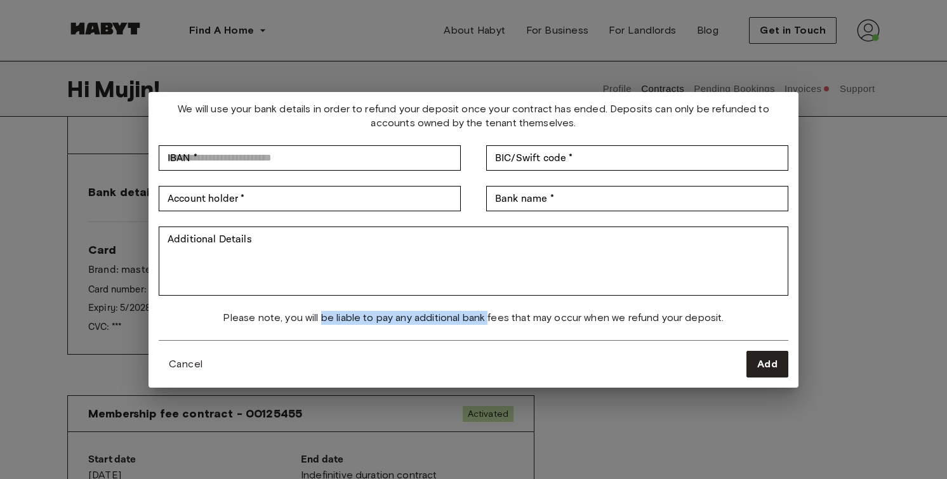
drag, startPoint x: 322, startPoint y: 321, endPoint x: 491, endPoint y: 319, distance: 168.9
click at [491, 319] on span "Please note, you will be liable to pay any additional bank fees that may occur …" at bounding box center [473, 318] width 501 height 14
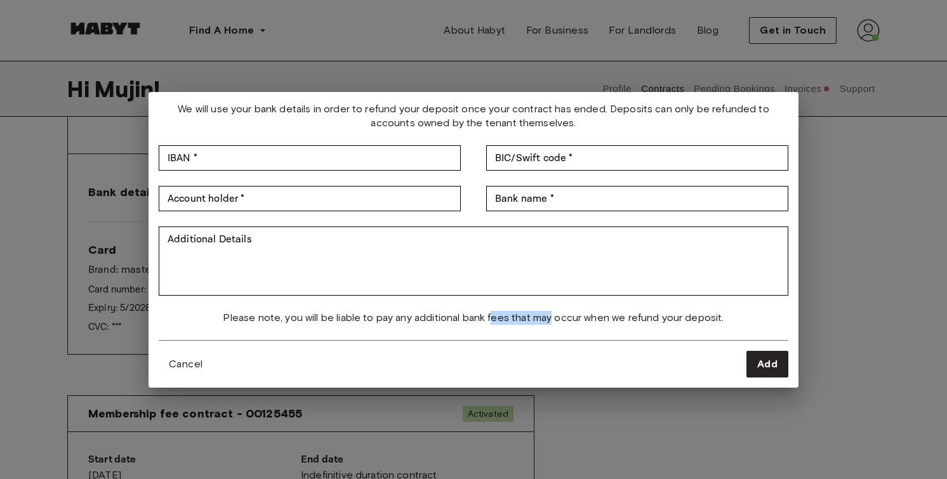
drag, startPoint x: 495, startPoint y: 319, endPoint x: 553, endPoint y: 315, distance: 58.6
click at [553, 316] on span "Please note, you will be liable to pay any additional bank fees that may occur …" at bounding box center [473, 318] width 501 height 14
click at [553, 315] on span "Please note, you will be liable to pay any additional bank fees that may occur …" at bounding box center [473, 318] width 501 height 14
click at [561, 400] on div "We will use your bank details in order to refund your deposit once your contrac…" at bounding box center [473, 239] width 947 height 479
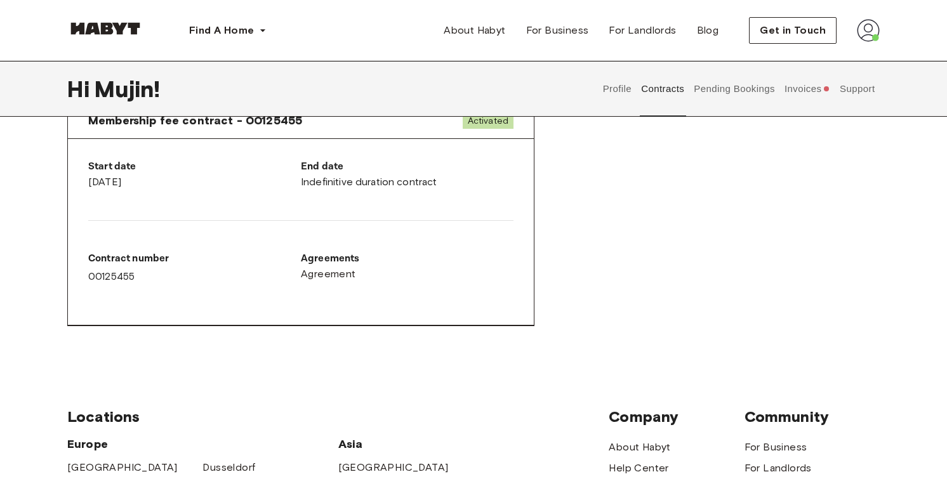
scroll to position [703, 0]
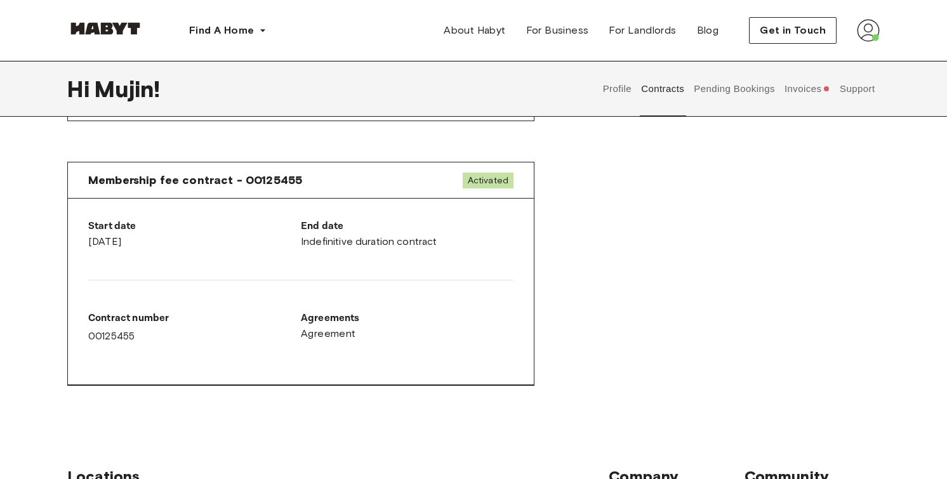
click at [334, 230] on p "End date" at bounding box center [407, 226] width 213 height 15
click at [493, 180] on span "Activated" at bounding box center [488, 181] width 51 height 16
click at [192, 183] on span "Membership fee contract - 00125455" at bounding box center [195, 180] width 214 height 15
click at [282, 180] on span "Membership fee contract - 00125455" at bounding box center [195, 180] width 214 height 15
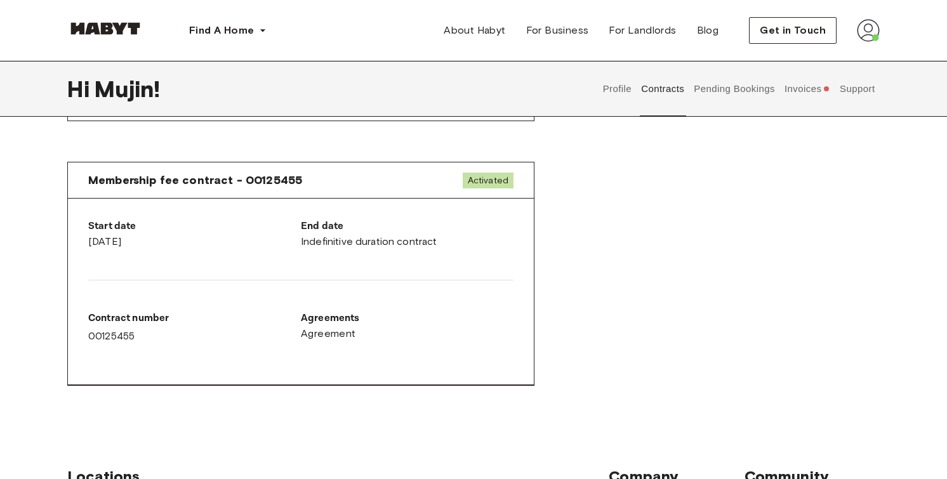
click at [78, 219] on div "Start date [DATE] End date Indefinitive duration contract Contract number 00125…" at bounding box center [301, 292] width 466 height 187
click at [106, 239] on div "Start date [DATE]" at bounding box center [194, 234] width 213 height 30
click at [106, 342] on div "Contract number 00125455" at bounding box center [194, 332] width 213 height 63
click at [106, 331] on div "Contract number 00125455" at bounding box center [194, 327] width 213 height 33
click at [108, 324] on div "Contract number 00125455" at bounding box center [194, 327] width 213 height 33
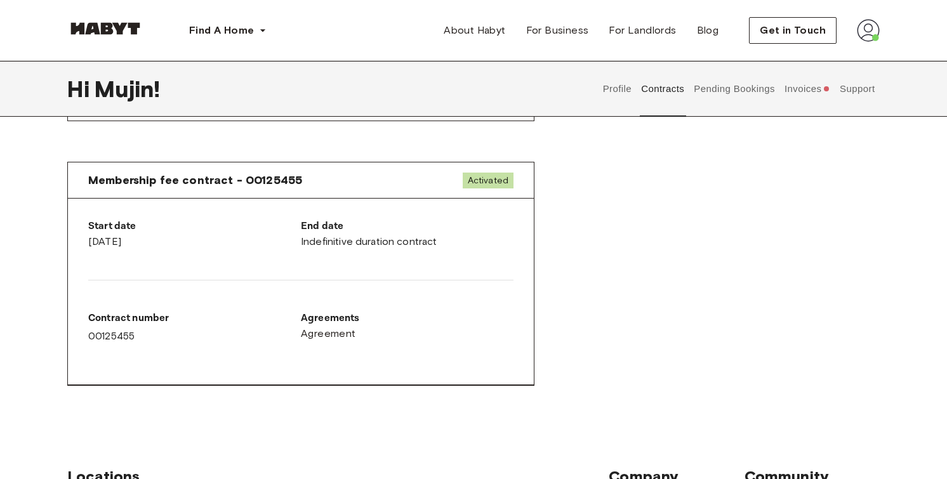
click at [253, 338] on div "Contract number 00125455" at bounding box center [194, 327] width 213 height 33
click at [340, 338] on span "Agreement" at bounding box center [328, 333] width 55 height 15
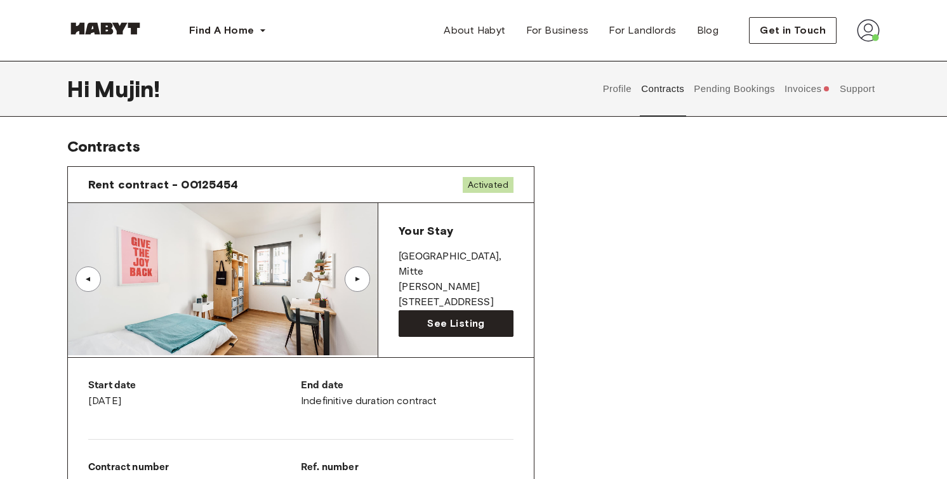
scroll to position [0, 0]
click at [735, 91] on button "Pending Bookings" at bounding box center [735, 89] width 84 height 56
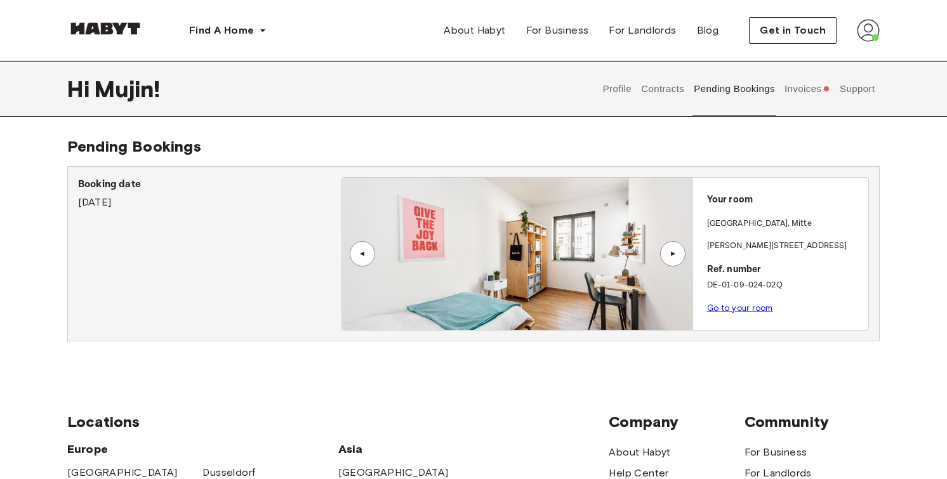
click at [811, 88] on button "Invoices" at bounding box center [807, 89] width 49 height 56
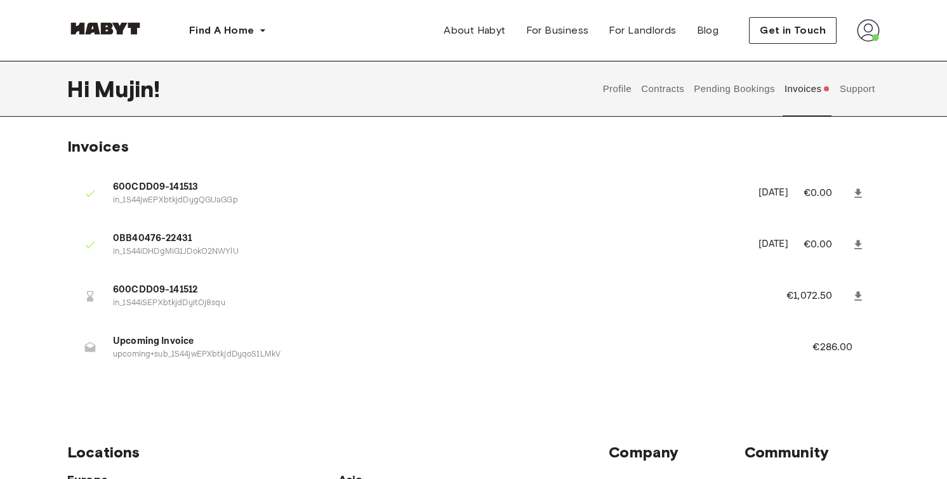
click at [845, 100] on button "Support" at bounding box center [857, 89] width 39 height 56
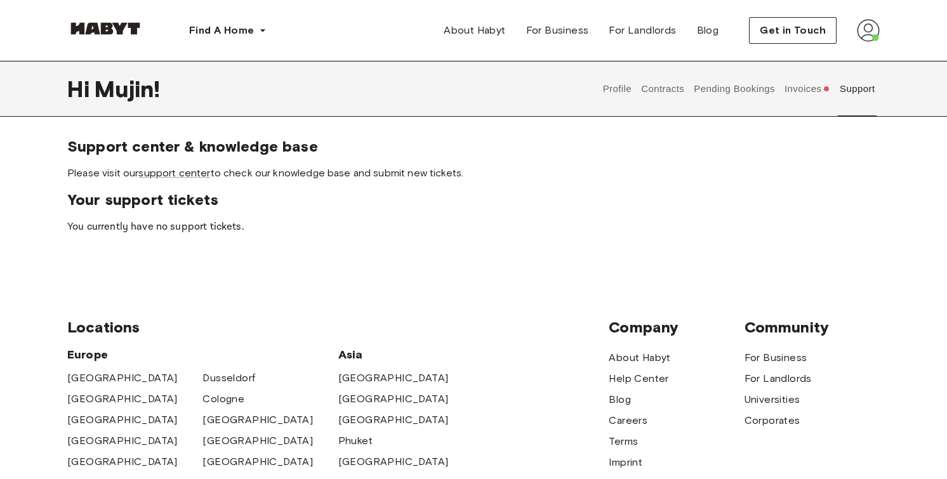
click at [783, 92] on button "Invoices" at bounding box center [807, 89] width 49 height 56
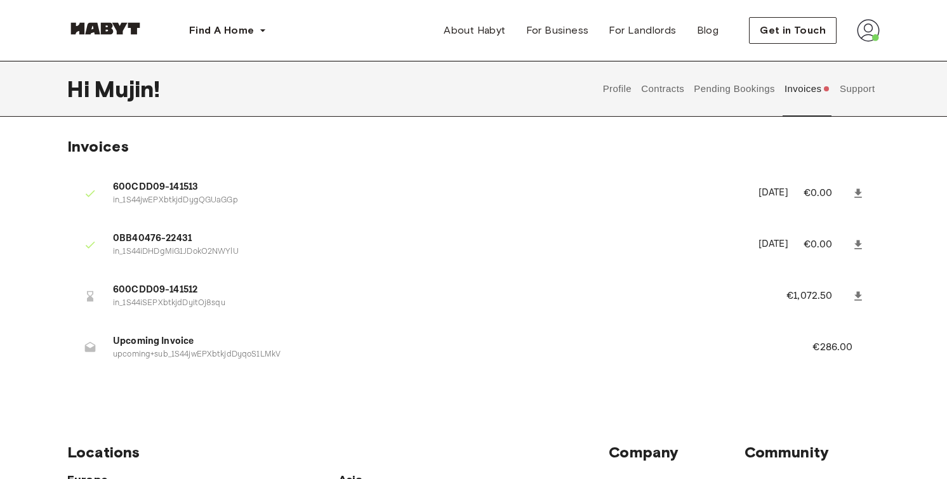
click at [677, 88] on button "Contracts" at bounding box center [663, 89] width 46 height 56
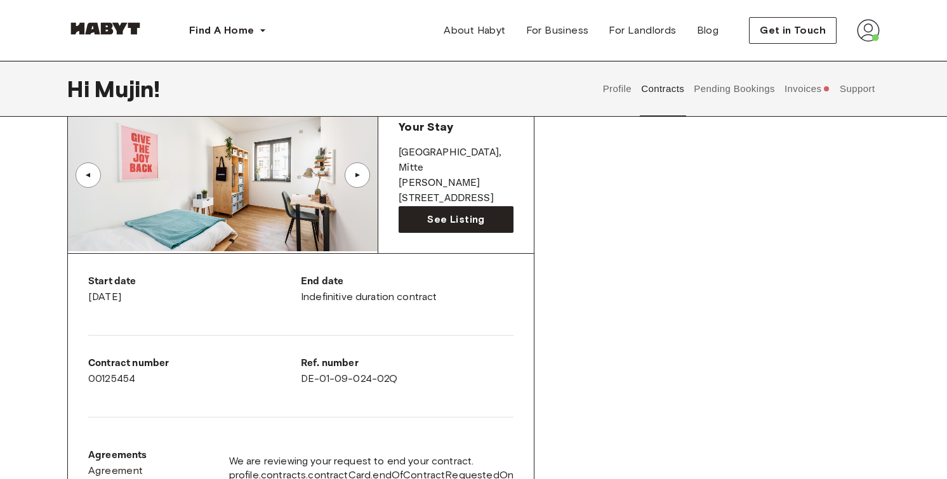
scroll to position [193, 0]
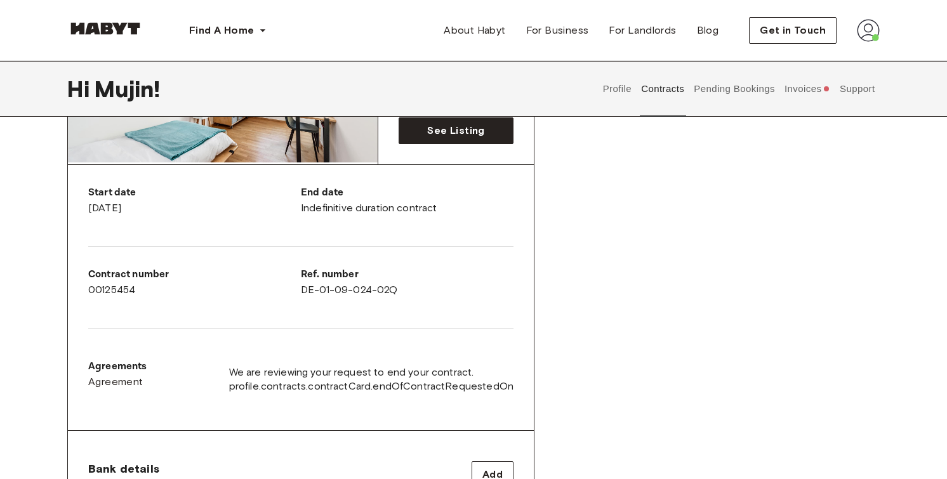
click at [619, 103] on button "Profile" at bounding box center [617, 89] width 32 height 56
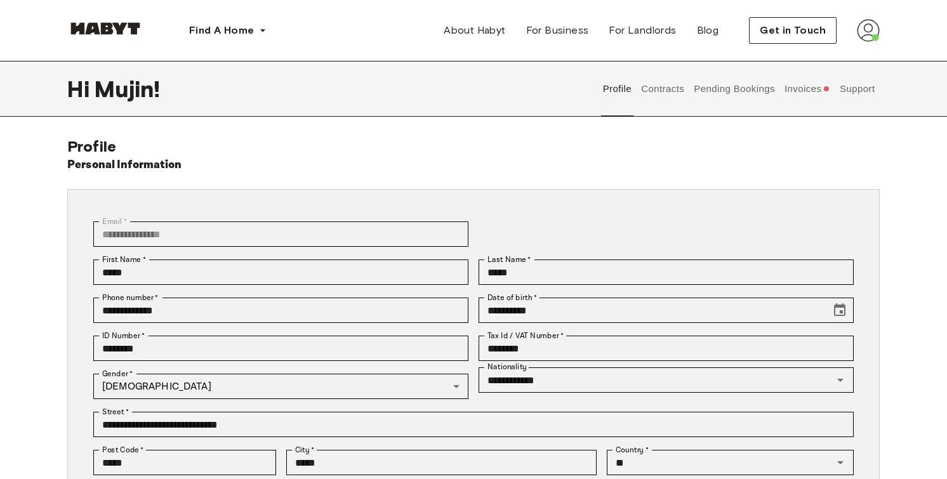
scroll to position [-1, 0]
click at [656, 100] on button "Contracts" at bounding box center [663, 89] width 46 height 56
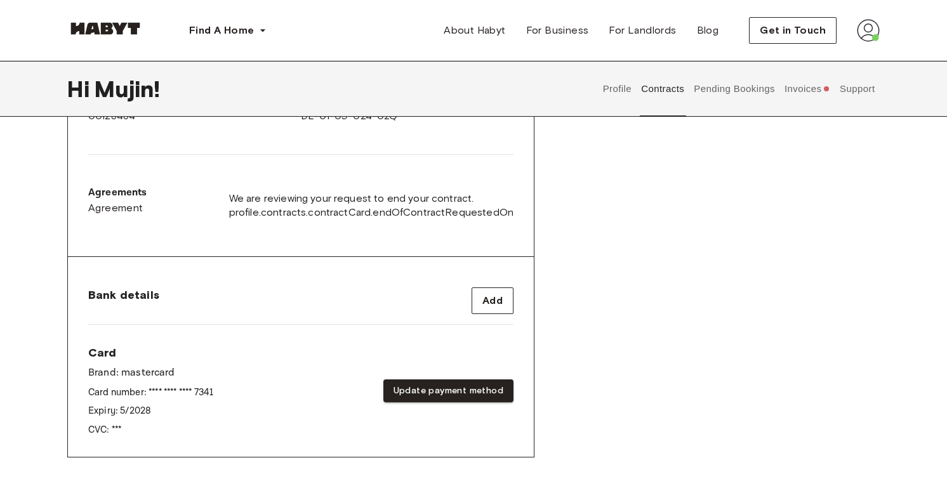
scroll to position [370, 0]
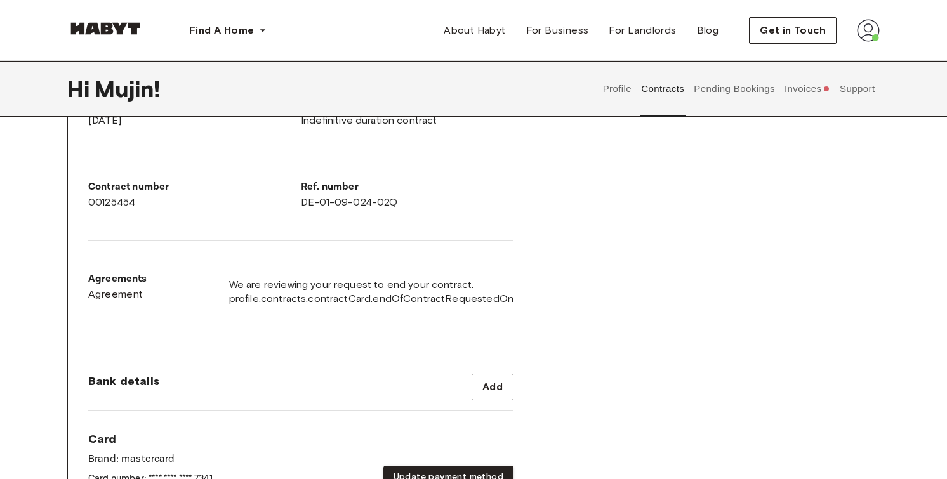
click at [336, 294] on span "profile.contracts.contractCard.endOfContractRequestedOn" at bounding box center [371, 299] width 284 height 14
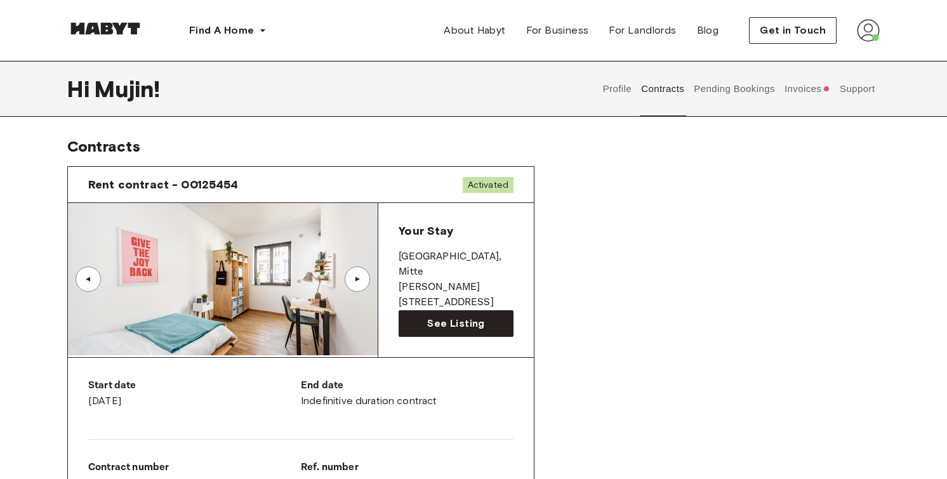
click at [487, 179] on span "Activated" at bounding box center [488, 185] width 51 height 16
click at [453, 237] on span "Your Stay" at bounding box center [426, 231] width 54 height 14
click at [716, 90] on button "Pending Bookings" at bounding box center [735, 89] width 84 height 56
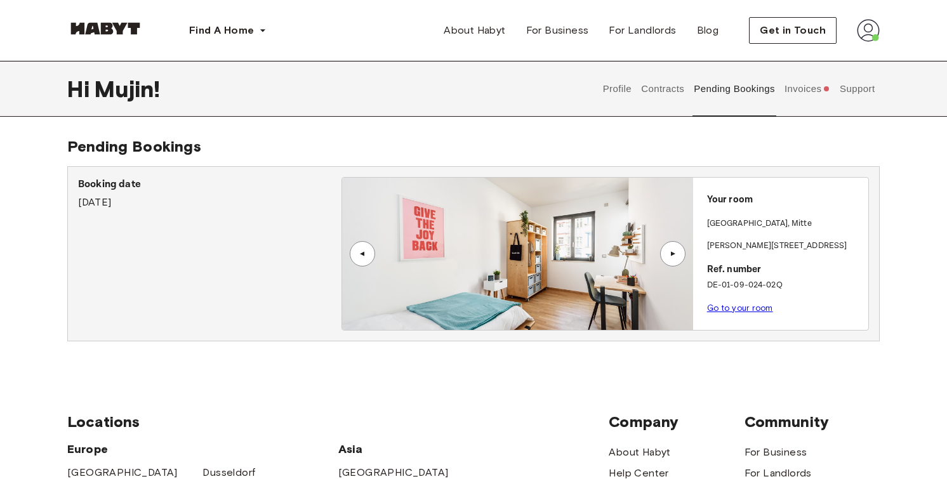
click at [679, 249] on div "▲" at bounding box center [672, 253] width 25 height 25
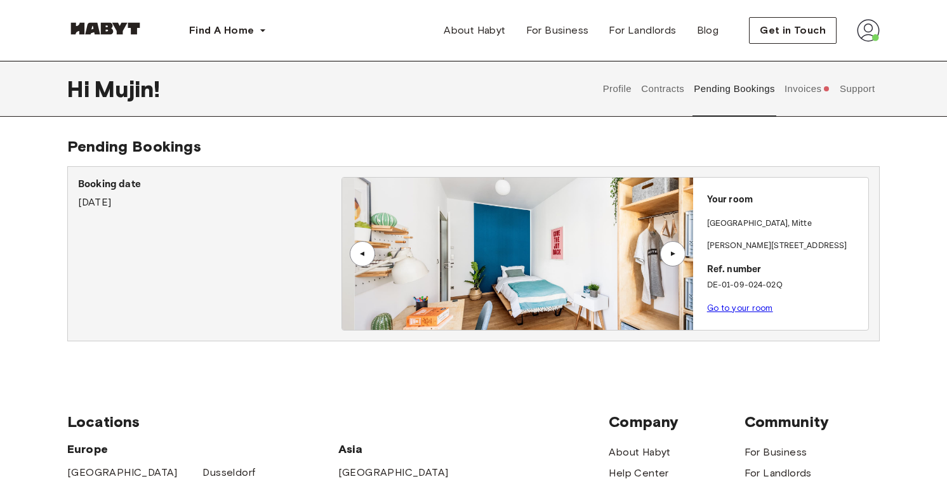
click at [674, 254] on div "▲" at bounding box center [673, 254] width 13 height 8
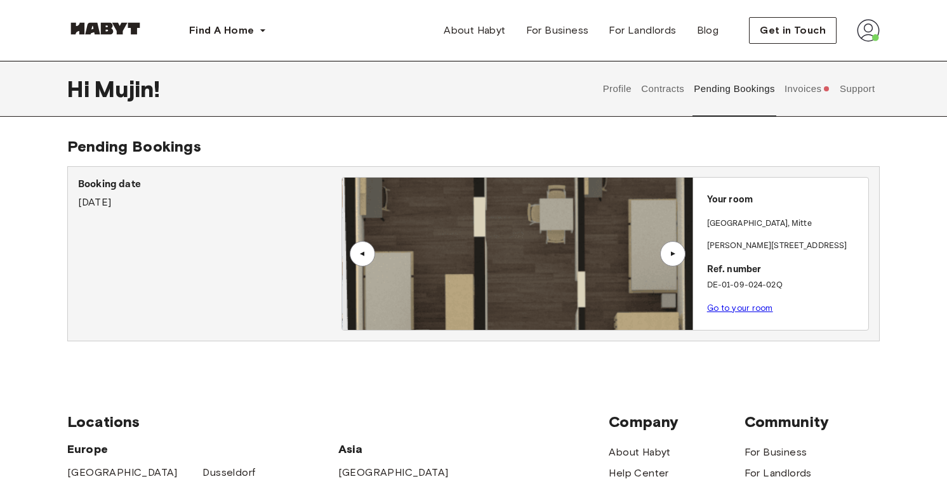
click at [796, 104] on button "Invoices" at bounding box center [807, 89] width 49 height 56
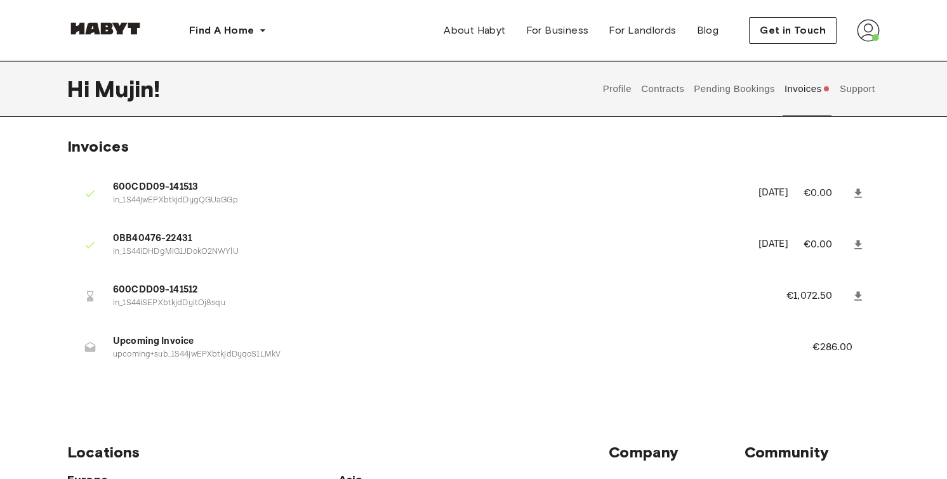
click at [806, 300] on p "€1,072.50" at bounding box center [818, 296] width 63 height 15
click at [889, 141] on div "Invoices 600CDD09-141513 in_1S44jwEPXbtkjdDygQGUaGGp [DATE] €0.00 0BB40476-2243…" at bounding box center [474, 264] width 914 height 255
click at [848, 73] on button "Support" at bounding box center [857, 89] width 39 height 56
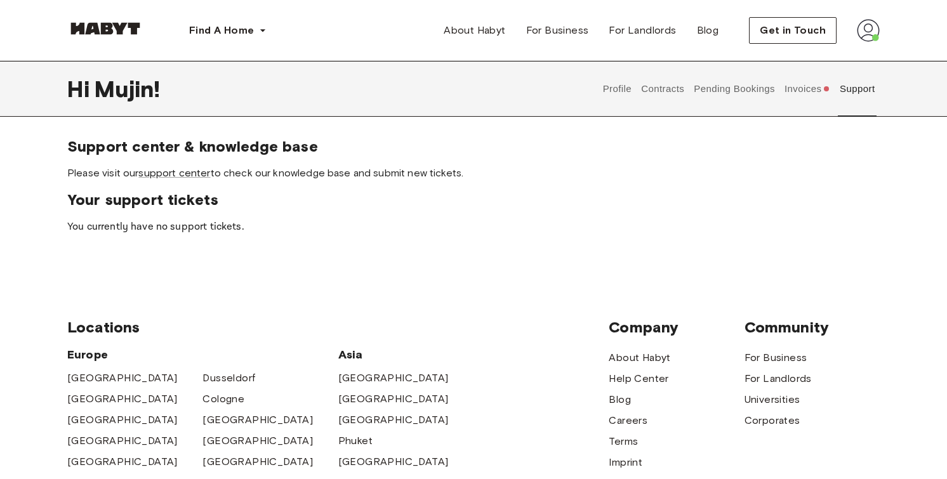
click at [610, 94] on button "Profile" at bounding box center [617, 89] width 32 height 56
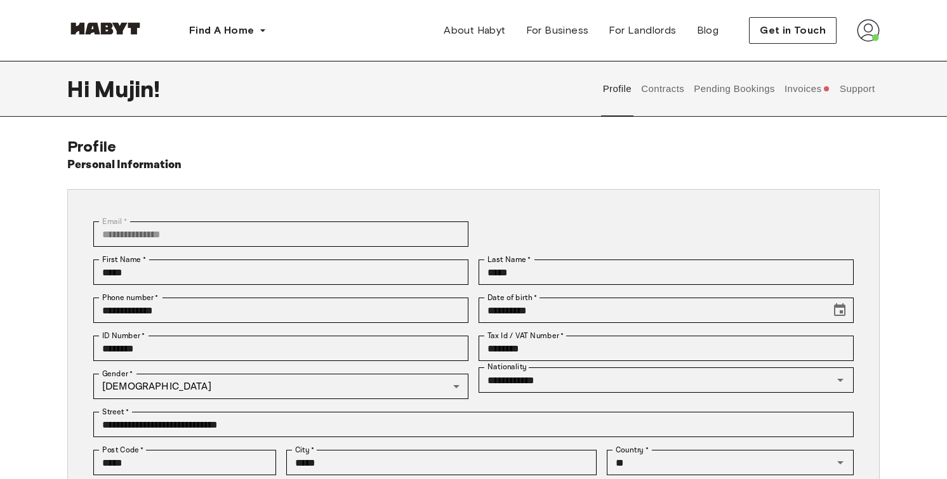
click at [877, 21] on img at bounding box center [868, 30] width 23 height 23
click at [597, 194] on div "**********" at bounding box center [473, 360] width 813 height 343
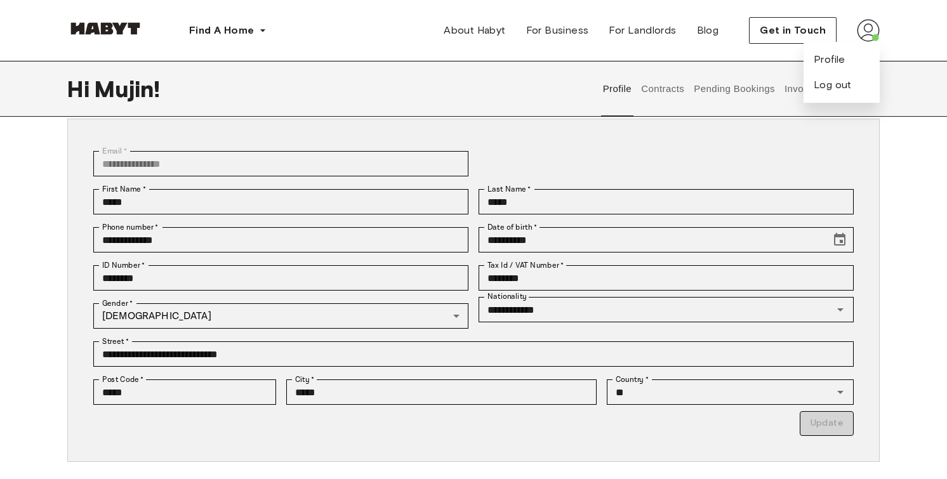
click at [569, 169] on div "**********" at bounding box center [468, 164] width 771 height 38
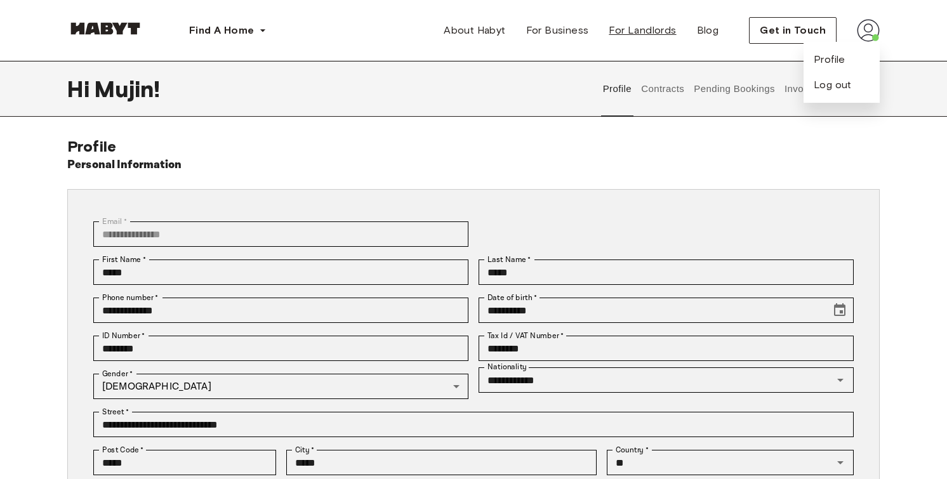
scroll to position [0, 0]
